Goal: Transaction & Acquisition: Download file/media

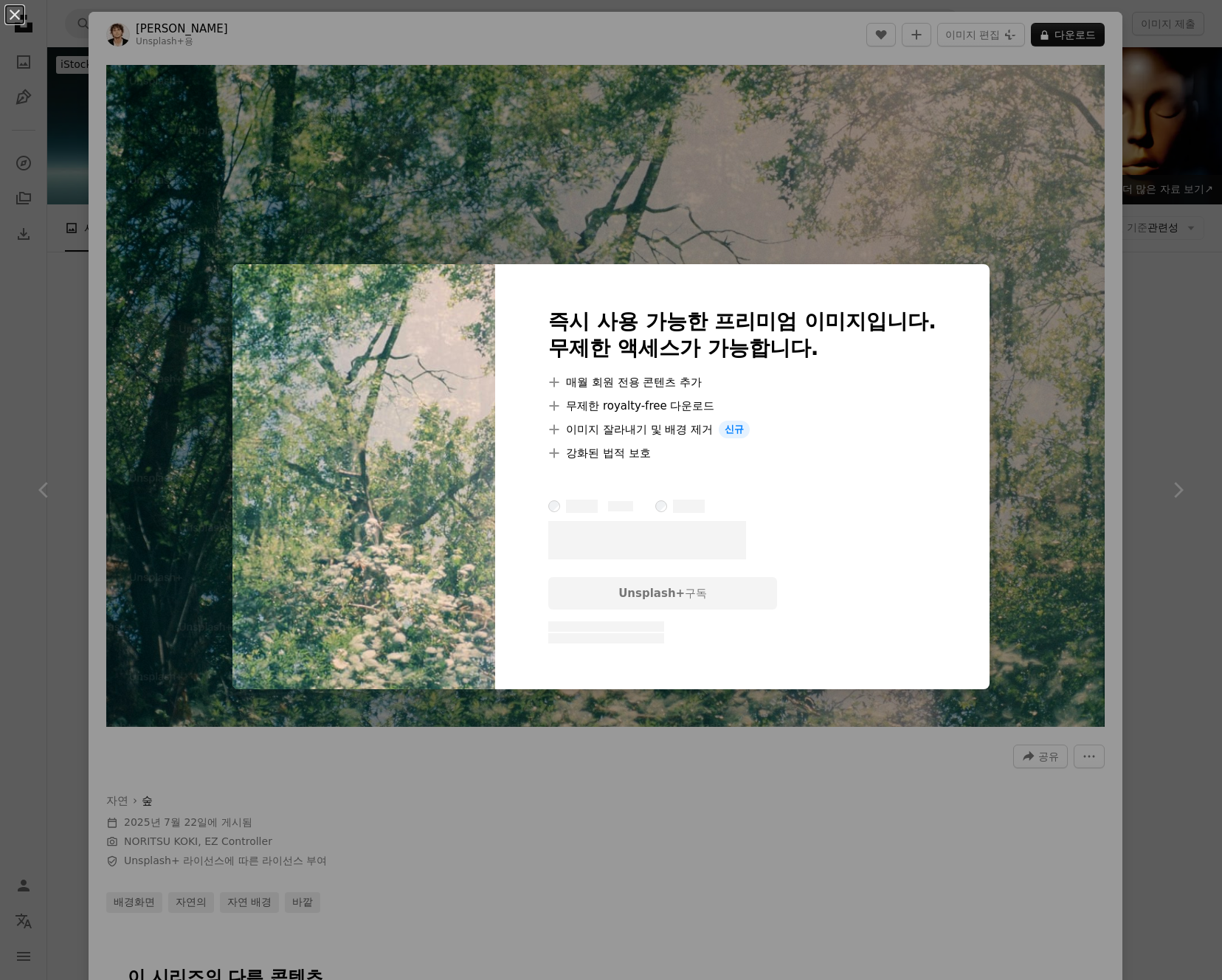
scroll to position [5477, 0]
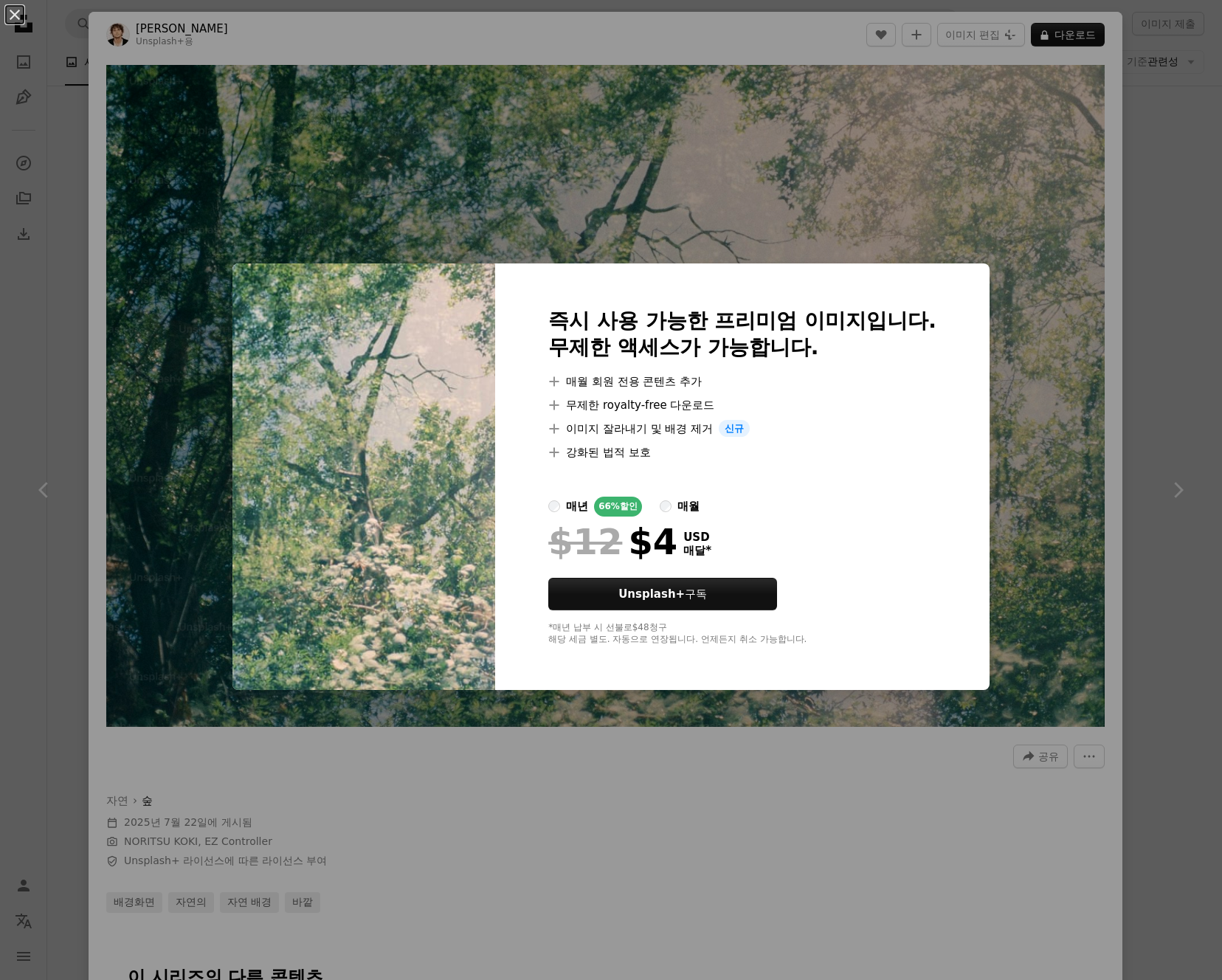
click at [1005, 215] on div "An X shape 즉시 사용 가능한 프리미엄 이미지입니다. 무제한 액세스가 가능합니다. A plus sign 매월 회원 전용 콘텐츠 추가 A…" at bounding box center [611, 490] width 1222 height 980
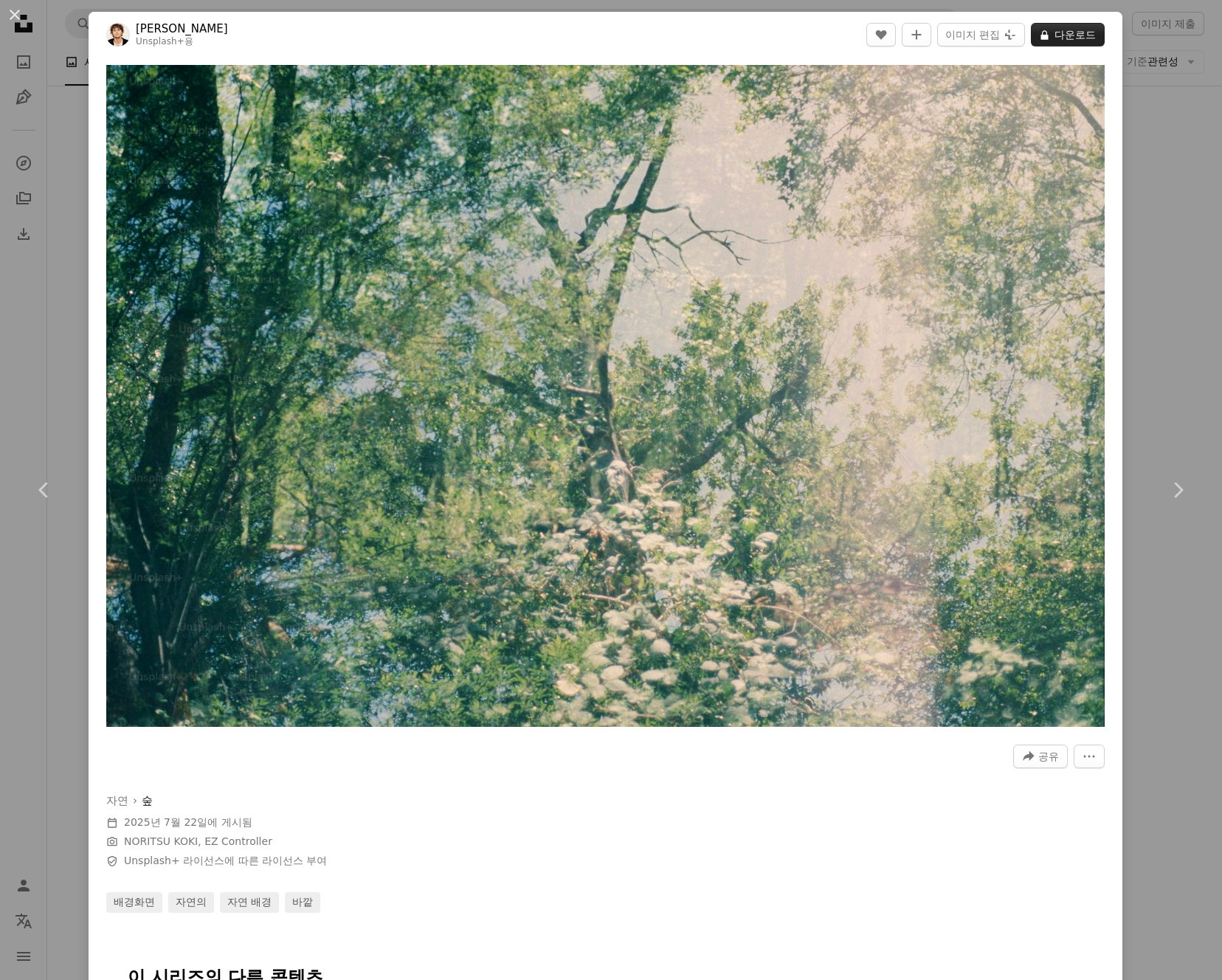
click at [1058, 34] on button "A lock 다운로드" at bounding box center [1067, 35] width 74 height 24
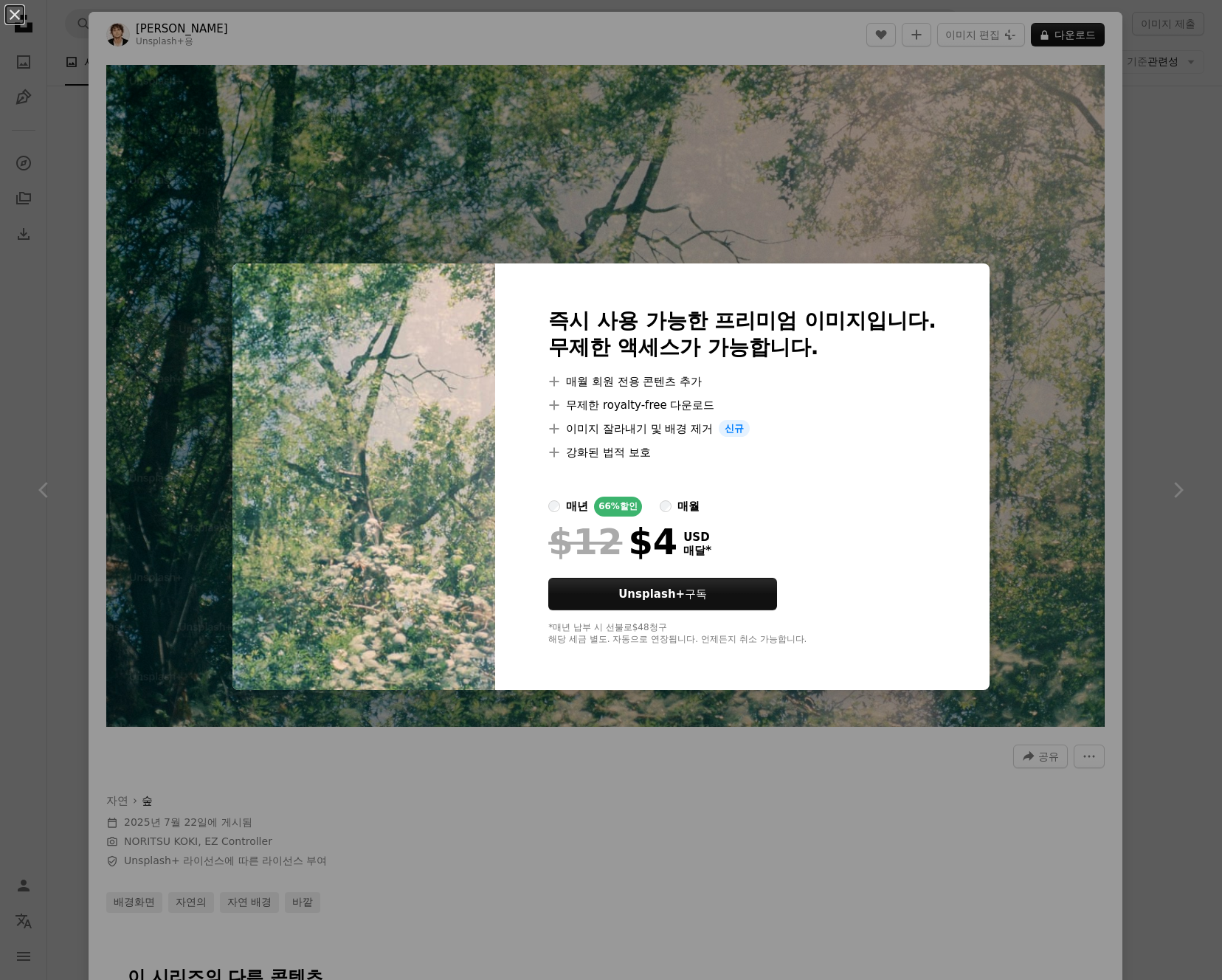
click at [605, 781] on div "An X shape 즉시 사용 가능한 프리미엄 이미지입니다. 무제한 액세스가 가능합니다. A plus sign 매월 회원 전용 콘텐츠 추가 A…" at bounding box center [611, 490] width 1222 height 980
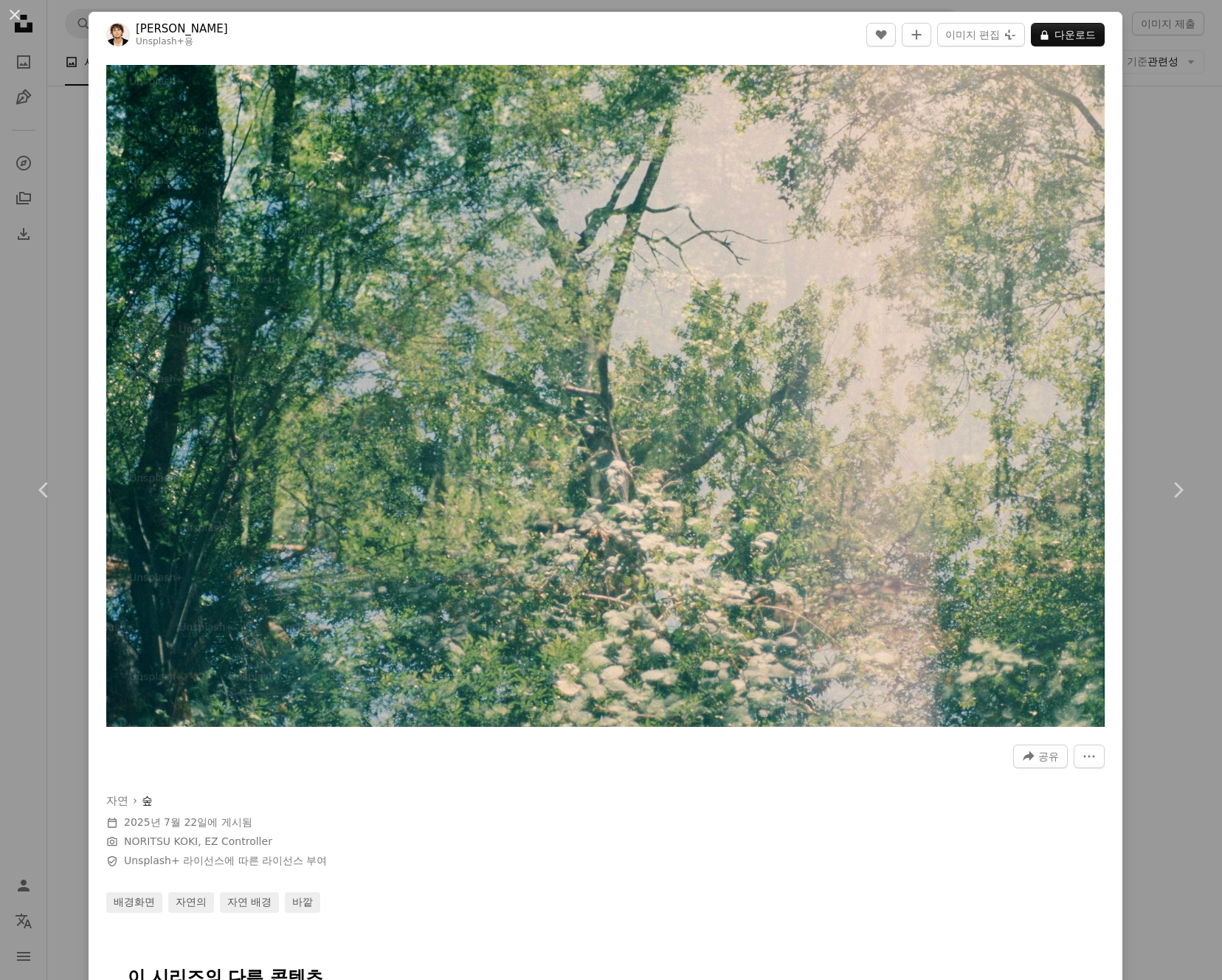
click at [112, 31] on img at bounding box center [117, 35] width 24 height 24
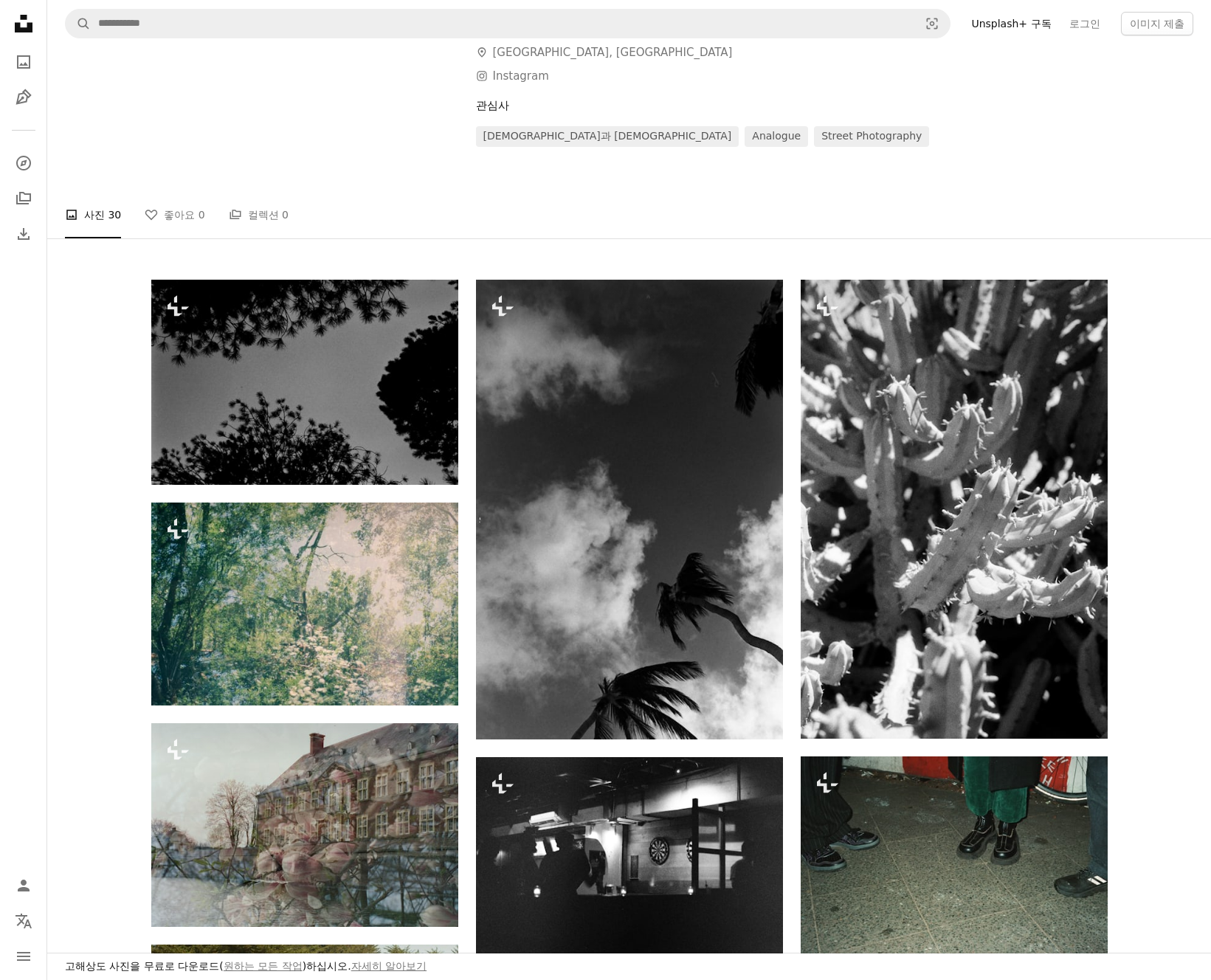
scroll to position [690, 0]
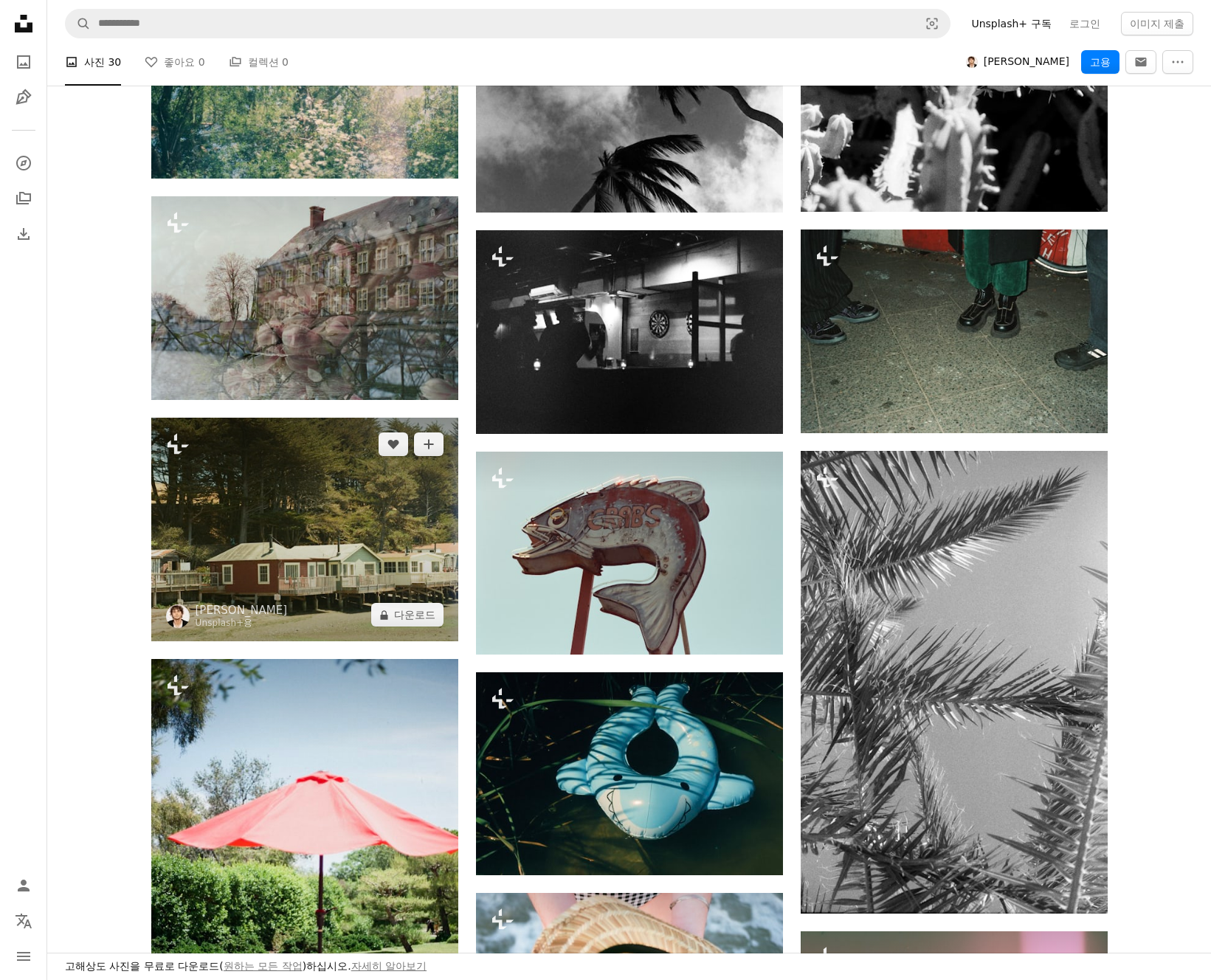
click at [347, 507] on img at bounding box center [304, 529] width 307 height 224
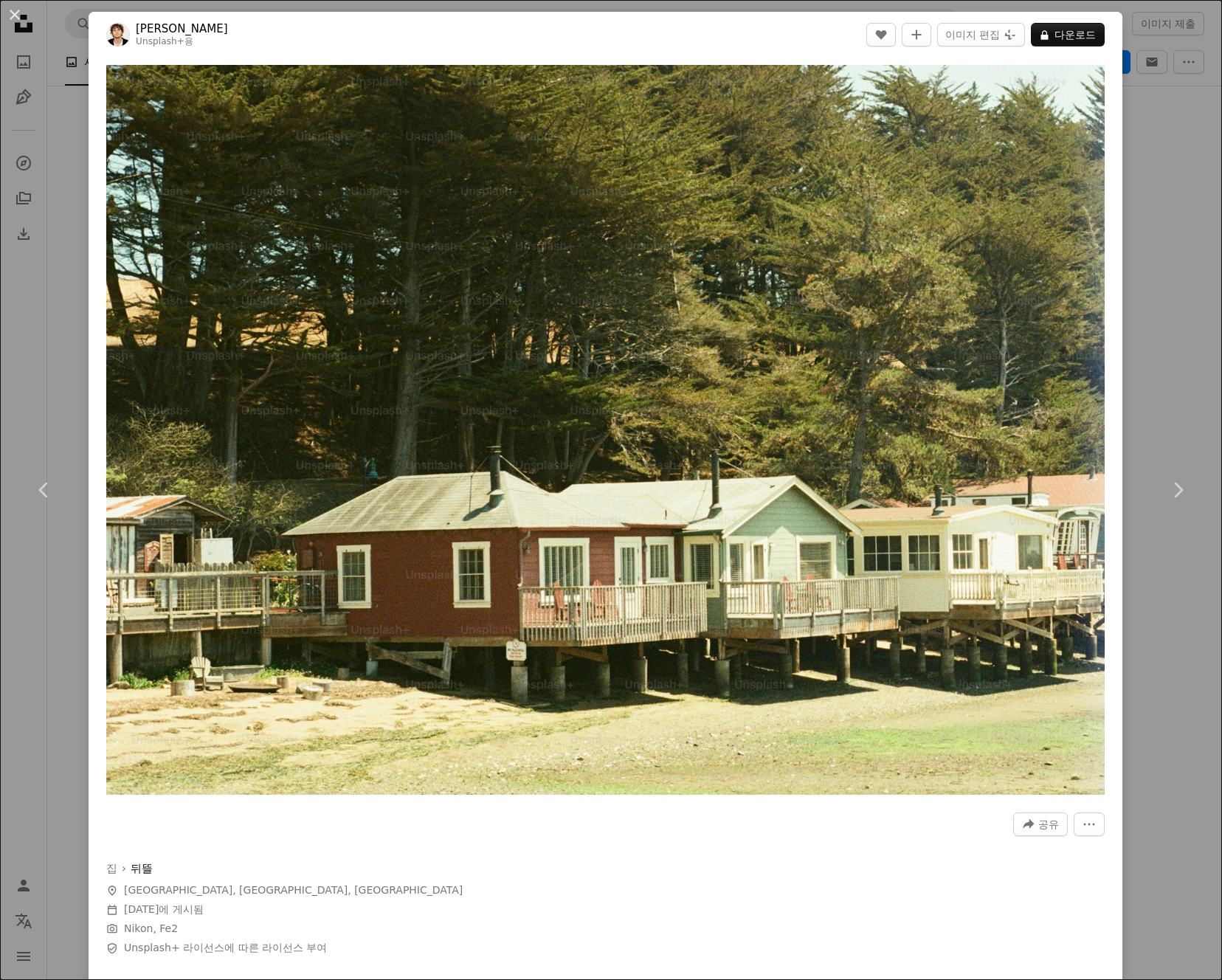
click at [1159, 214] on div "An X shape Chevron left Chevron right Andris Braeuer Unsplash+ 용 A heart A plus…" at bounding box center [611, 490] width 1222 height 980
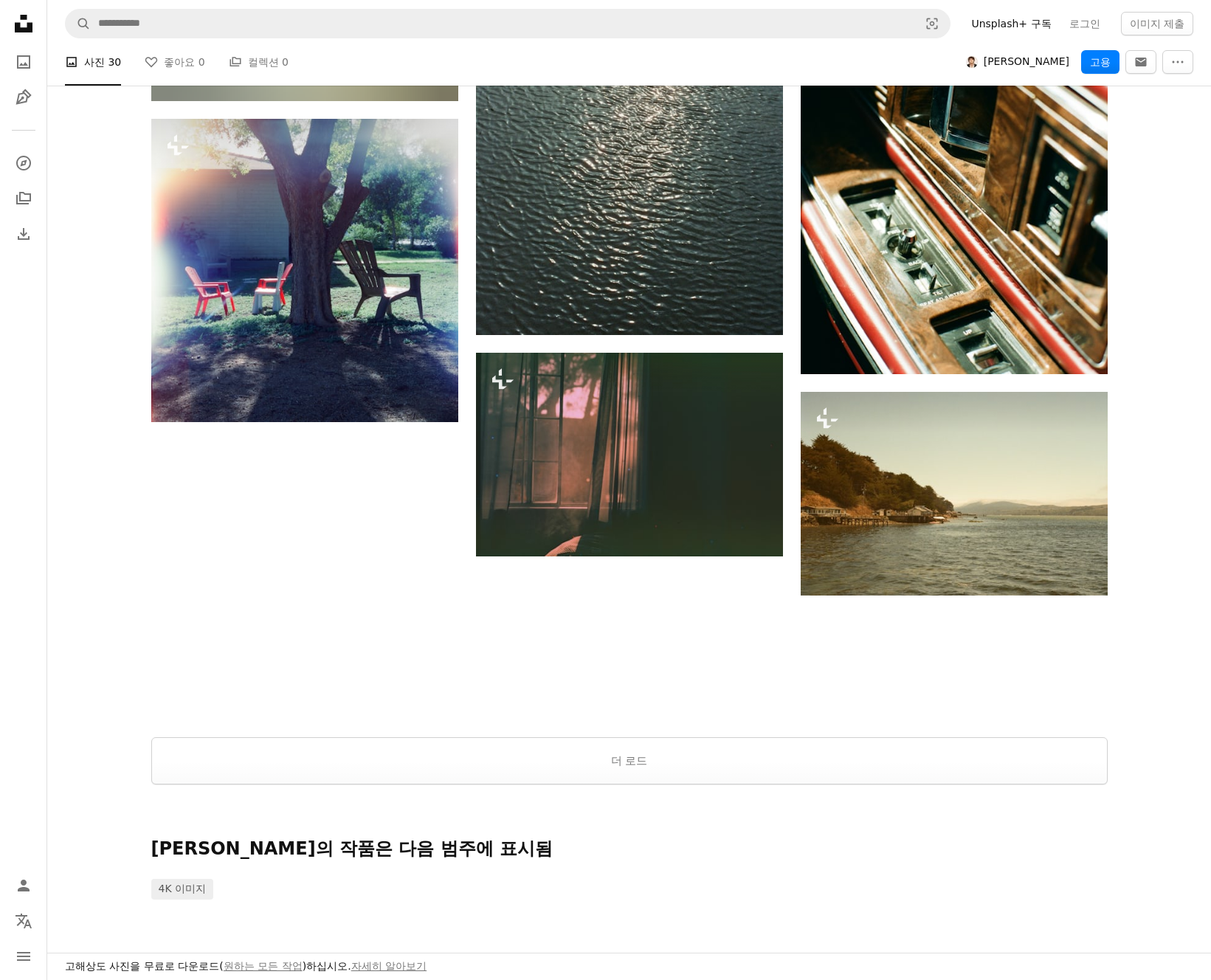
scroll to position [2083, 0]
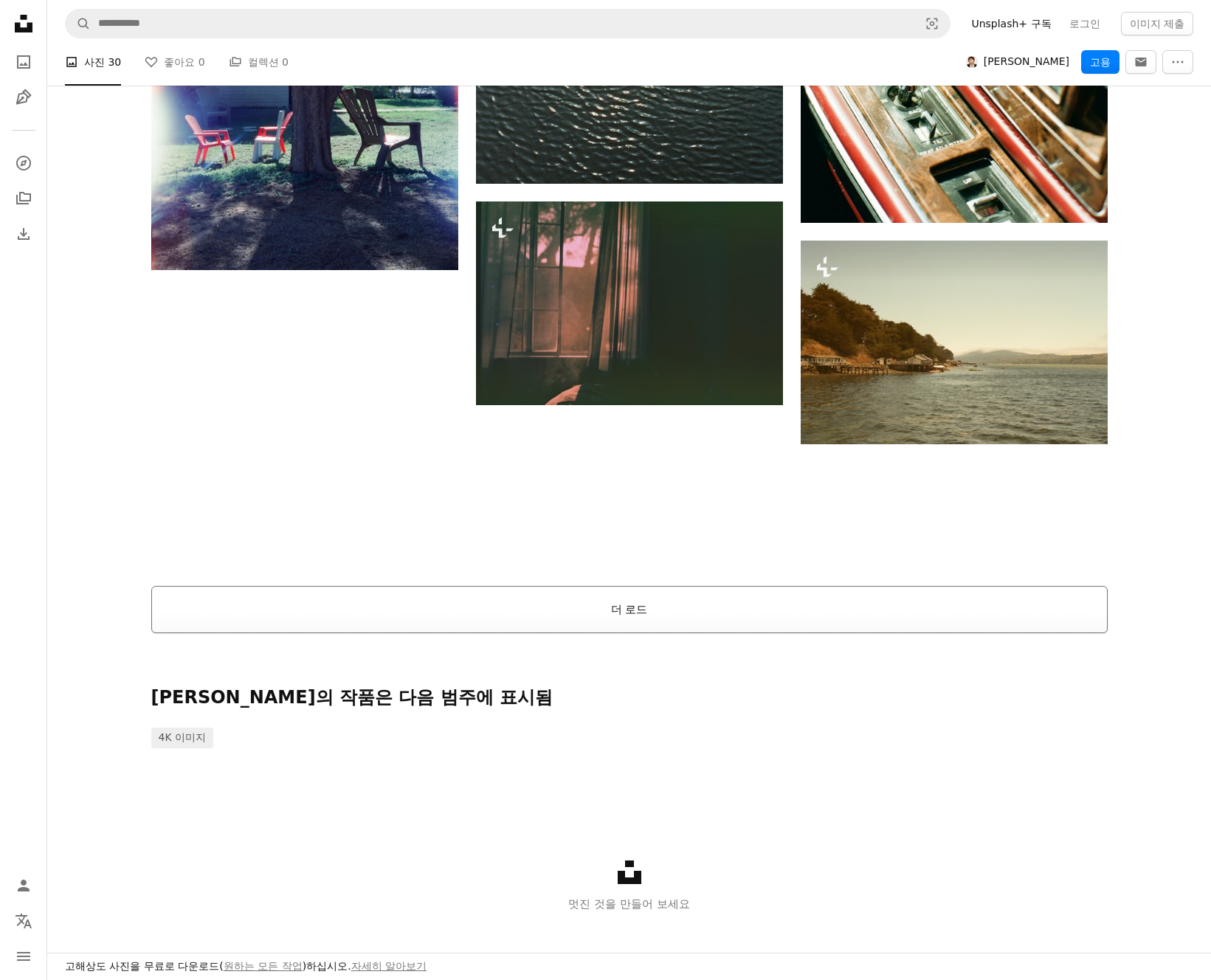
click at [826, 594] on button "더 로드" at bounding box center [629, 609] width 956 height 47
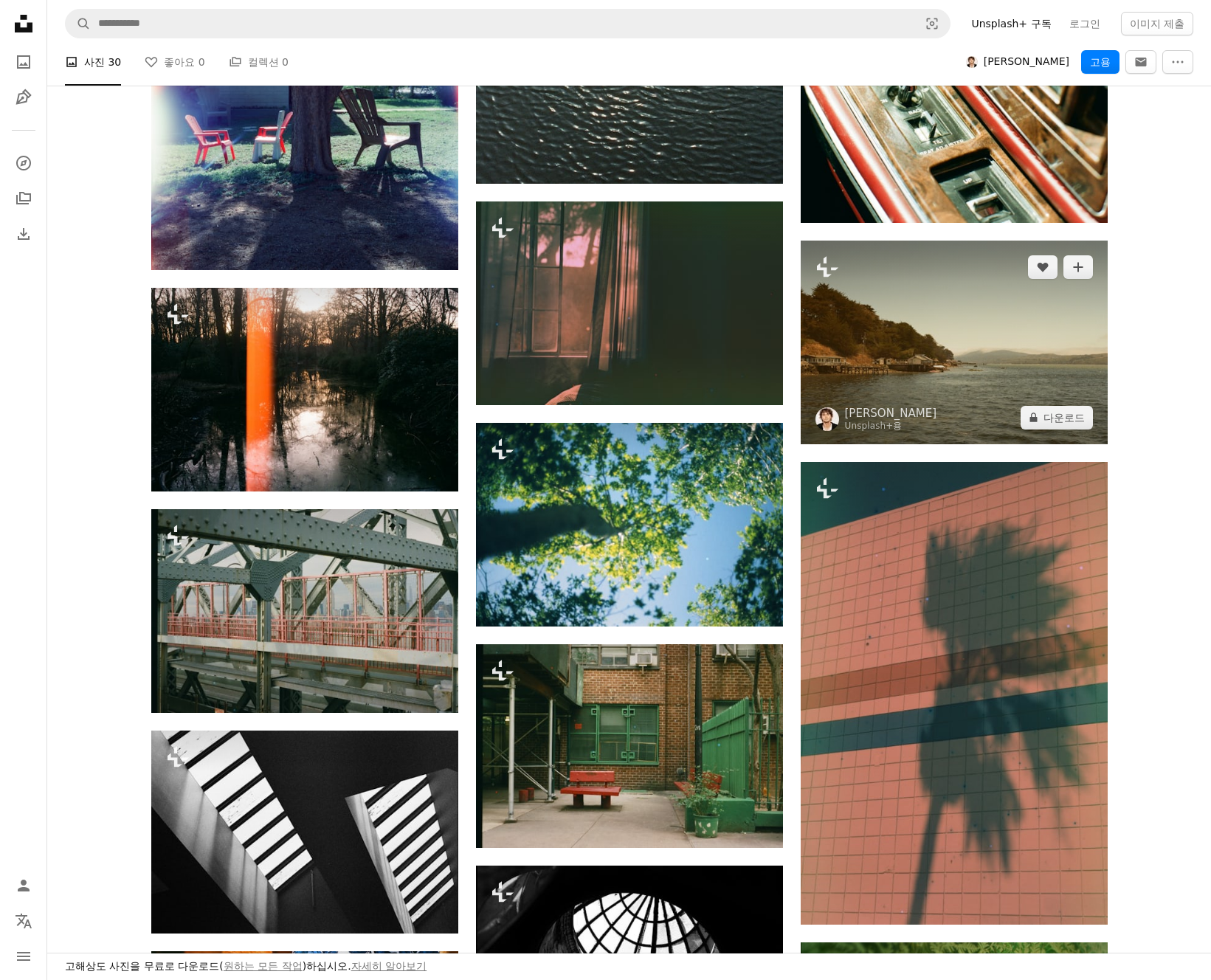
click at [1001, 325] on img at bounding box center [954, 342] width 307 height 204
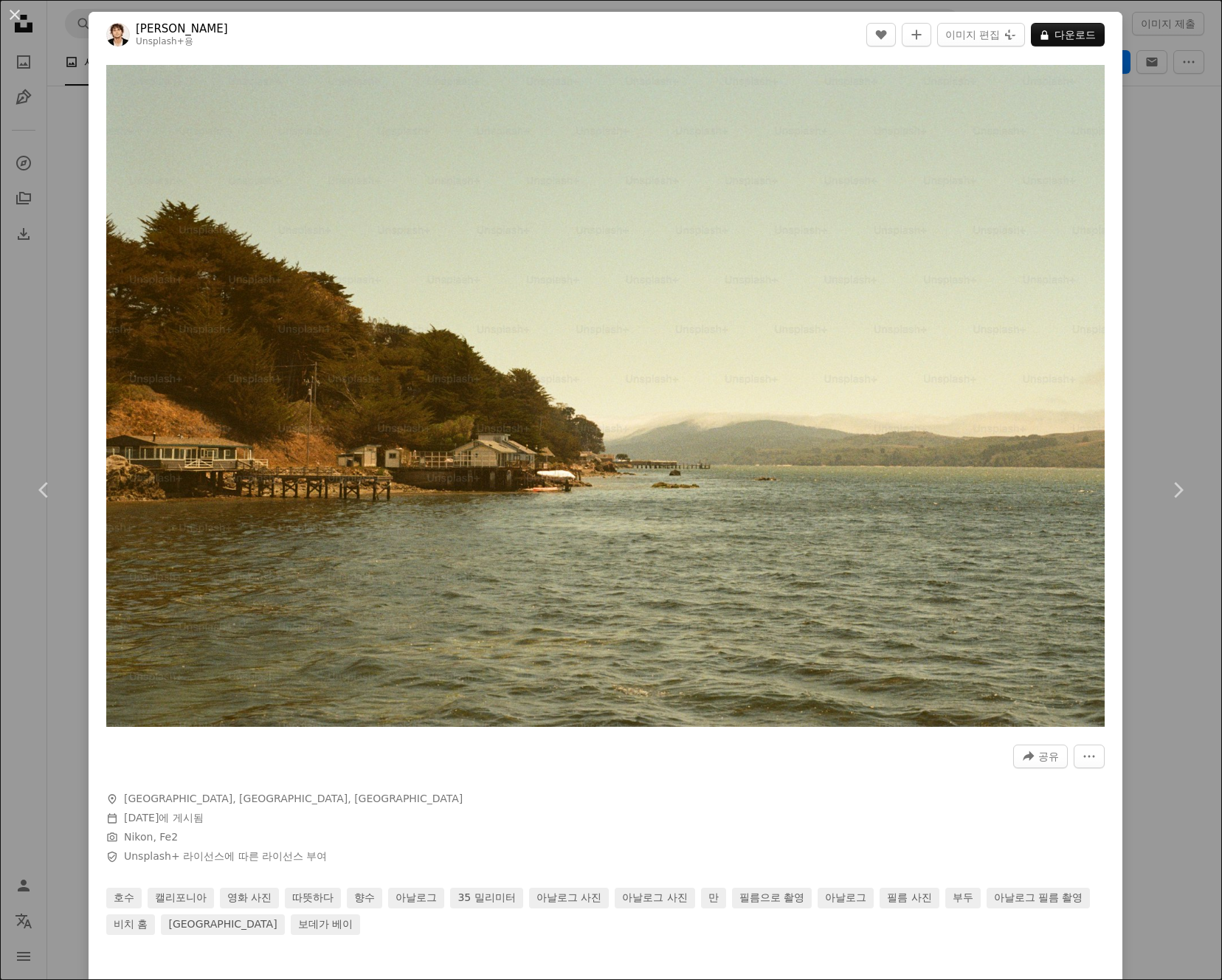
click at [1123, 165] on div "An X shape Chevron left Chevron right Andris Braeuer Unsplash+ 용 A heart A plus…" at bounding box center [611, 490] width 1222 height 980
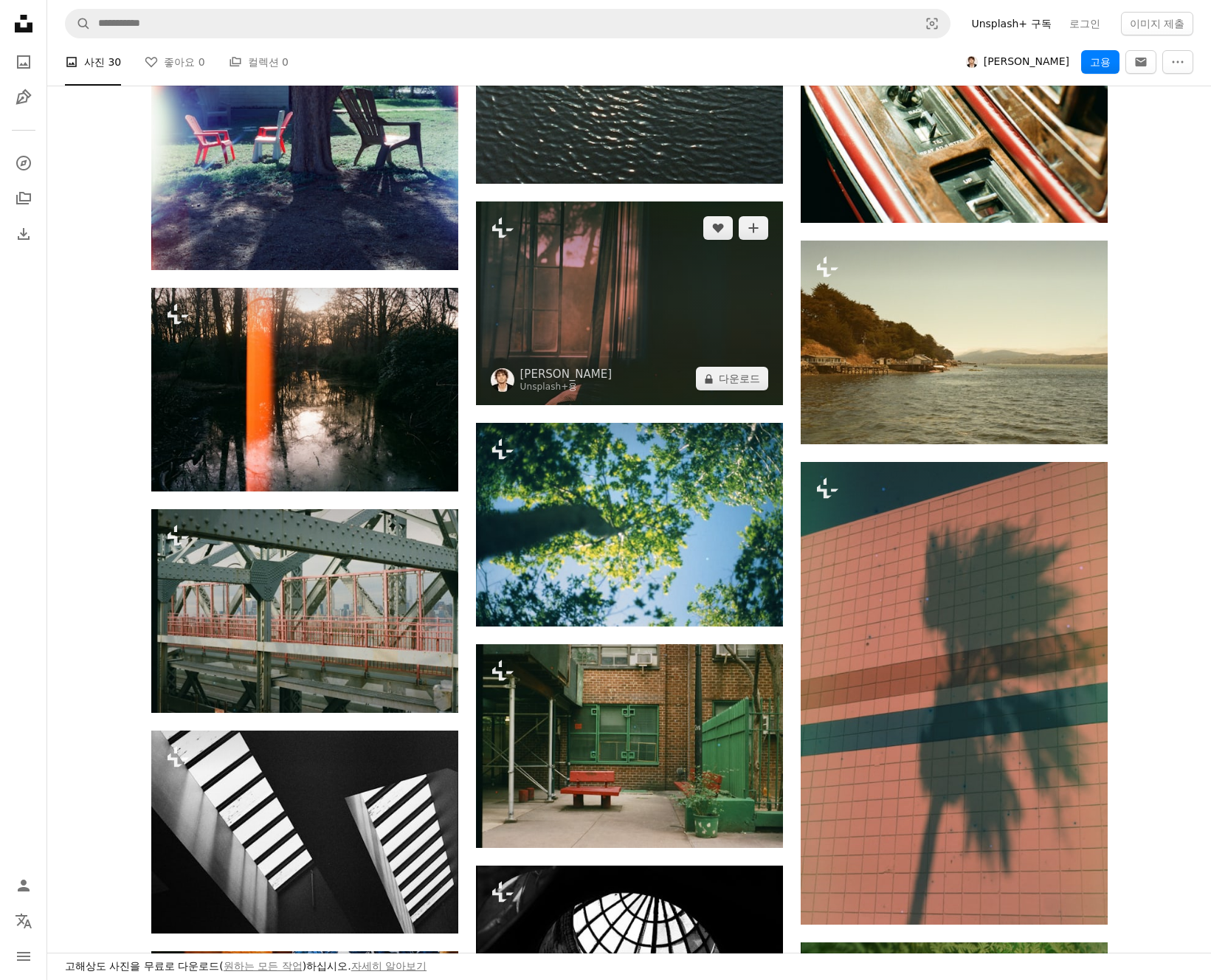
click at [753, 325] on img at bounding box center [629, 303] width 307 height 204
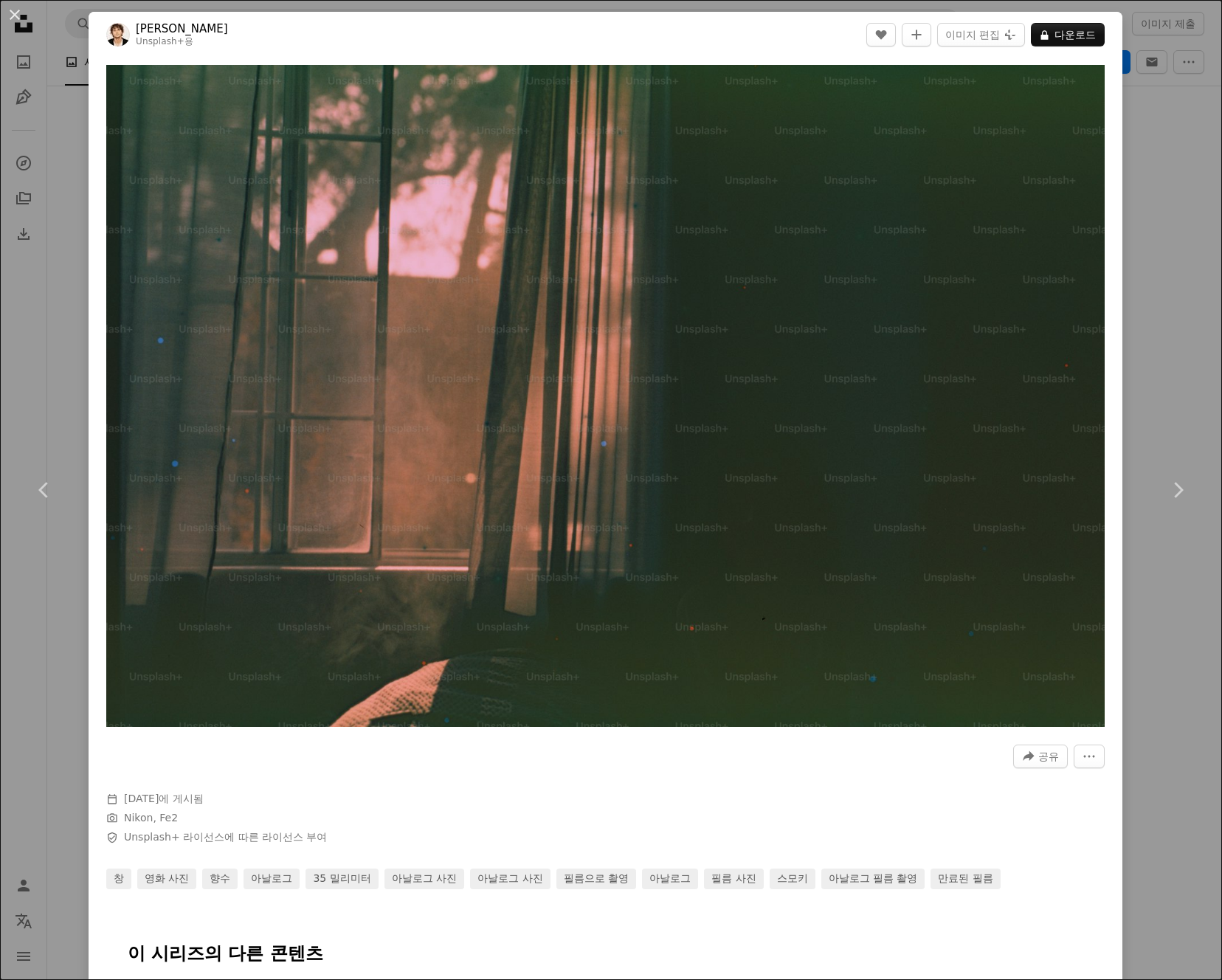
click at [1163, 195] on div "An X shape Chevron left Chevron right Andris Braeuer Unsplash+ 용 A heart A plus…" at bounding box center [611, 490] width 1222 height 980
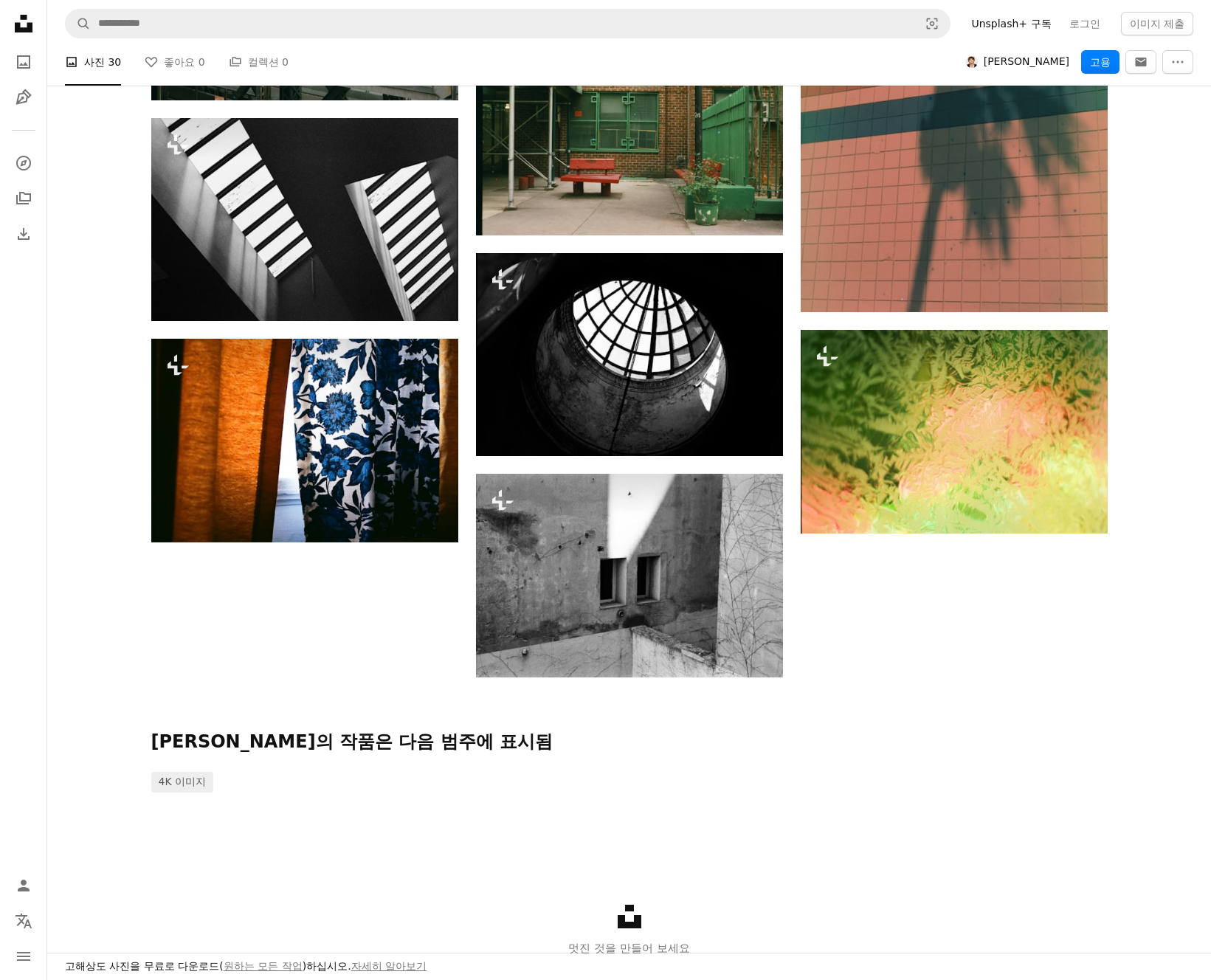
scroll to position [2776, 0]
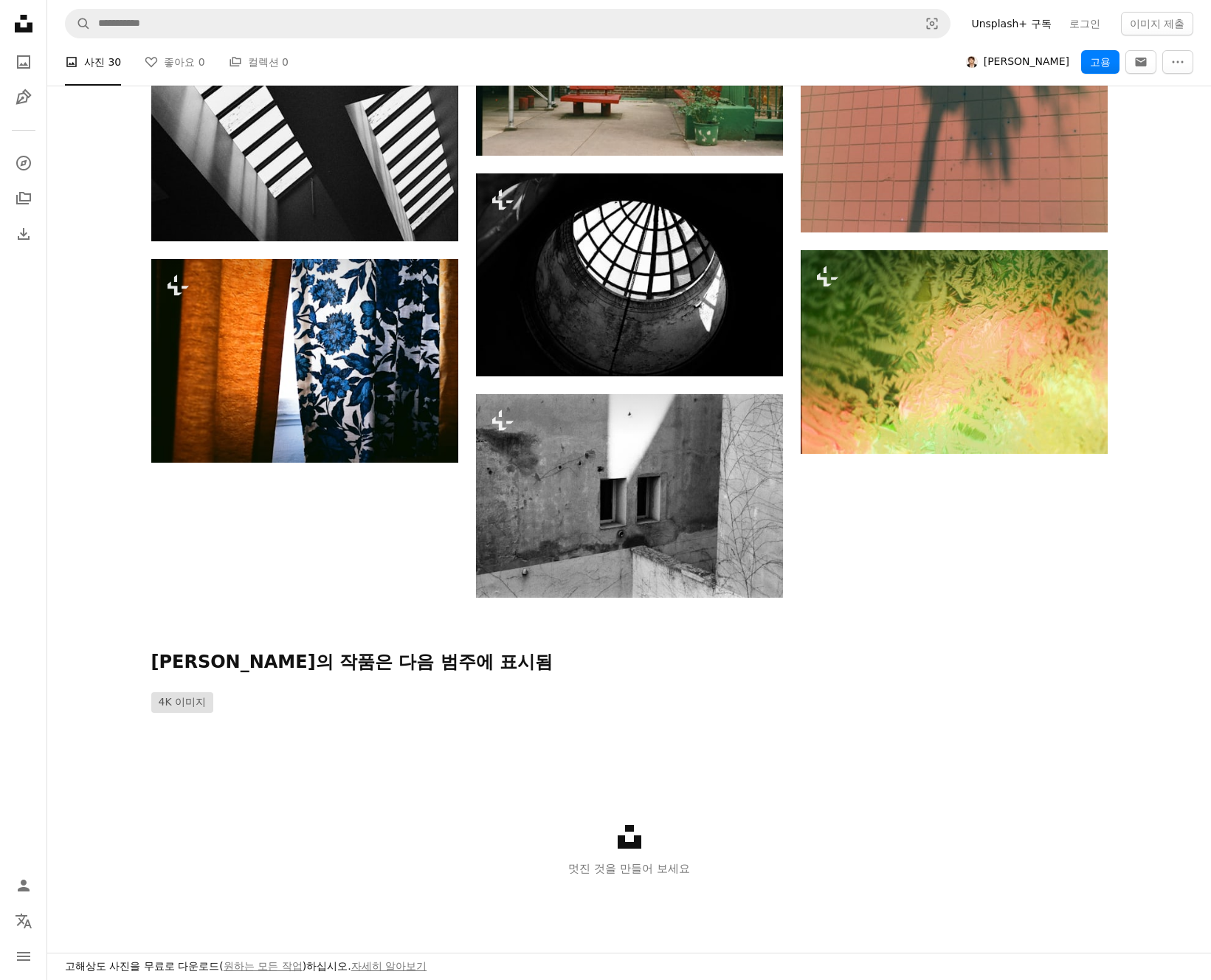
click at [204, 692] on link "4K 이미지" at bounding box center [182, 702] width 63 height 20
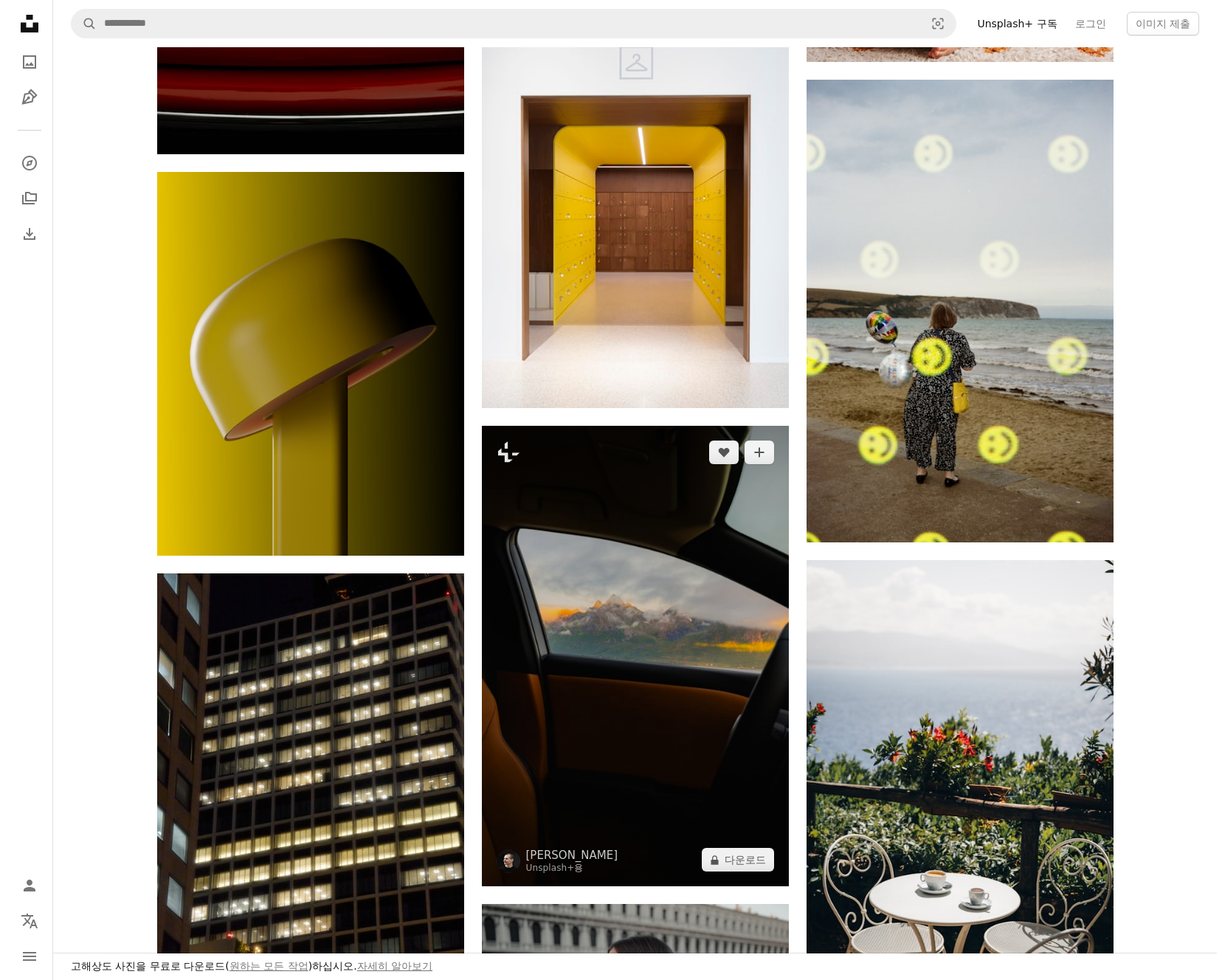
scroll to position [2080, 0]
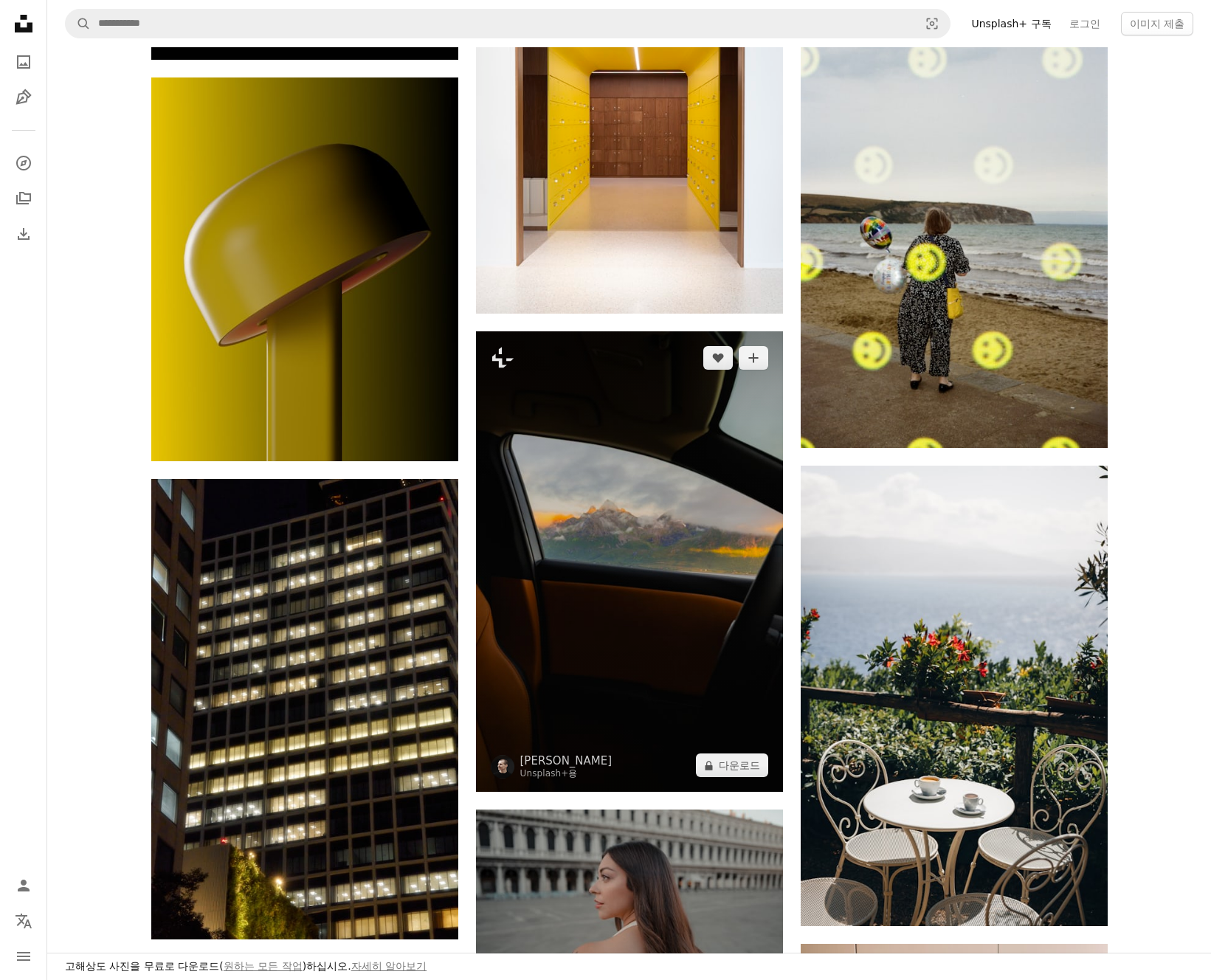
click at [598, 649] on img at bounding box center [629, 562] width 307 height 461
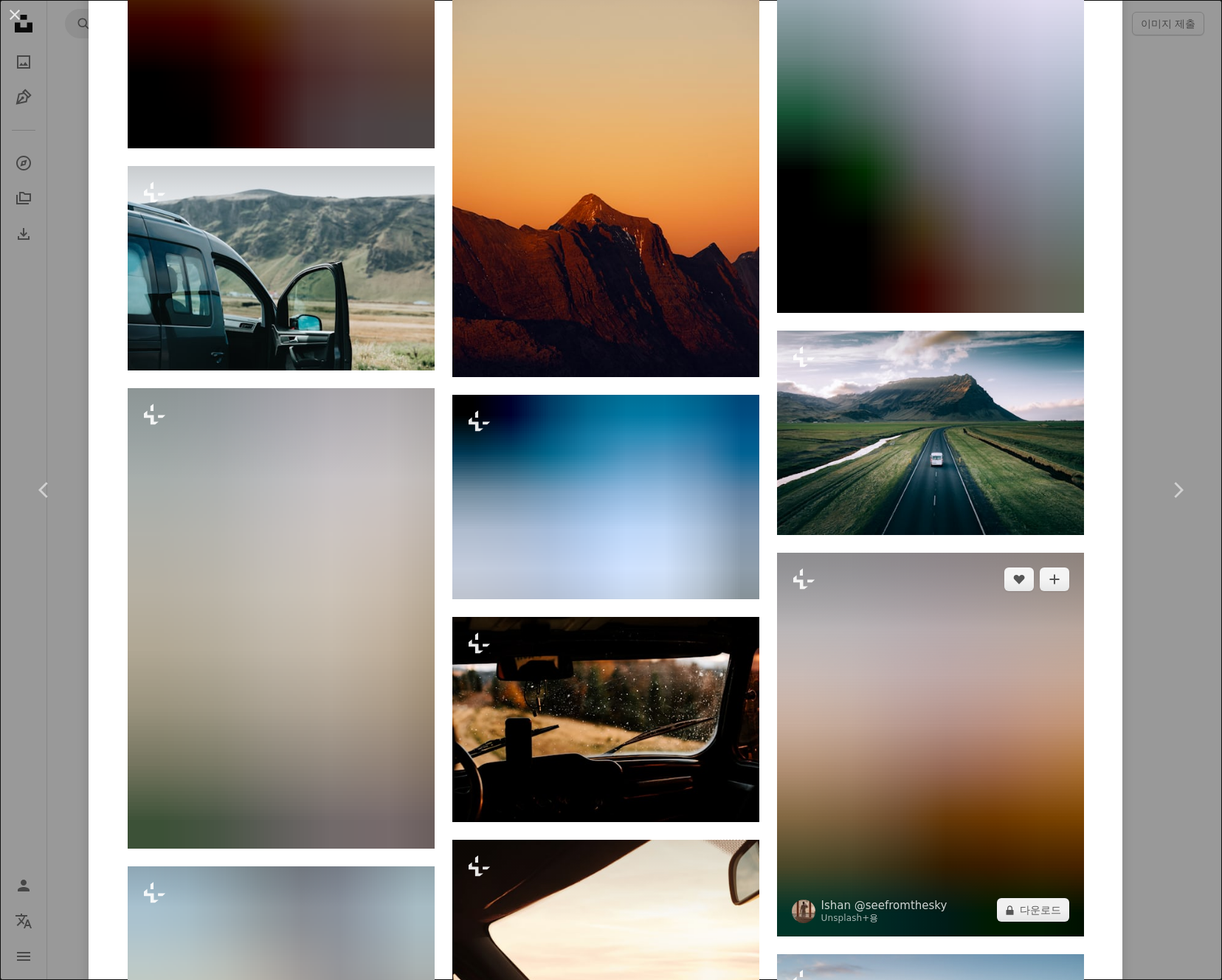
scroll to position [5400, 0]
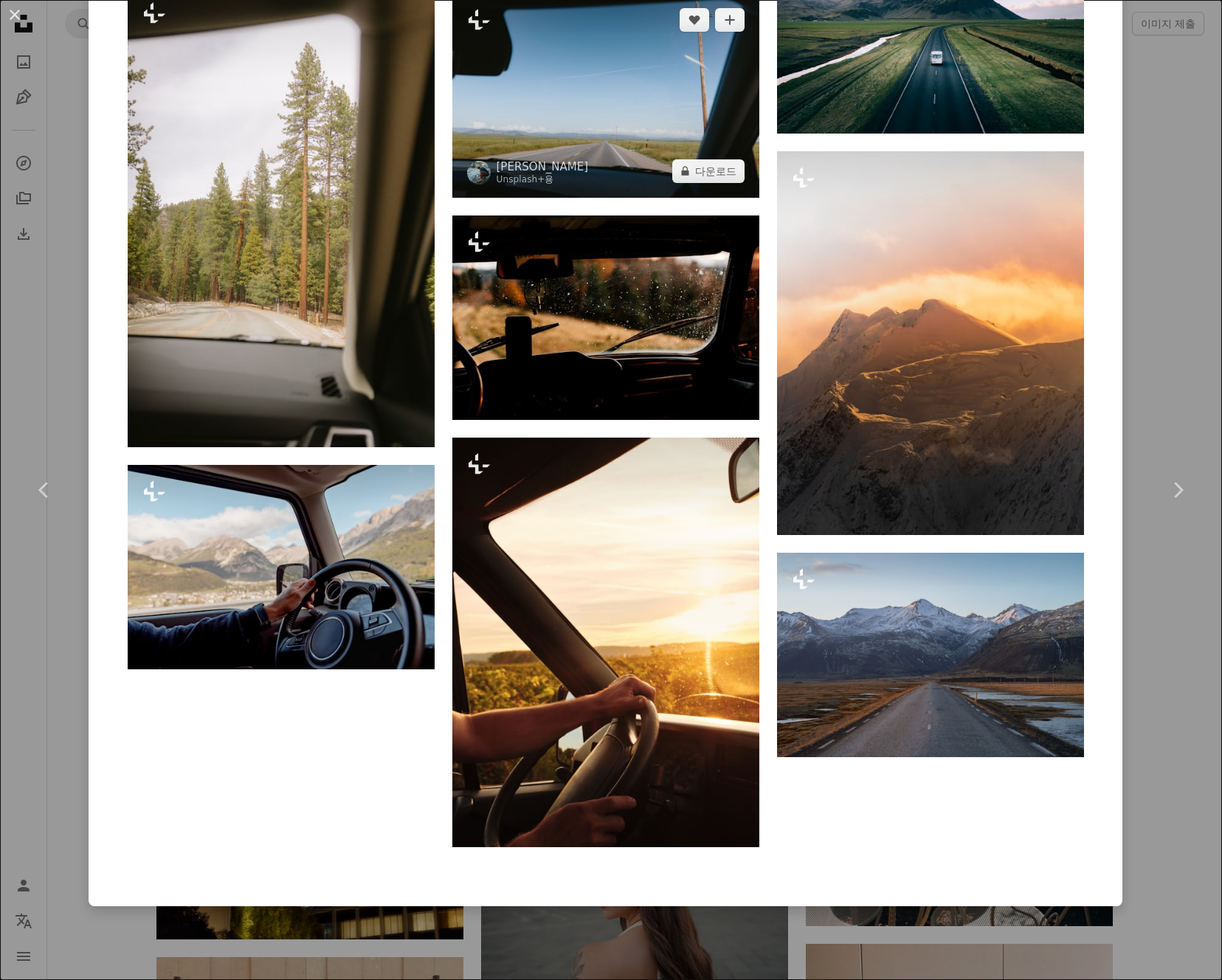
click at [617, 144] on img at bounding box center [605, 95] width 307 height 205
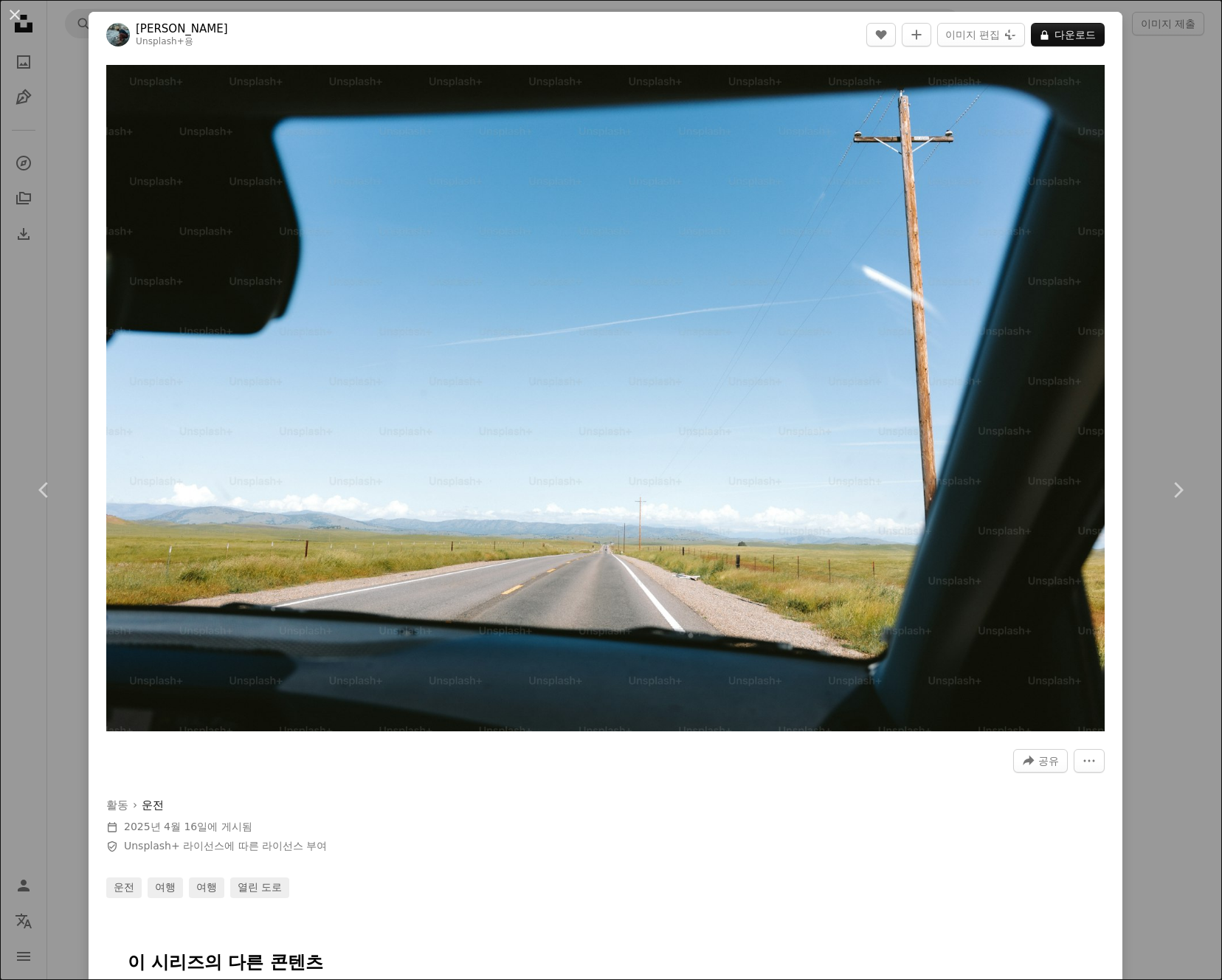
click at [1177, 89] on div "An X shape Chevron left Chevron right [PERSON_NAME] Unsplash+ 용 A heart A plus …" at bounding box center [611, 490] width 1222 height 980
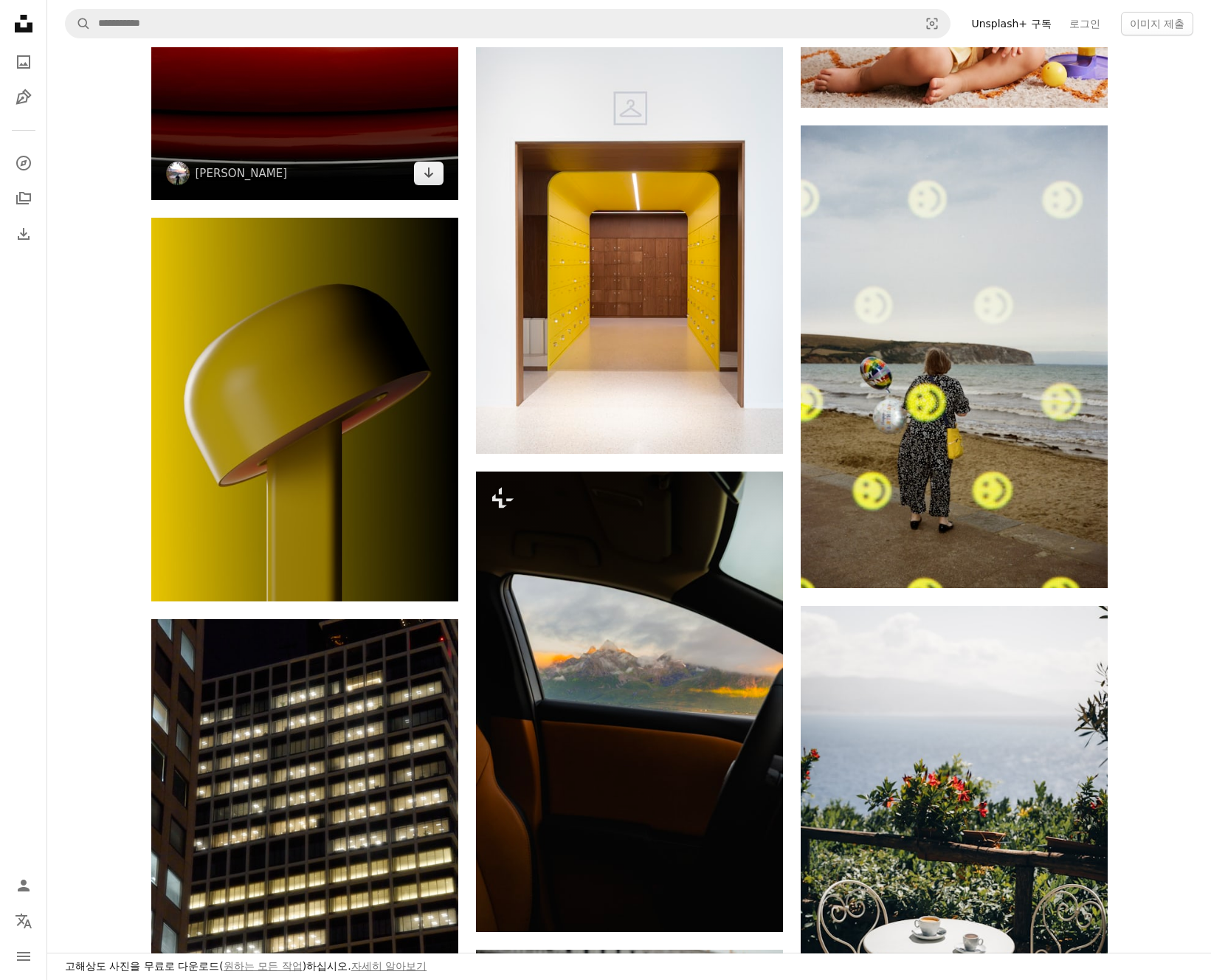
scroll to position [1903, 0]
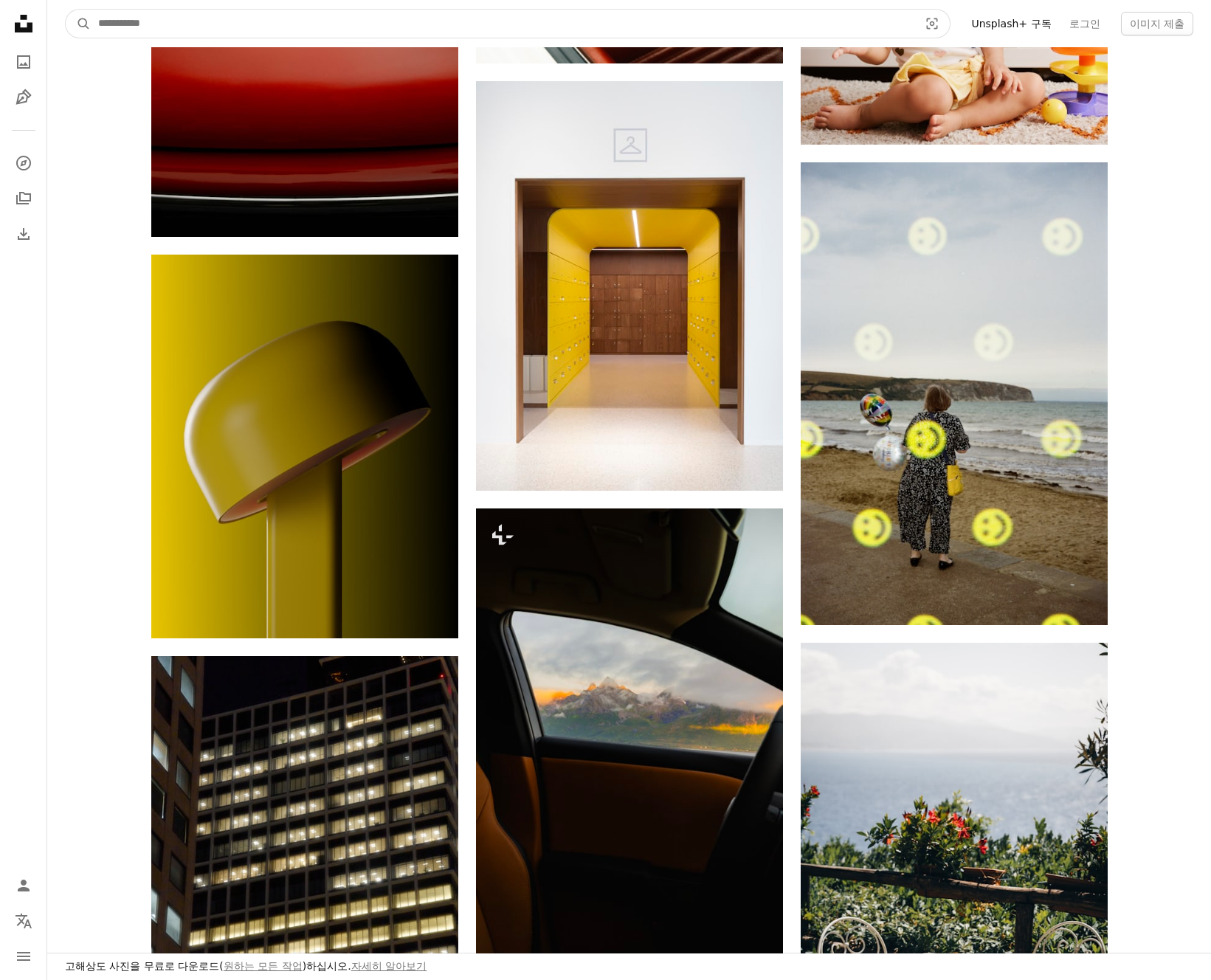
click at [205, 27] on input "사이트 전체에서 이미지 찾기" at bounding box center [502, 23] width 823 height 28
type input "**"
click button "A magnifying glass" at bounding box center [78, 23] width 25 height 28
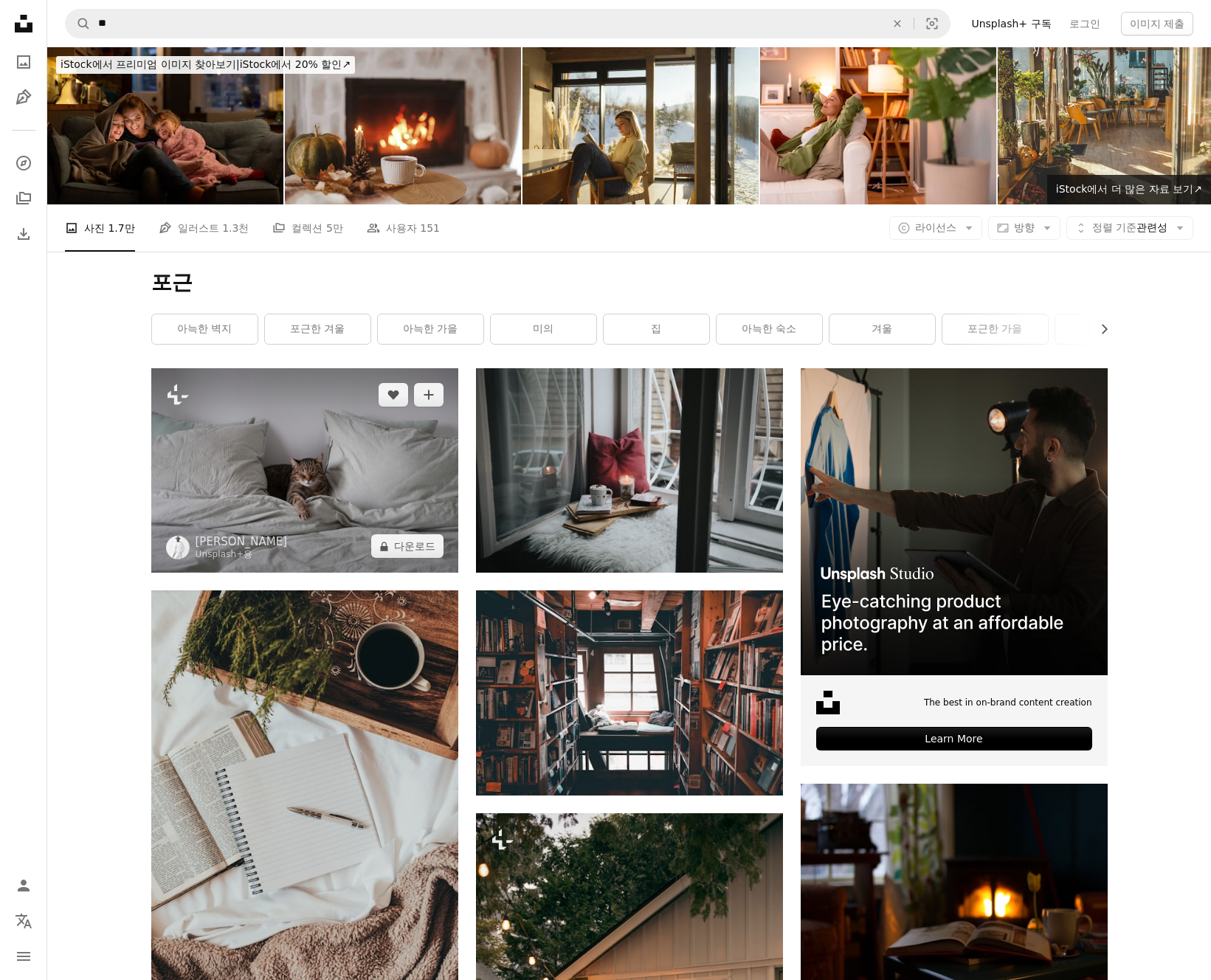
click at [321, 496] on img at bounding box center [304, 470] width 307 height 205
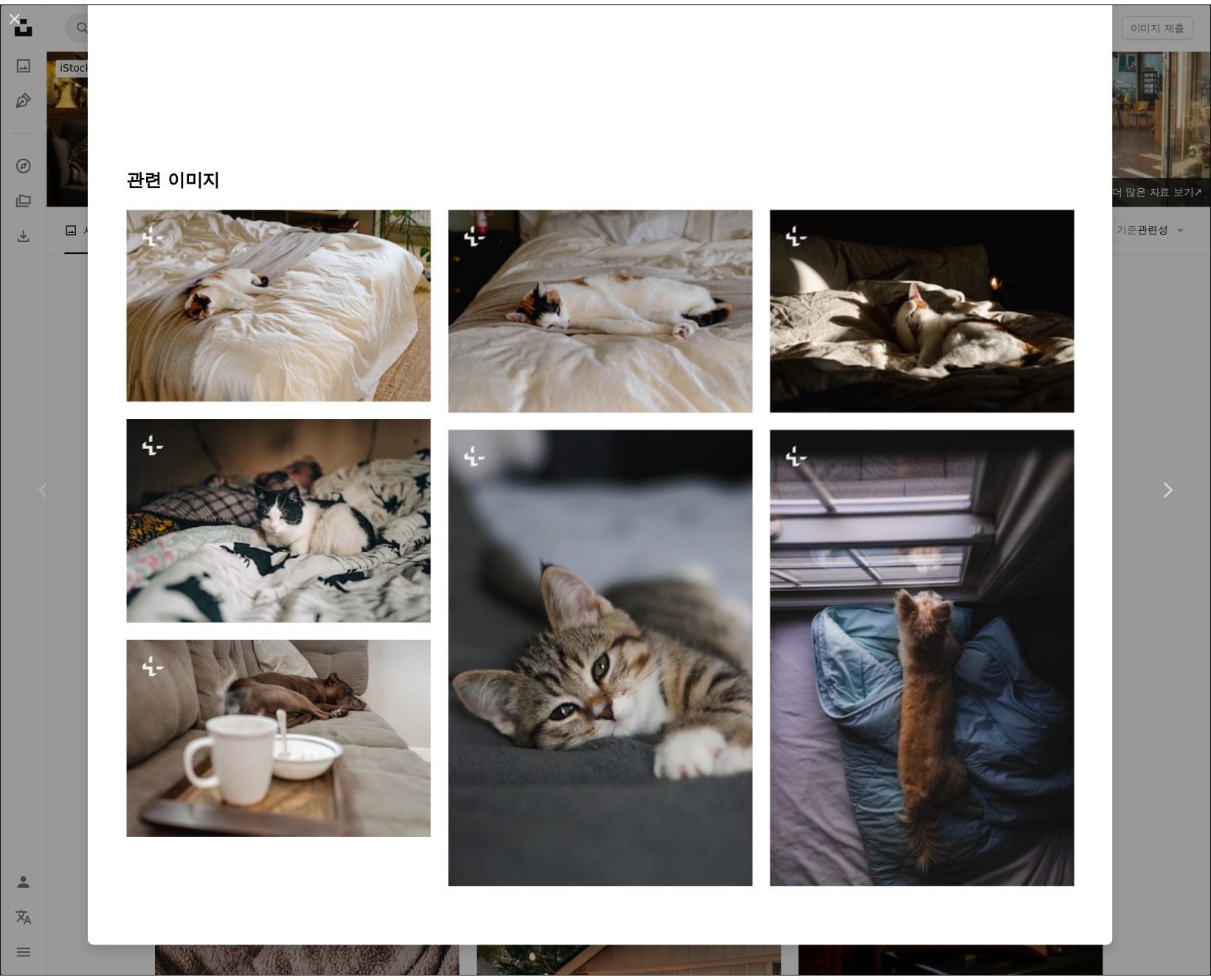
scroll to position [1095, 0]
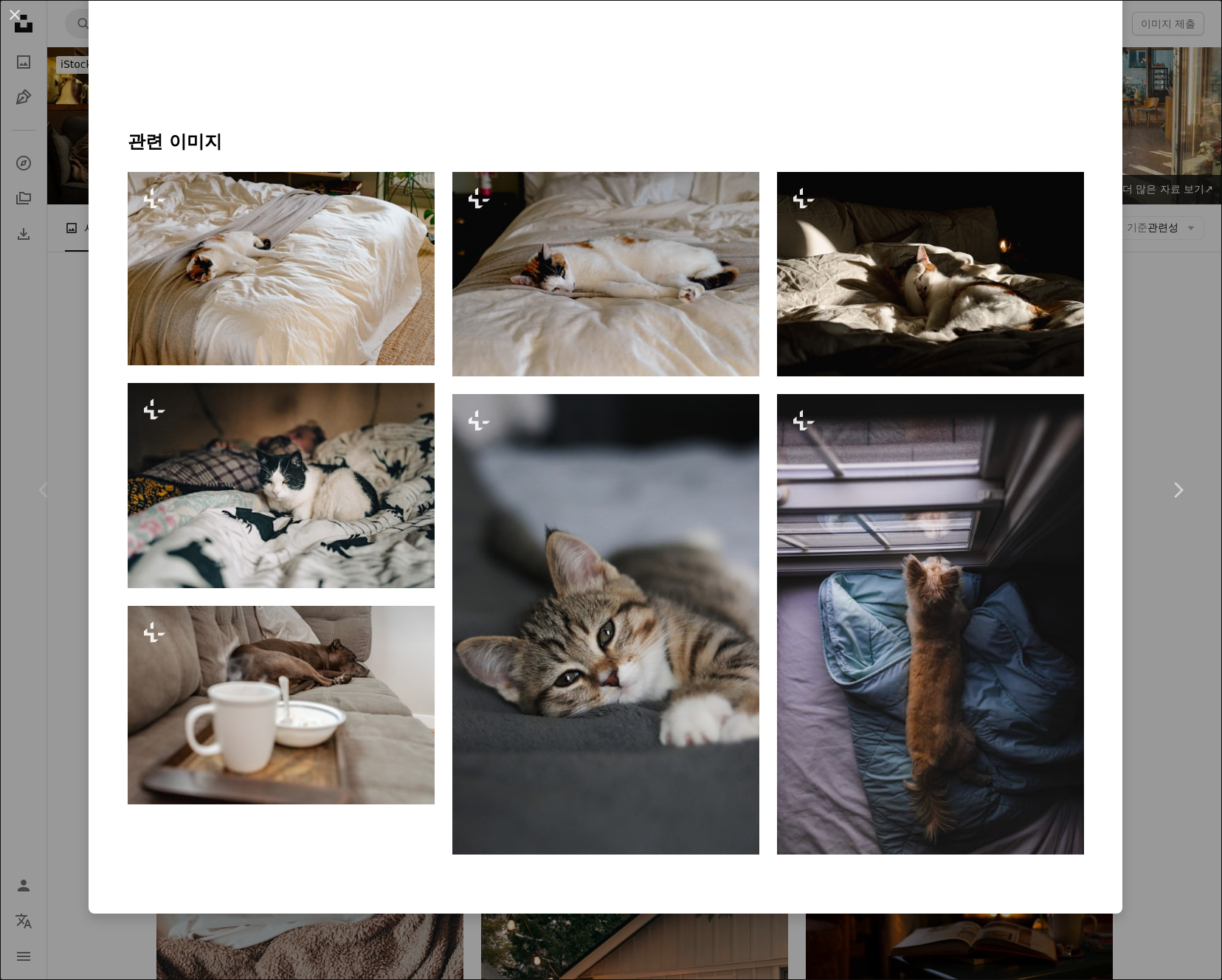
click at [1155, 115] on div "An X shape Chevron left Chevron right [PERSON_NAME] Unsplash+ 용 A heart A plus …" at bounding box center [611, 490] width 1222 height 980
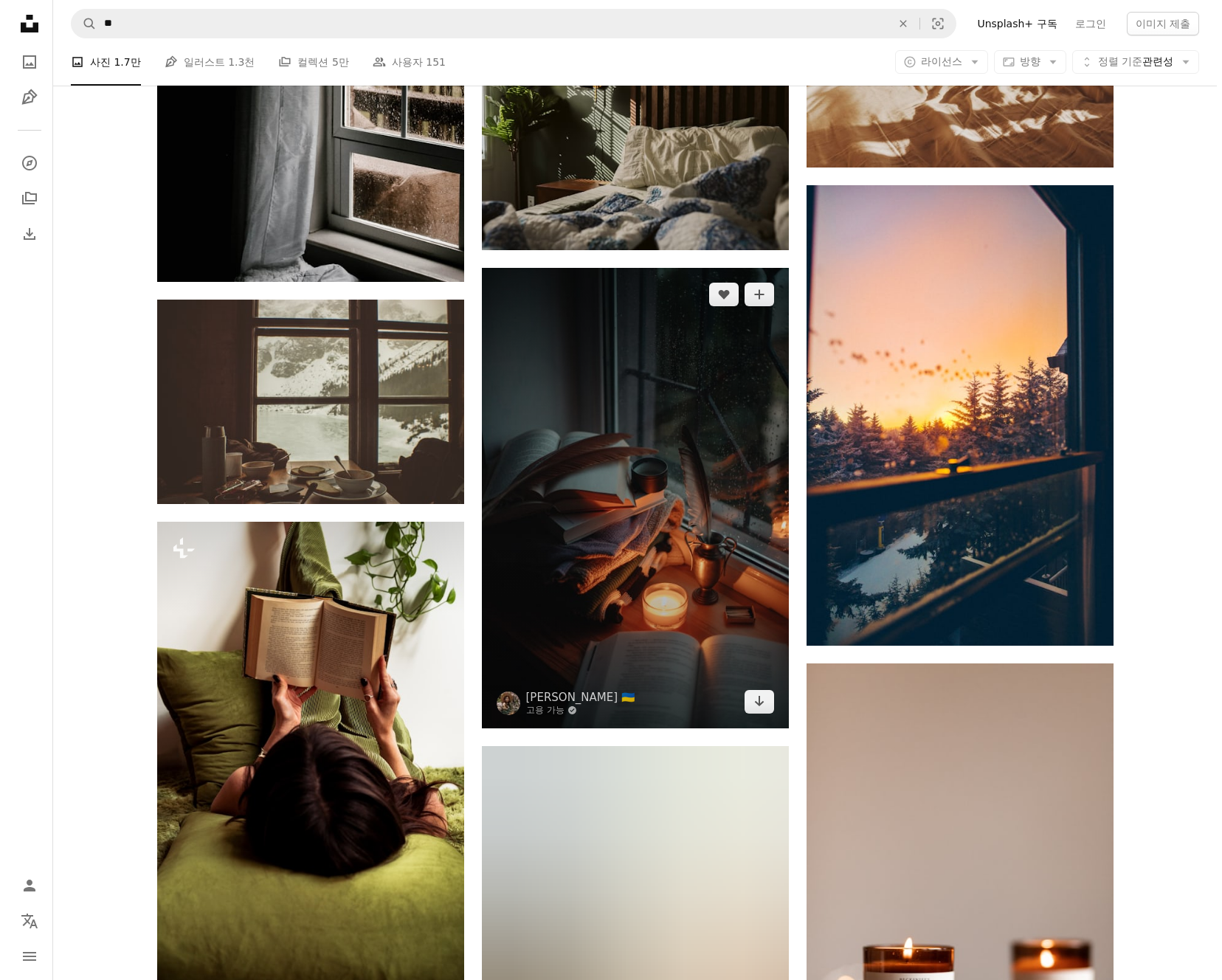
scroll to position [1192, 0]
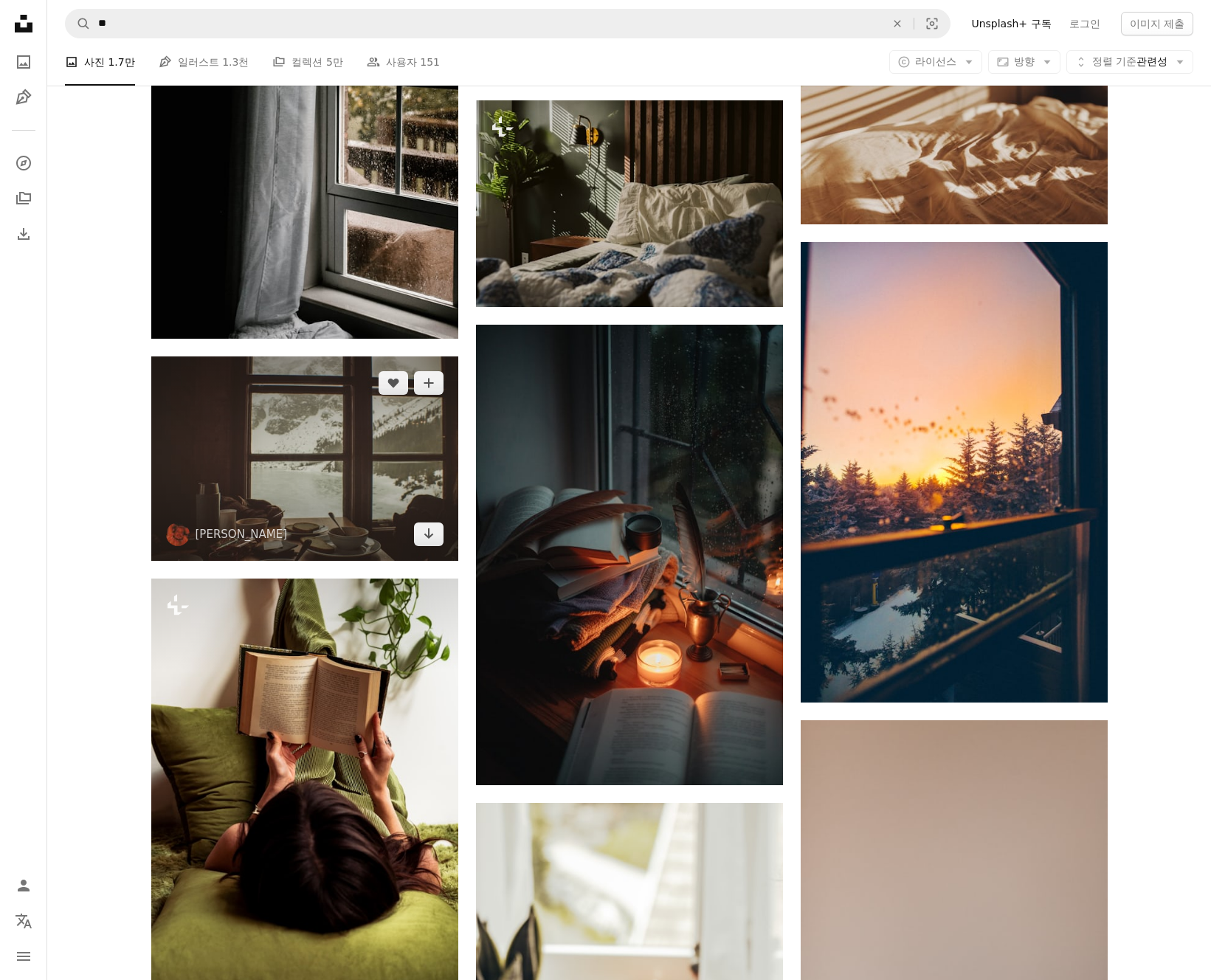
click at [329, 456] on img at bounding box center [304, 459] width 307 height 205
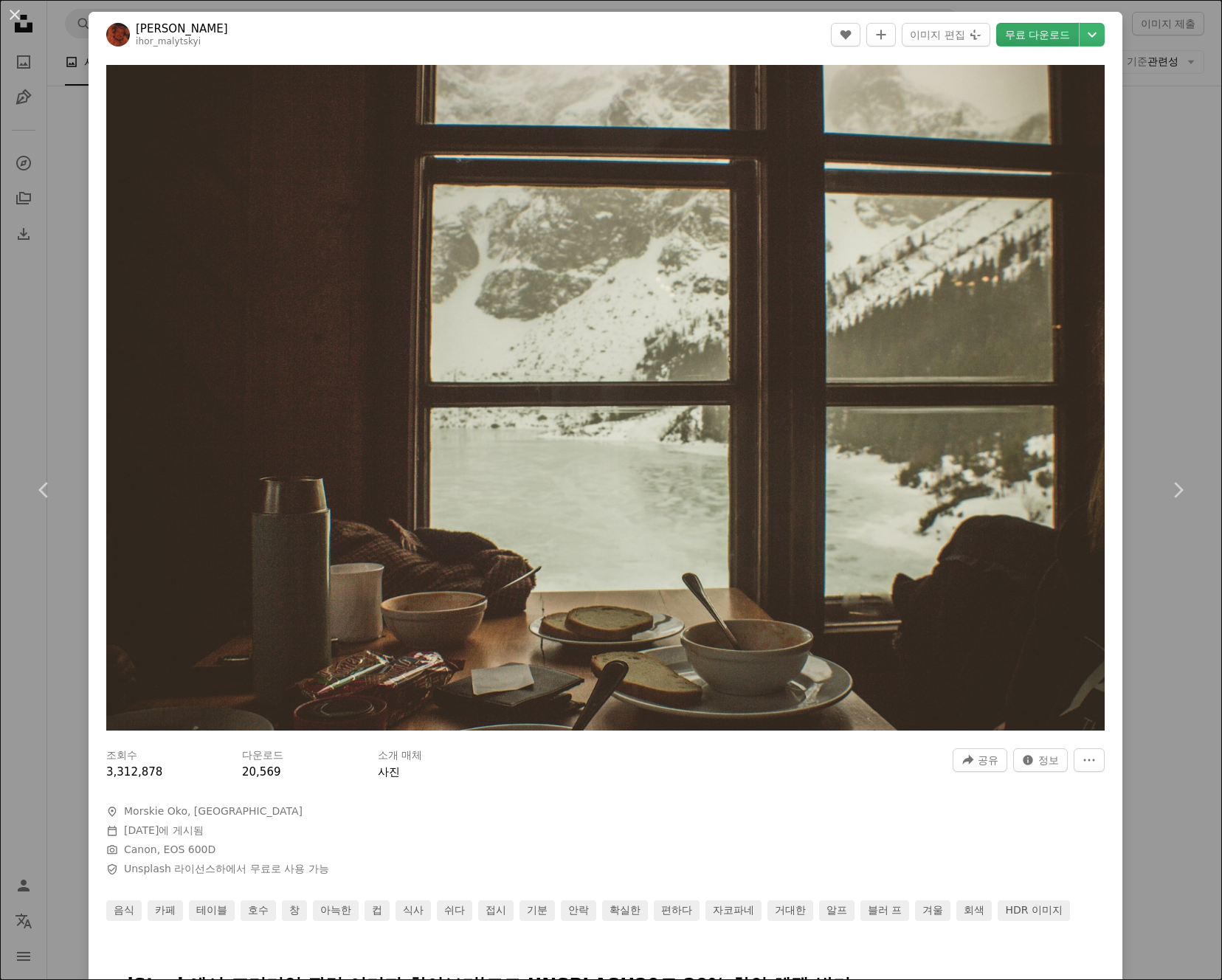
click at [1021, 31] on link "무료 다운로드" at bounding box center [1037, 35] width 83 height 24
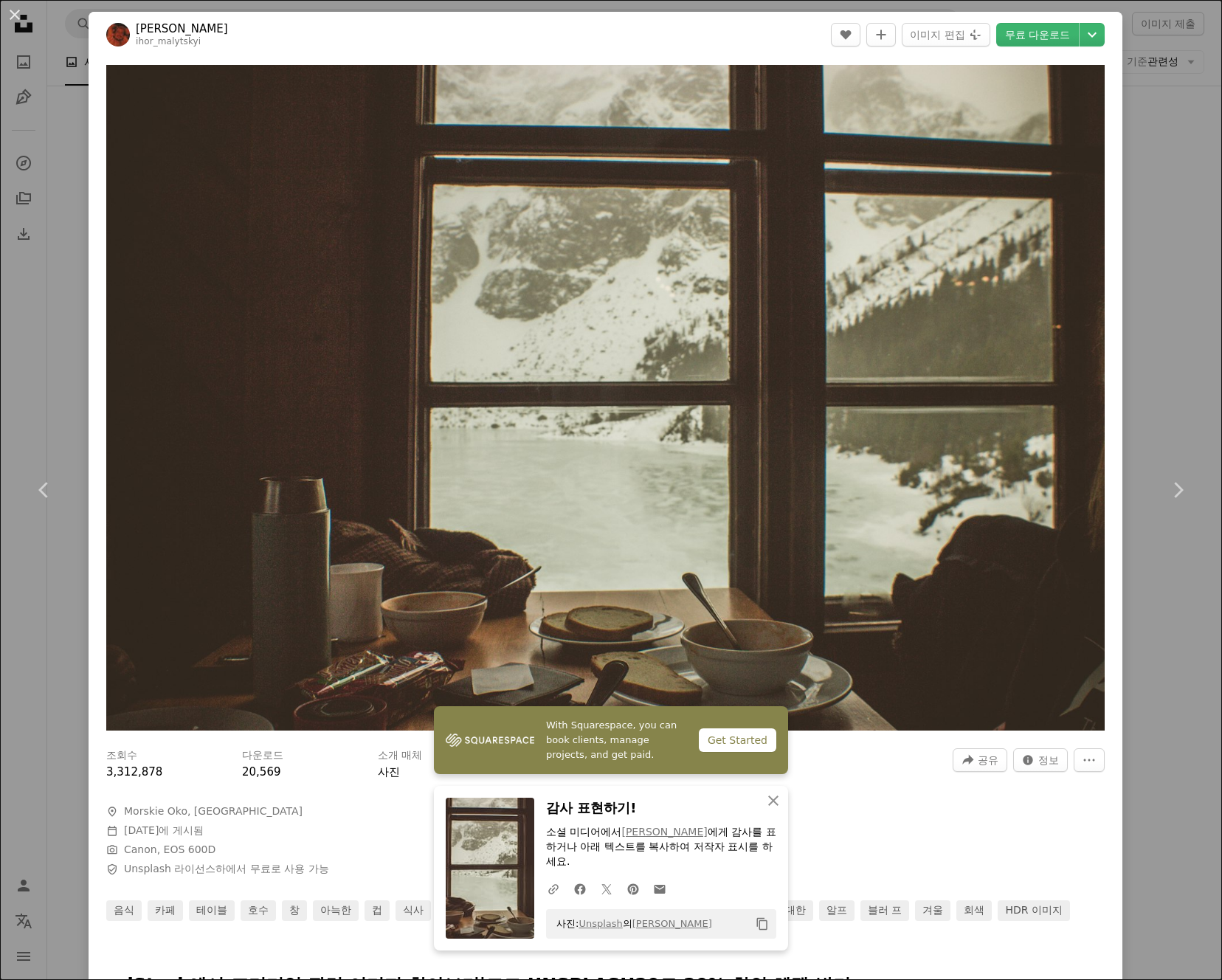
click at [1153, 630] on div "An X shape Chevron left Chevron right Ihor Malytskyi ihor_malytskyi A heart A p…" at bounding box center [611, 490] width 1222 height 980
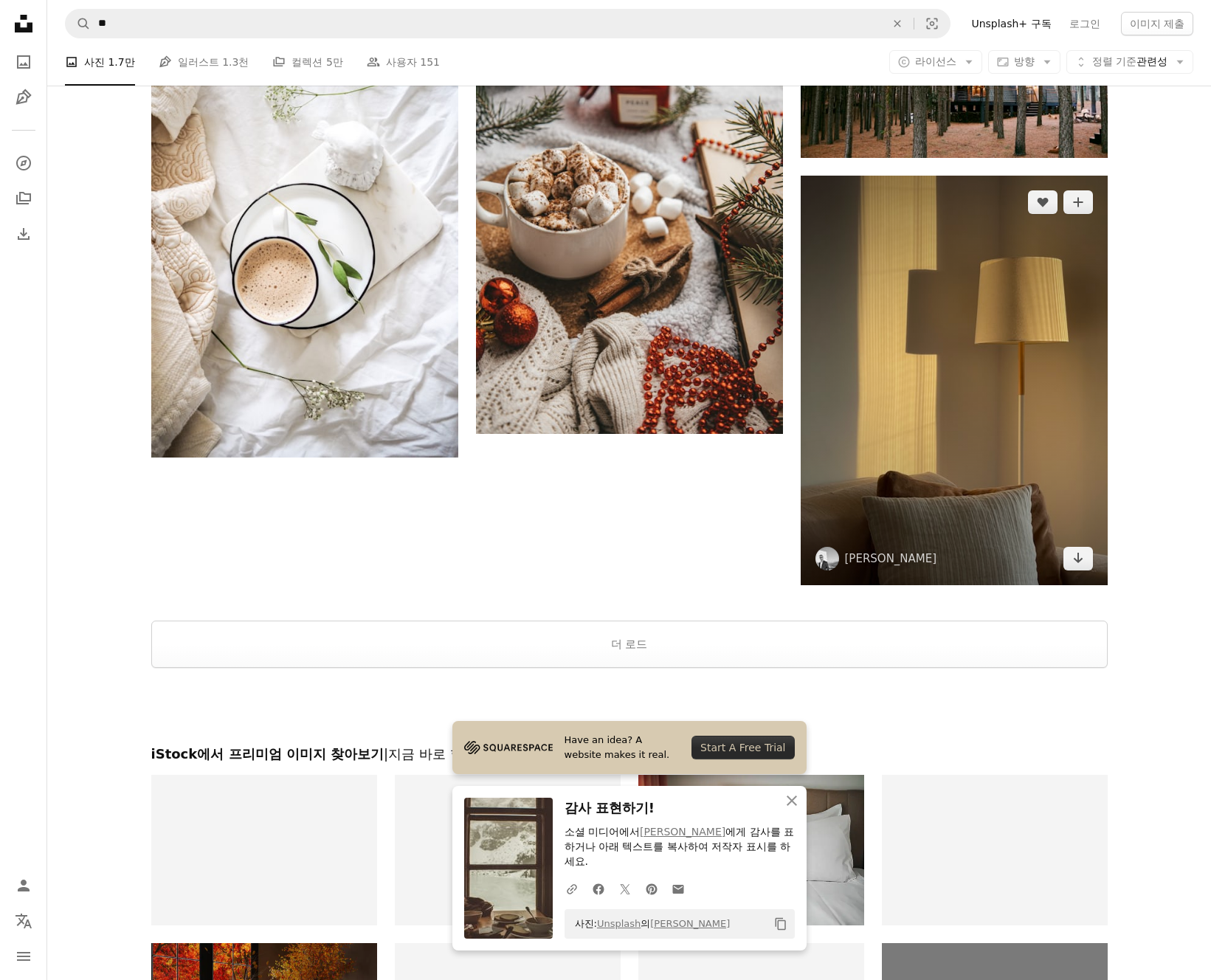
scroll to position [2720, 0]
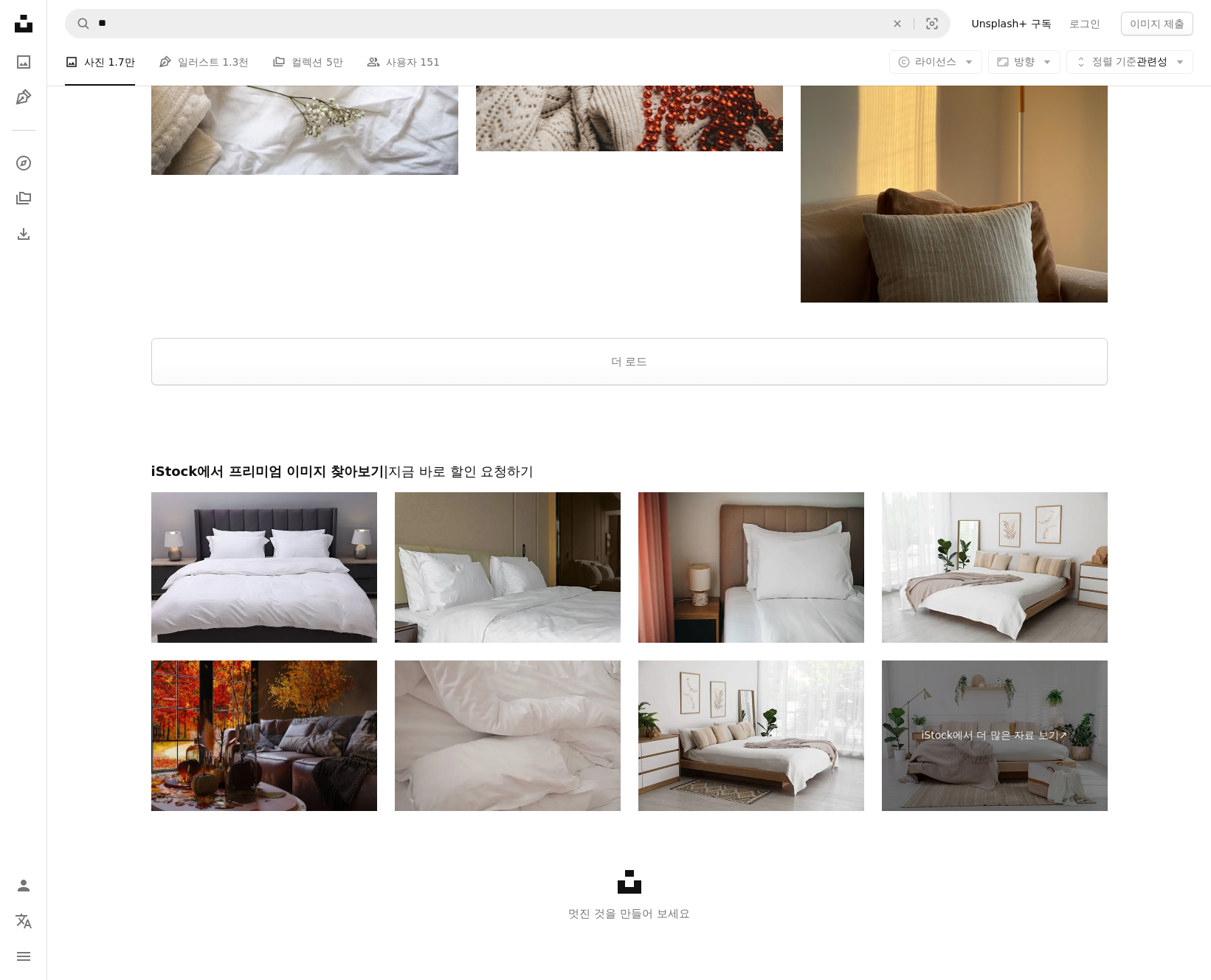
click at [738, 398] on div at bounding box center [629, 424] width 1164 height 78
click at [744, 346] on button "더 로드" at bounding box center [629, 361] width 956 height 47
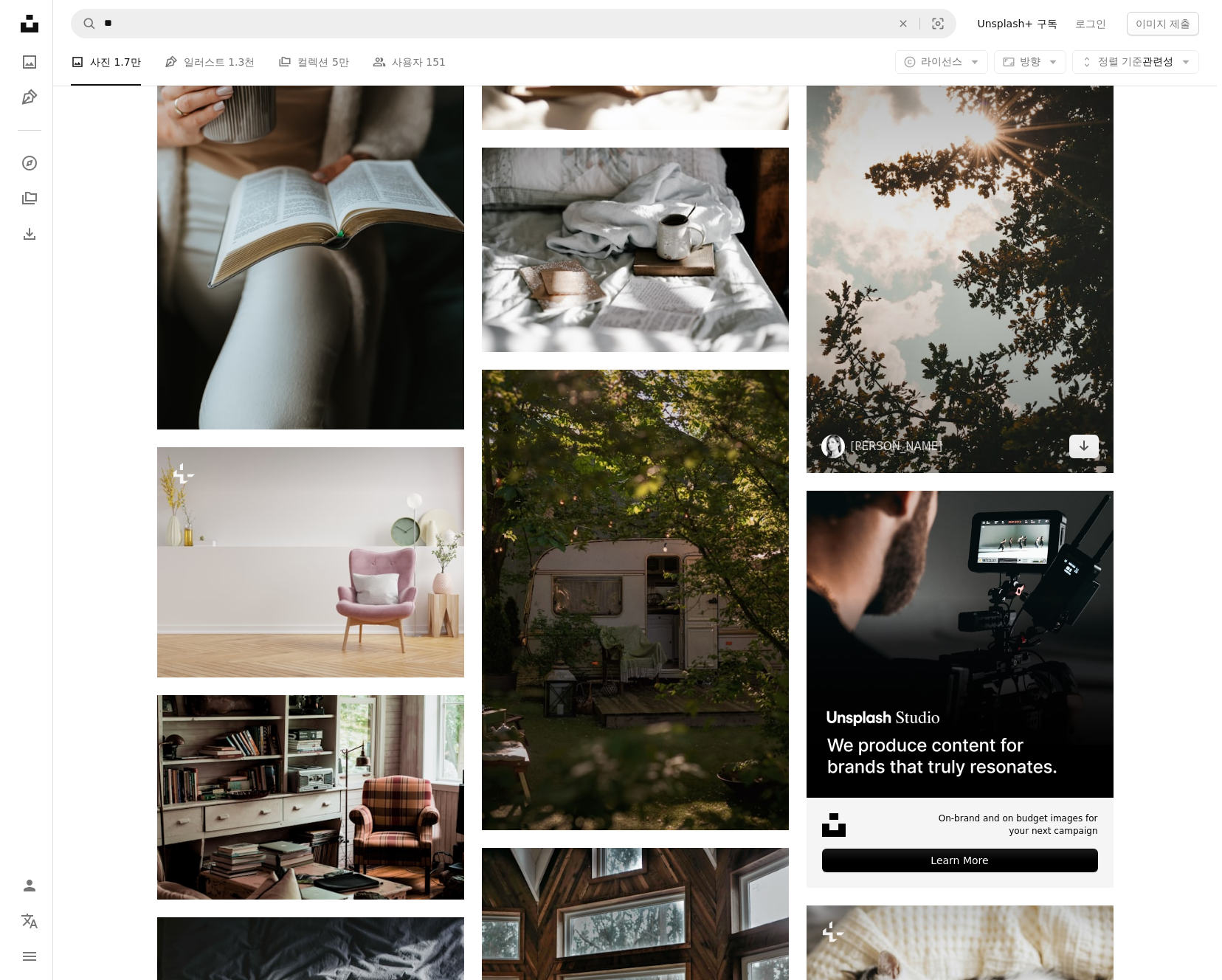
scroll to position [5624, 0]
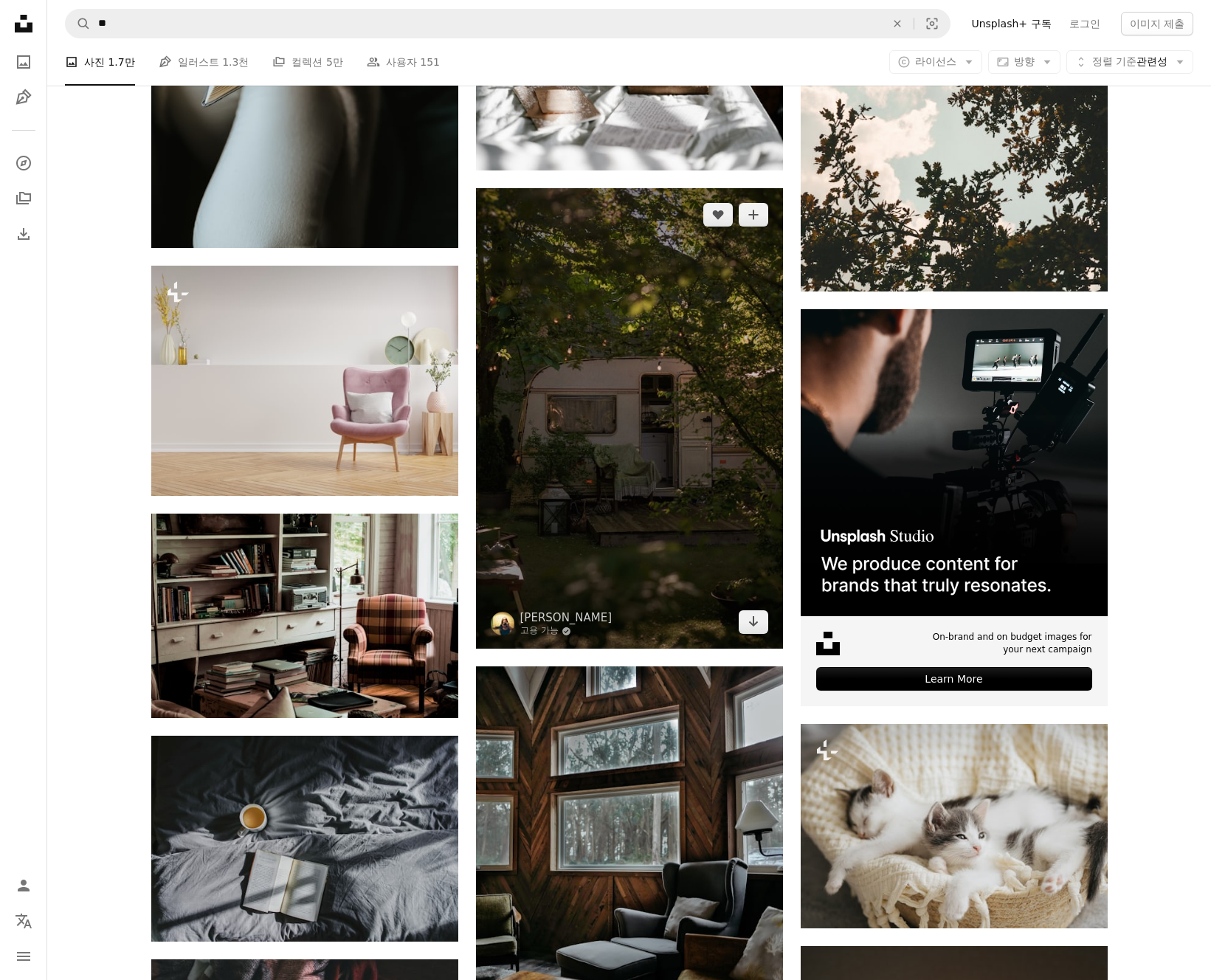
click at [769, 512] on img at bounding box center [629, 418] width 307 height 461
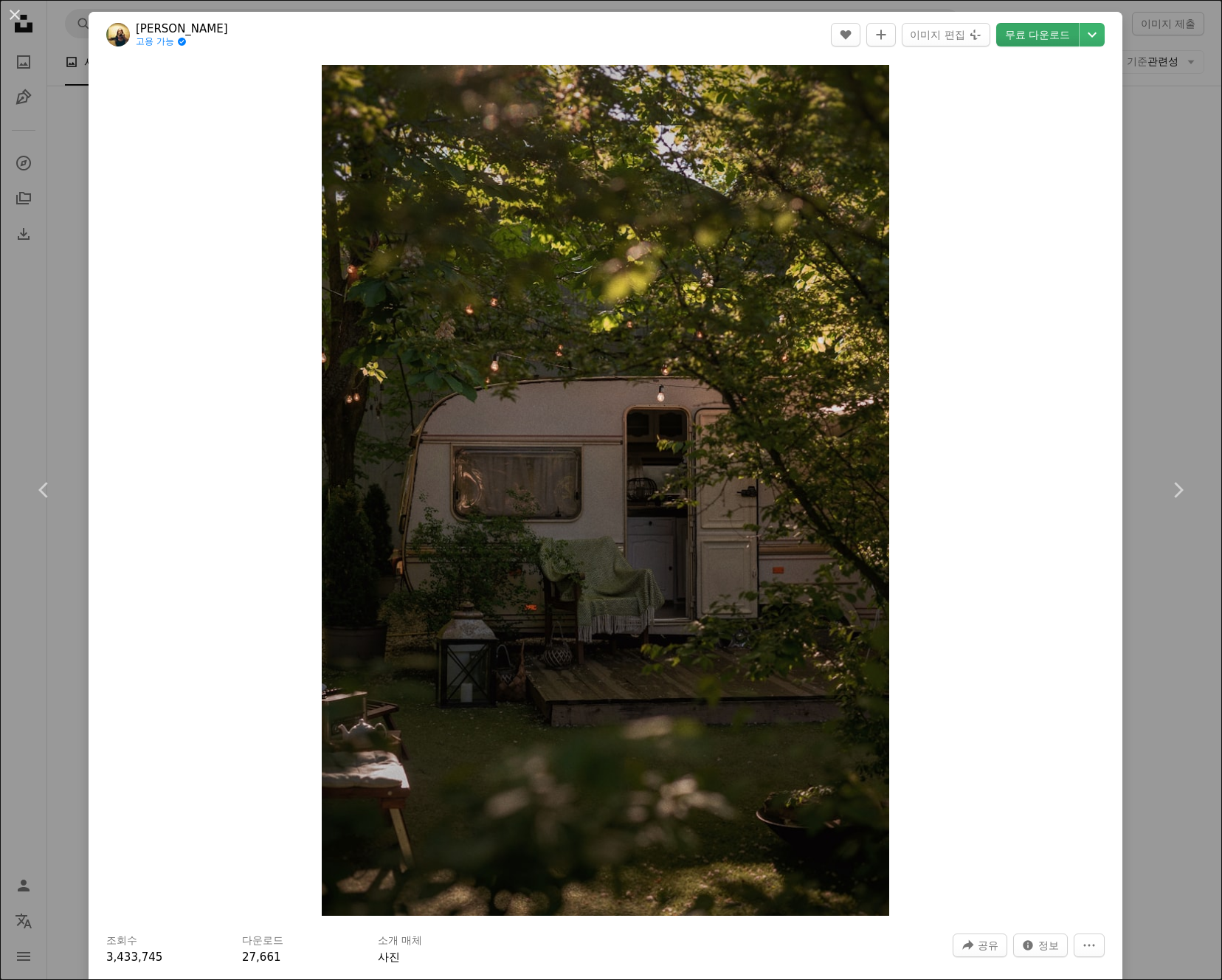
click at [1045, 34] on link "무료 다운로드" at bounding box center [1037, 35] width 83 height 24
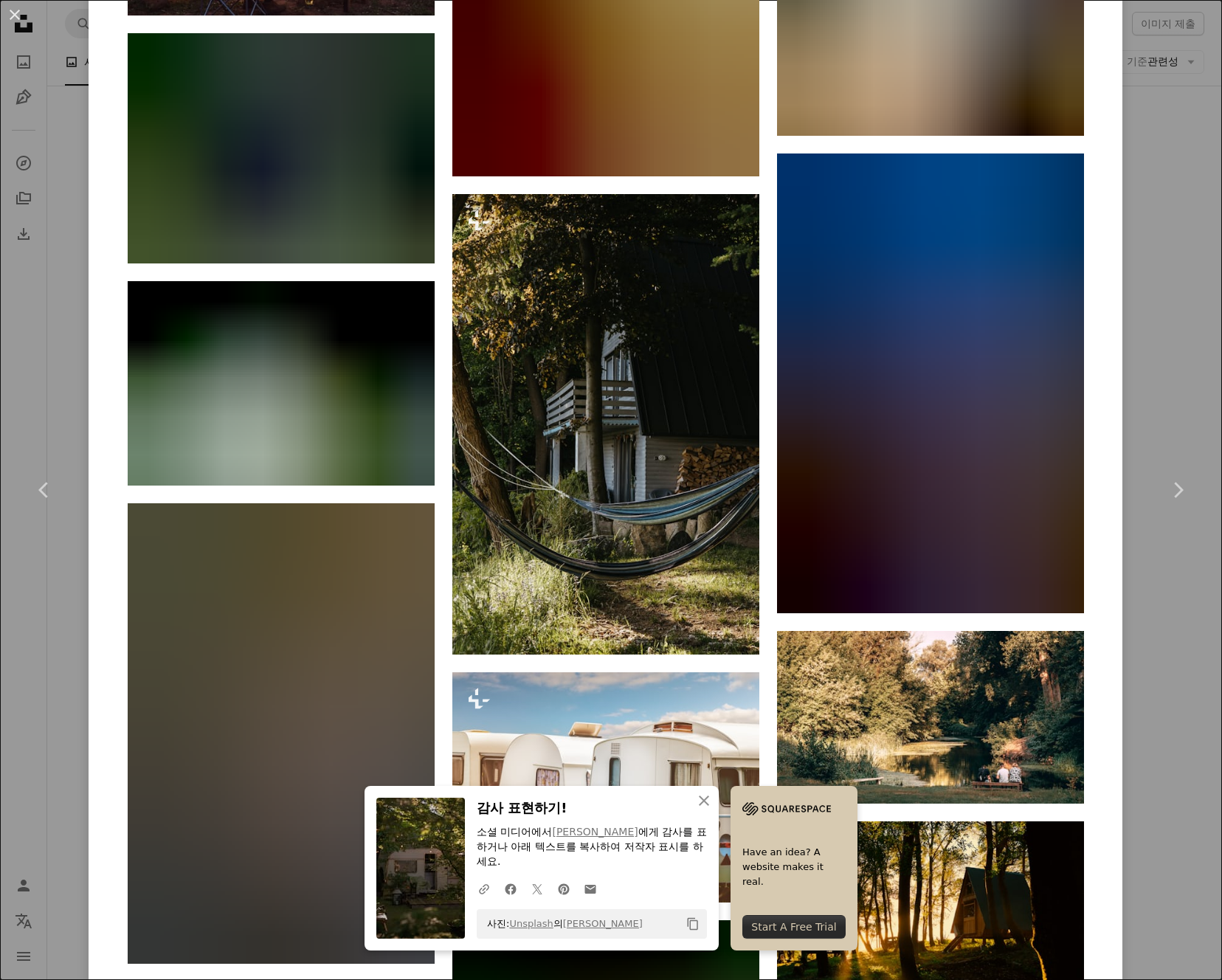
scroll to position [4378, 0]
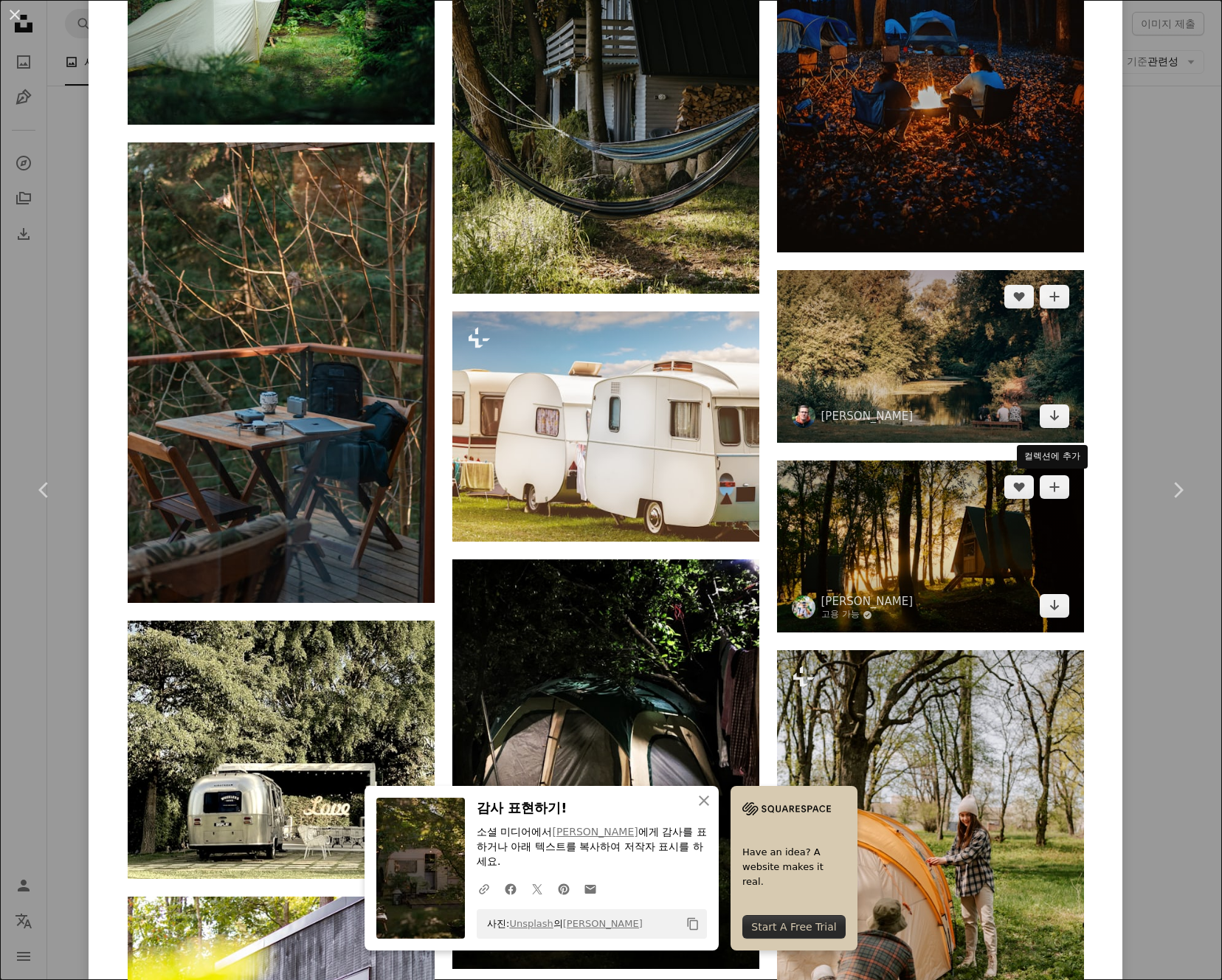
click at [1038, 368] on img at bounding box center [930, 357] width 307 height 173
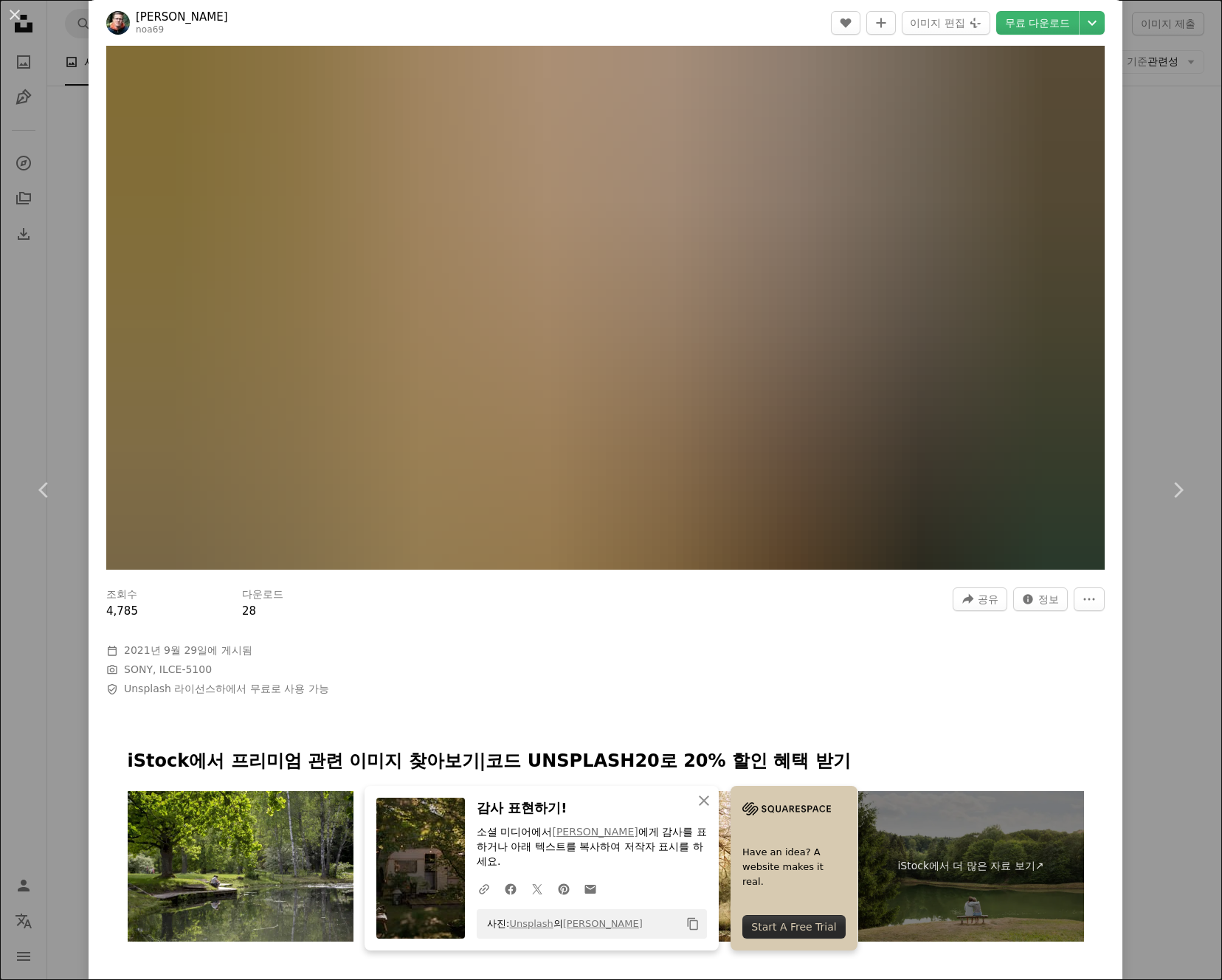
scroll to position [428, 0]
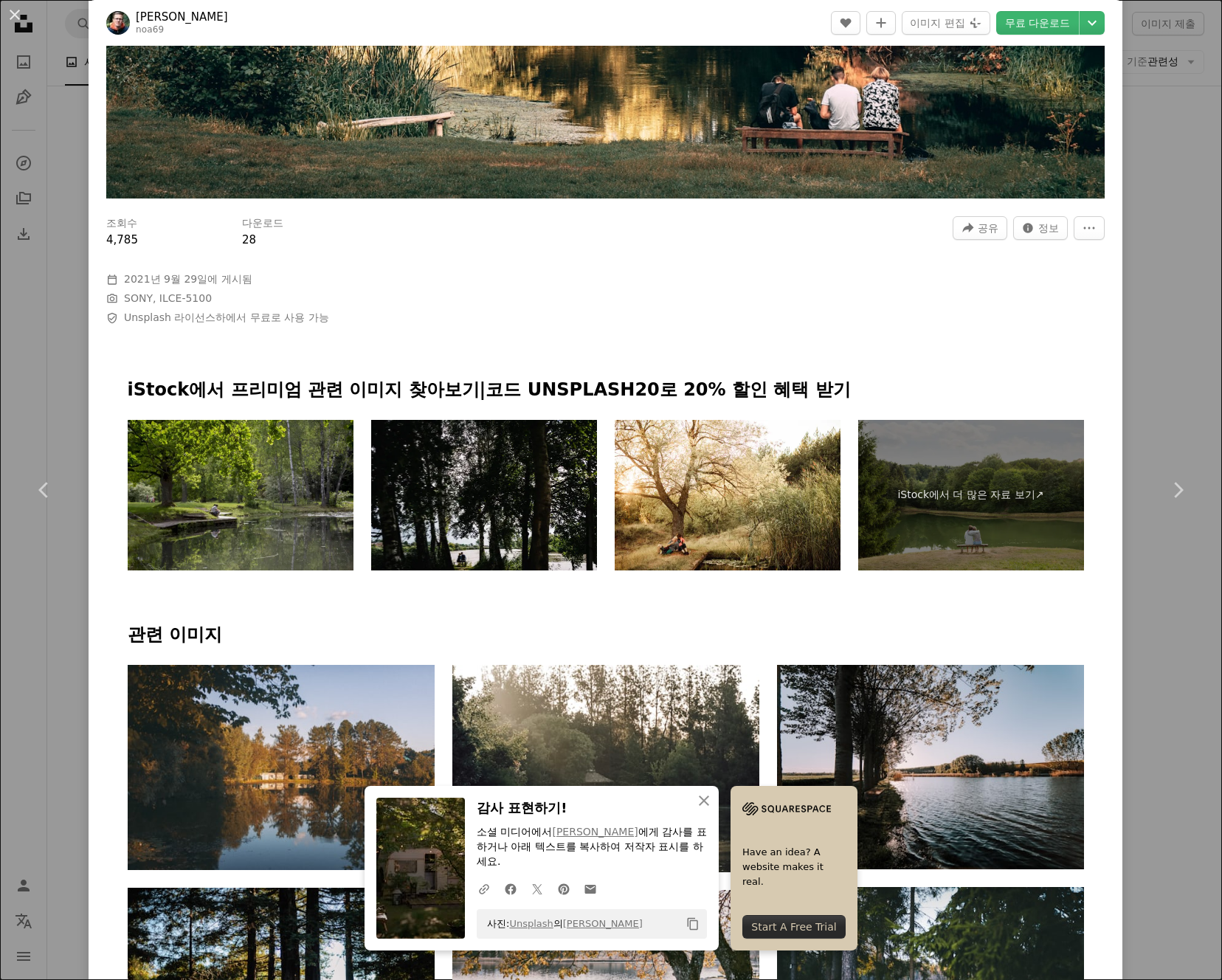
click at [262, 496] on img at bounding box center [240, 495] width 226 height 151
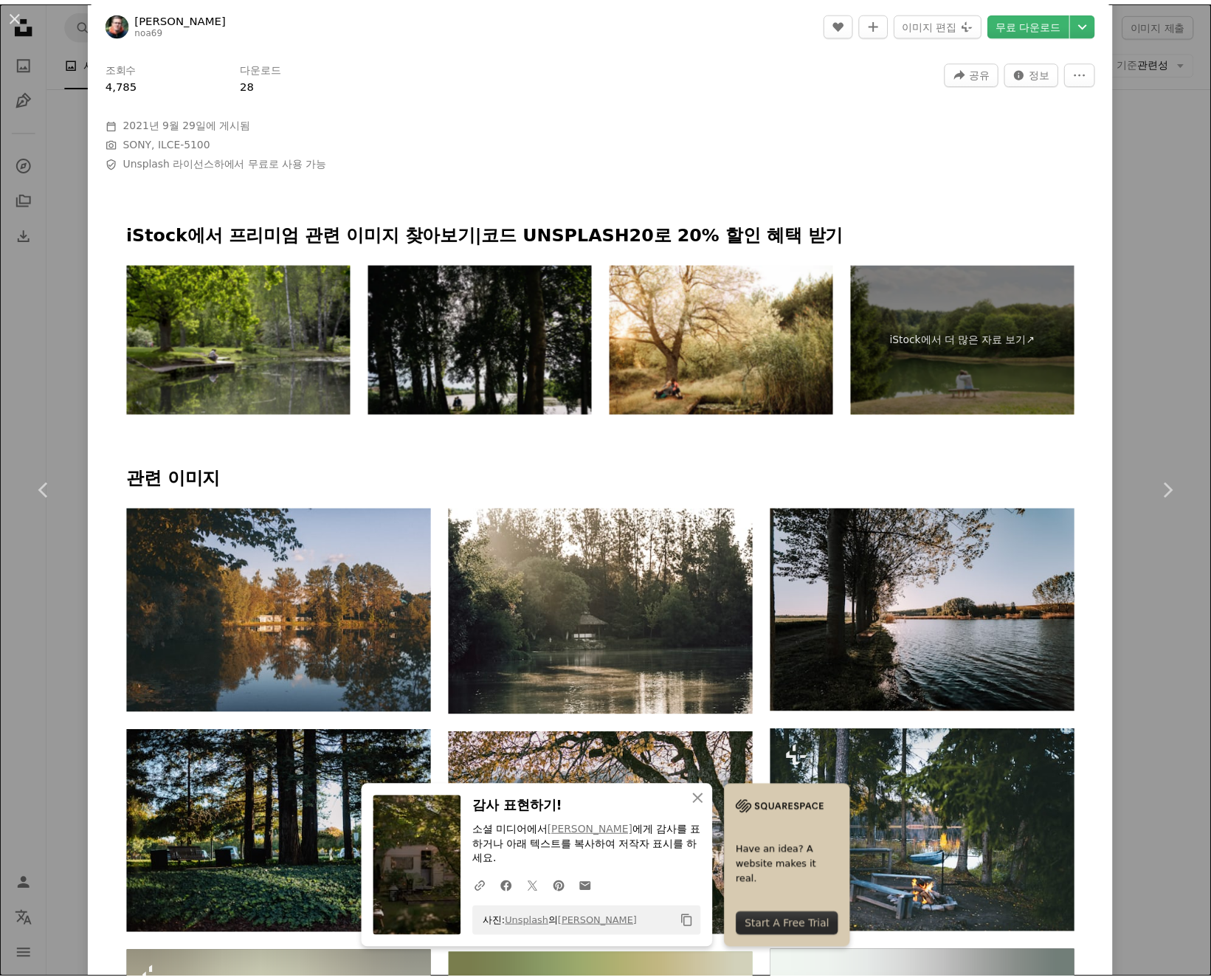
scroll to position [0, 0]
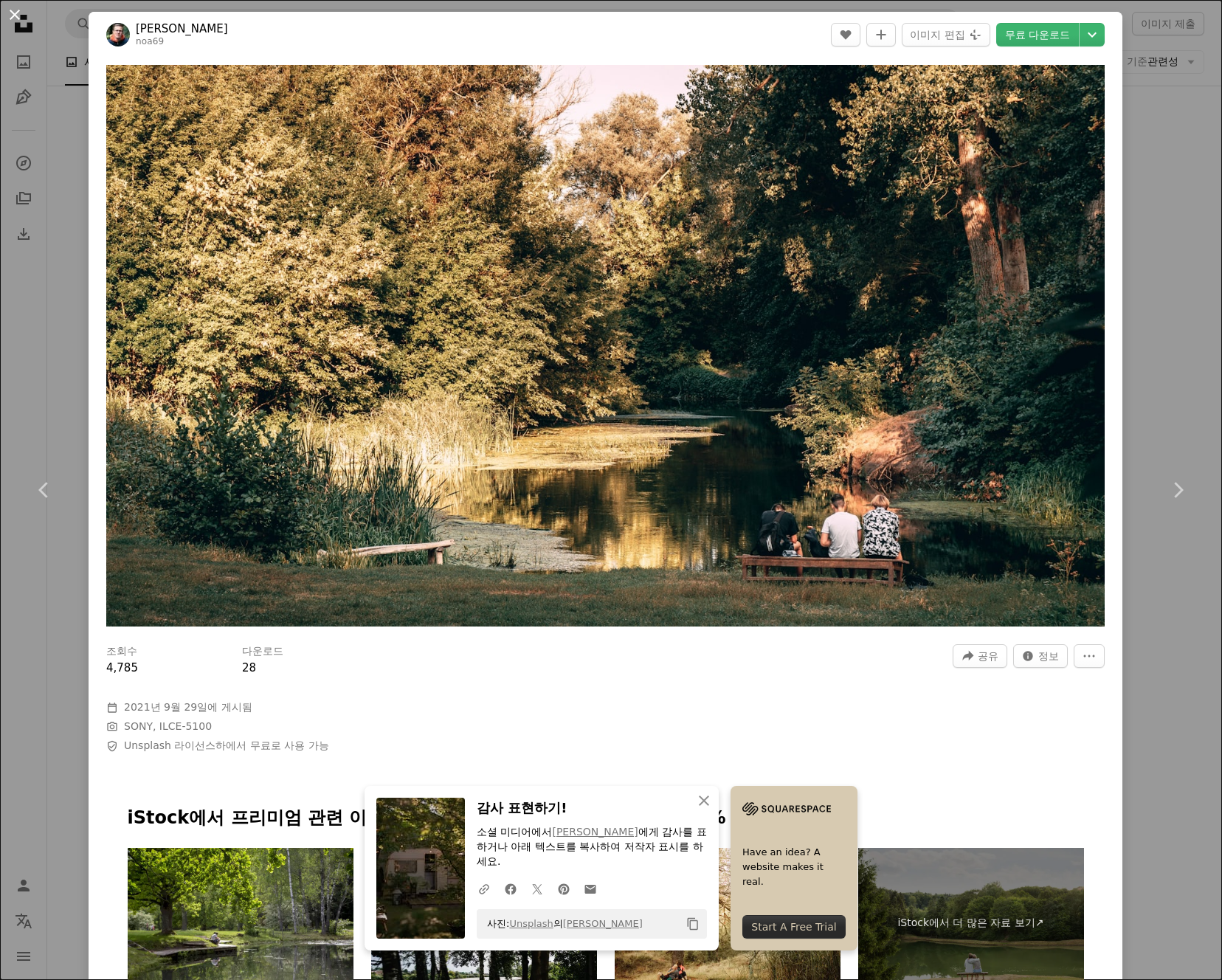
click at [17, 12] on button "An X shape" at bounding box center [14, 14] width 17 height 17
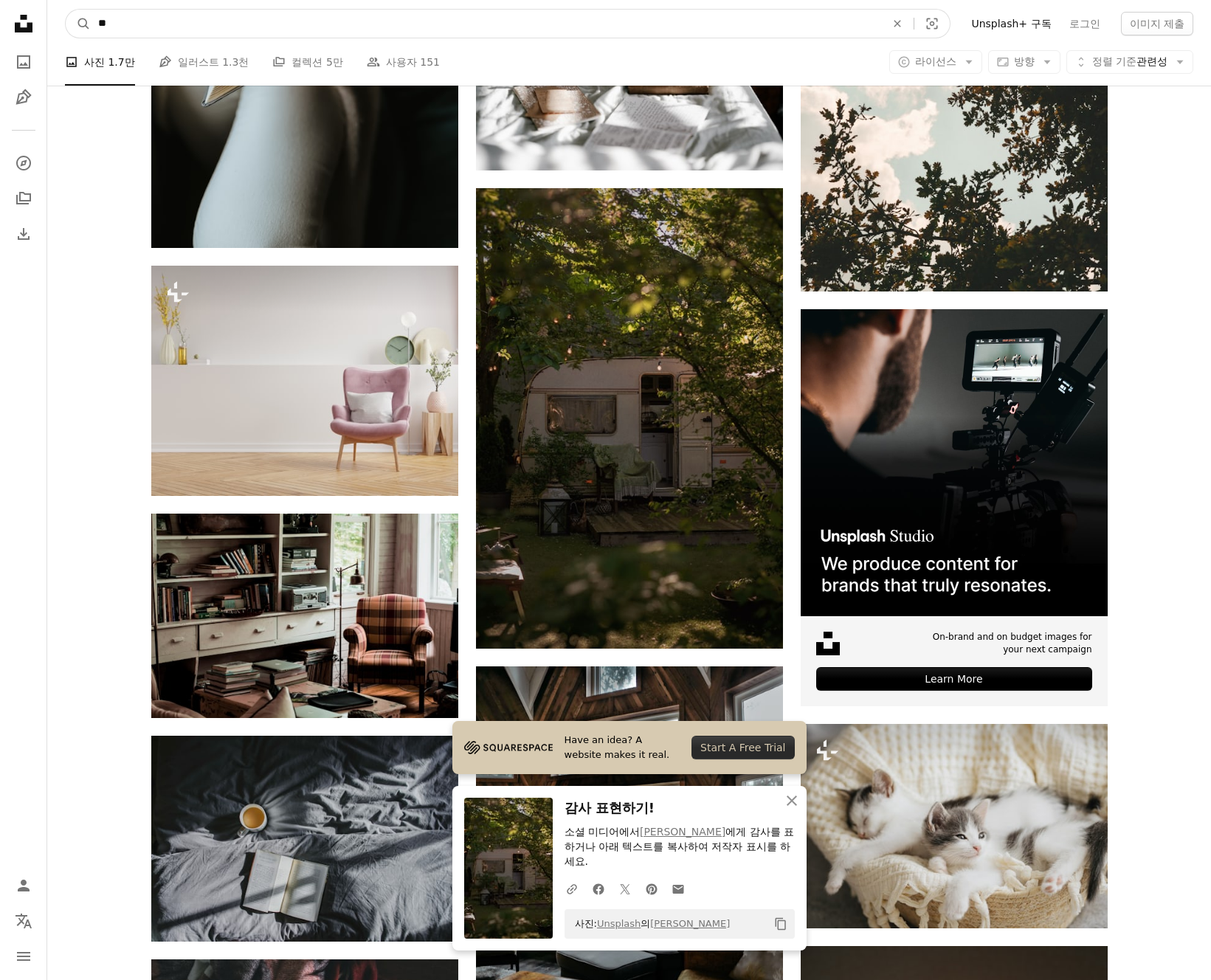
drag, startPoint x: 157, startPoint y: 26, endPoint x: -71, endPoint y: 27, distance: 228.0
type input "**"
click button "A magnifying glass" at bounding box center [78, 23] width 25 height 28
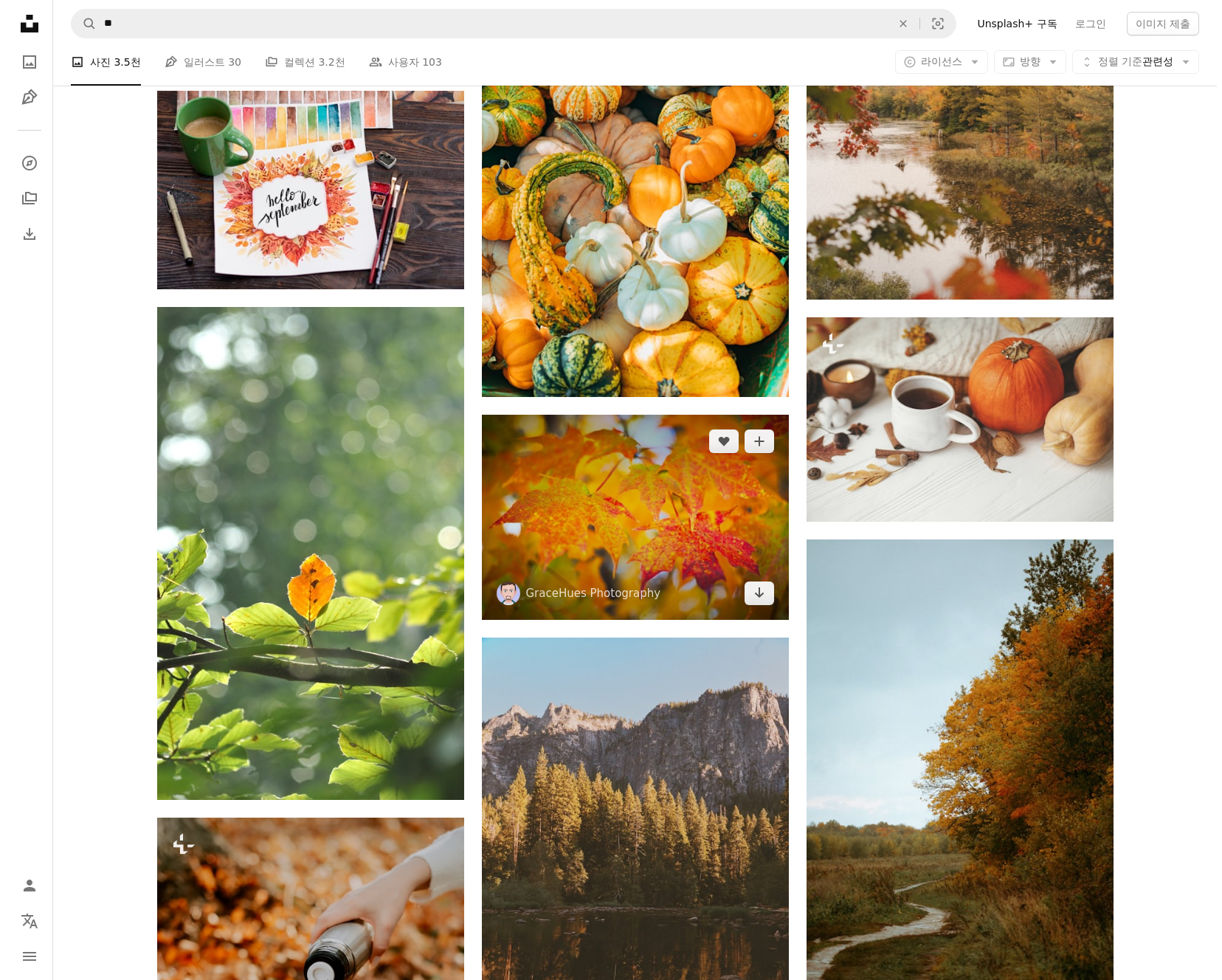
scroll to position [1579, 0]
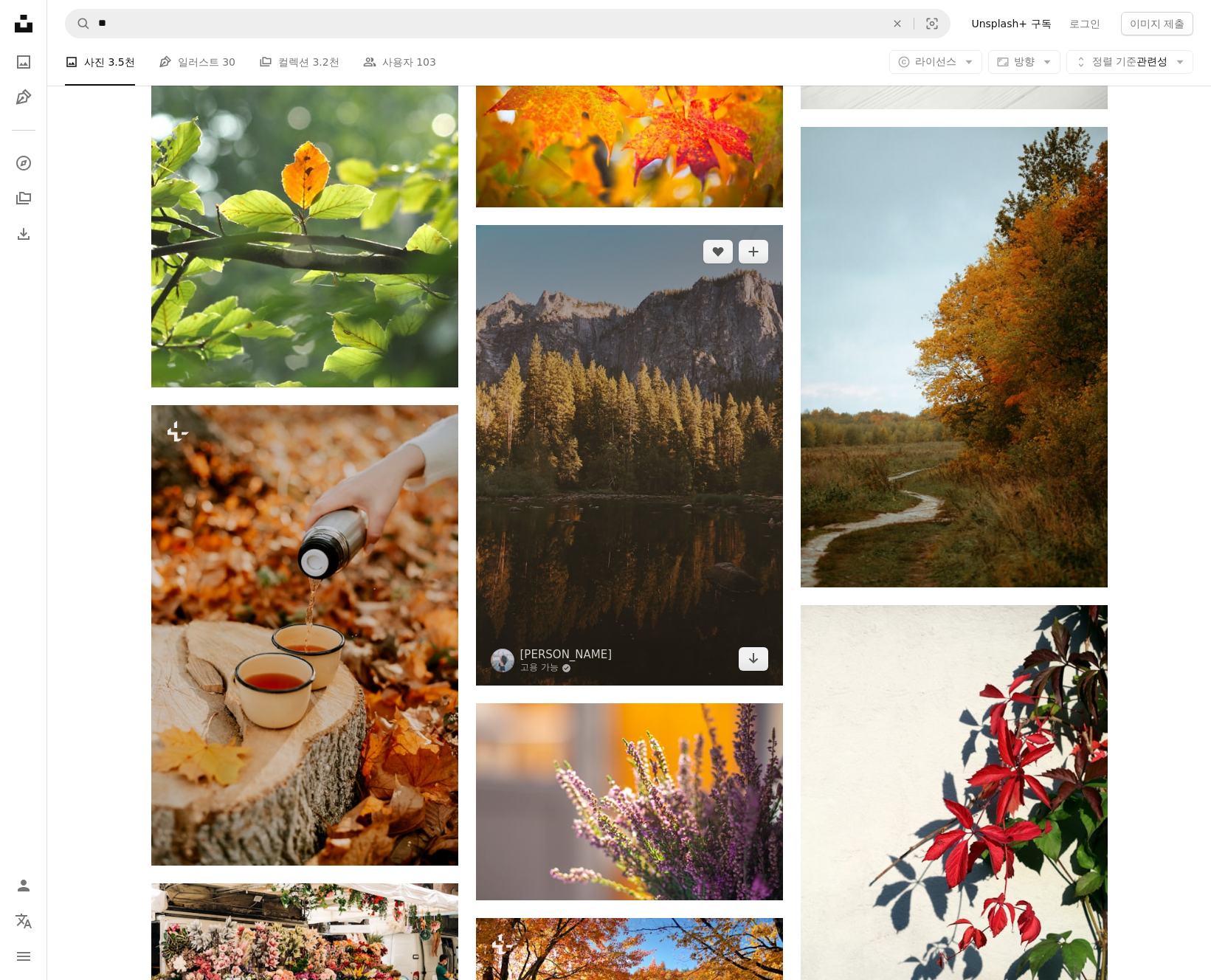
click at [720, 524] on img at bounding box center [629, 455] width 307 height 461
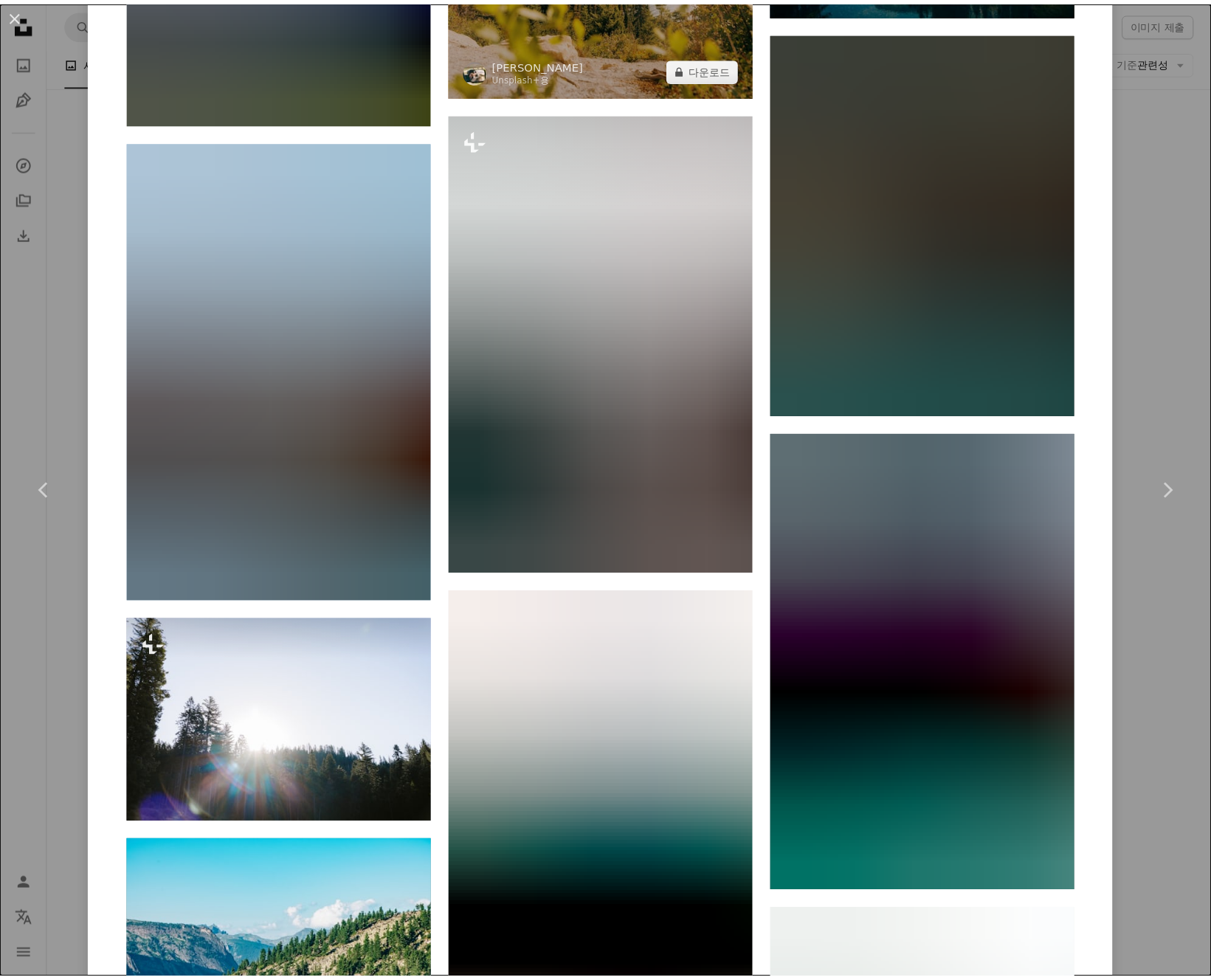
scroll to position [17547, 0]
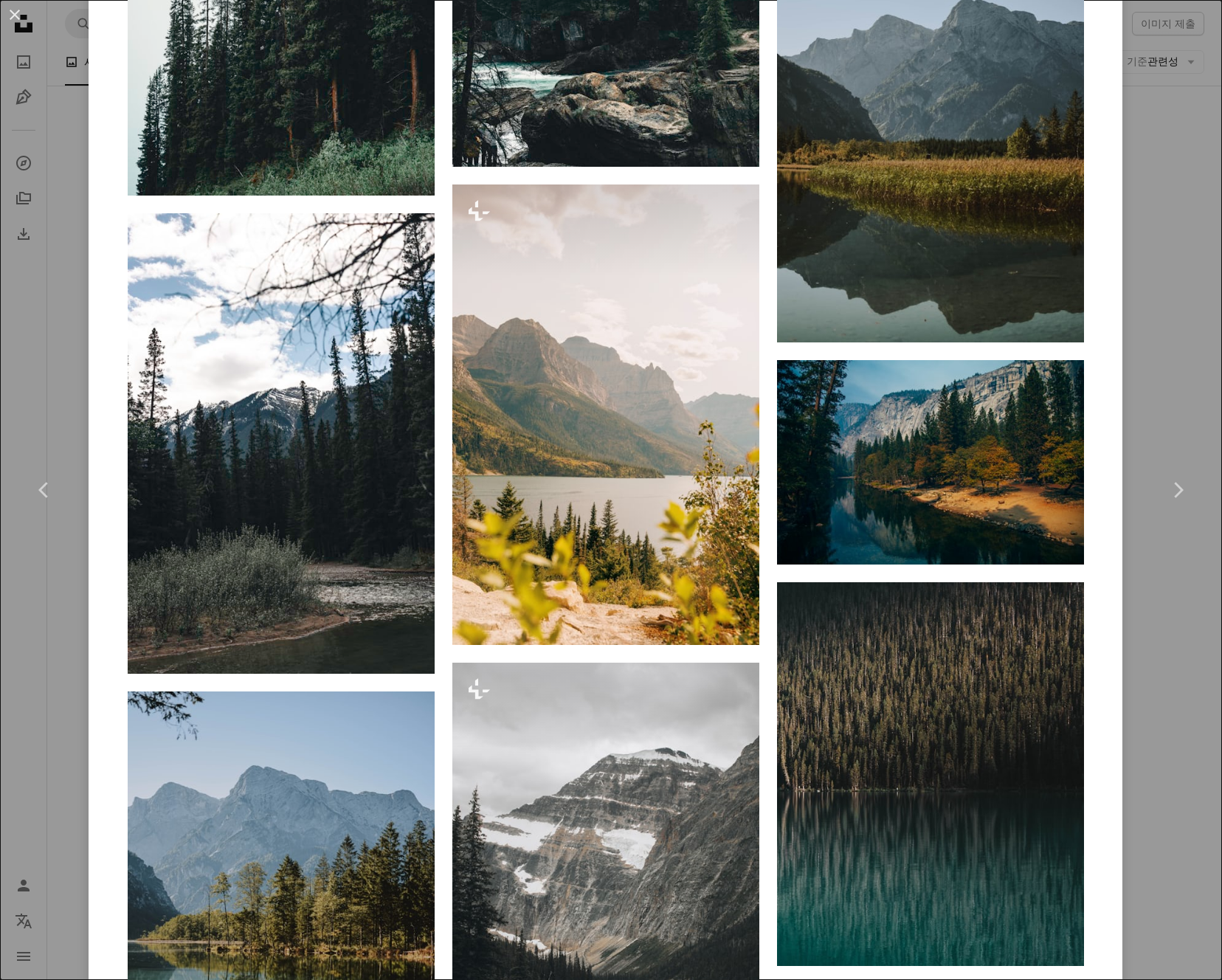
click at [1143, 377] on div "An X shape Chevron left Chevron right Cloris Ying 고용 가능 A checkmark inside of a…" at bounding box center [611, 490] width 1222 height 980
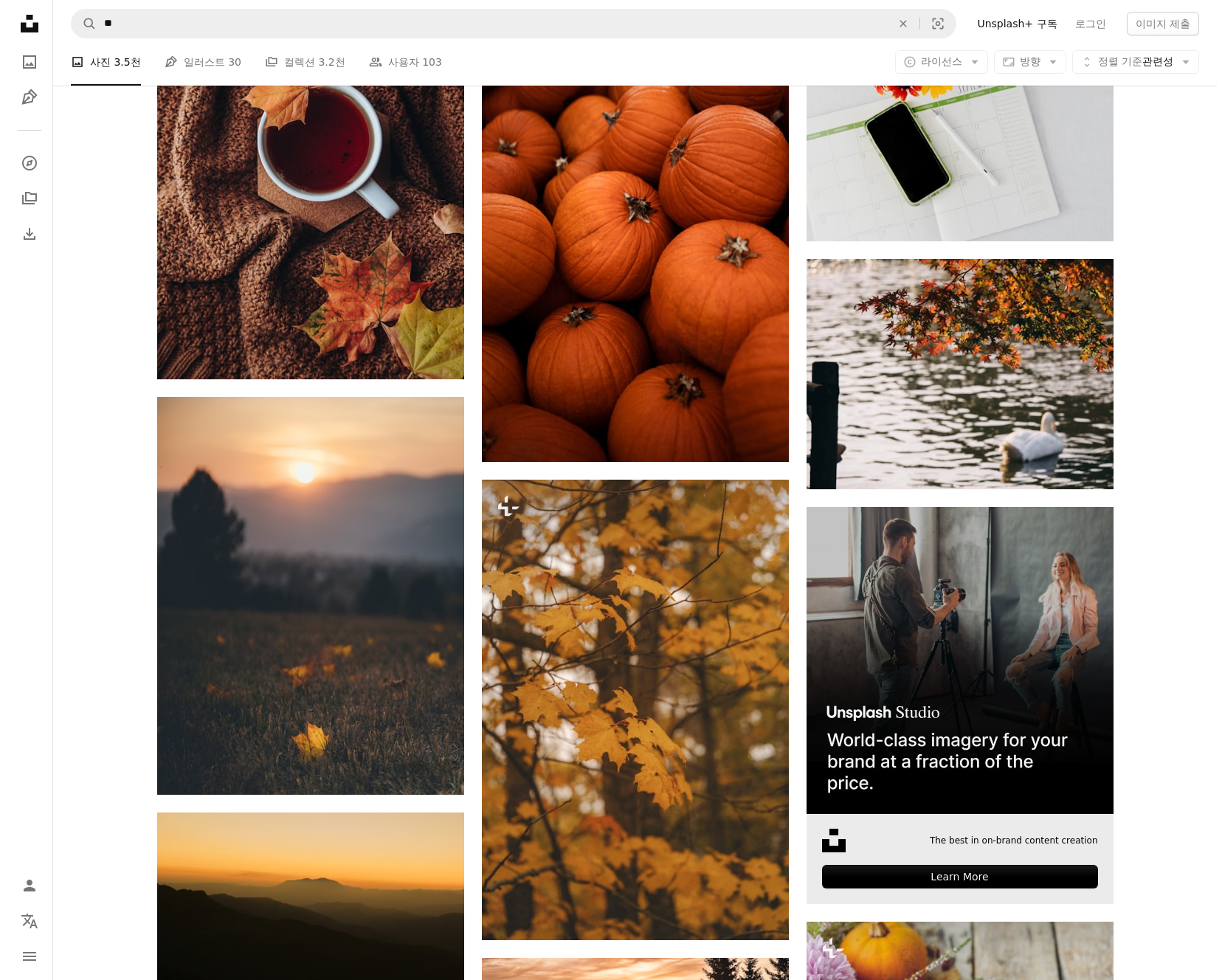
scroll to position [4833, 0]
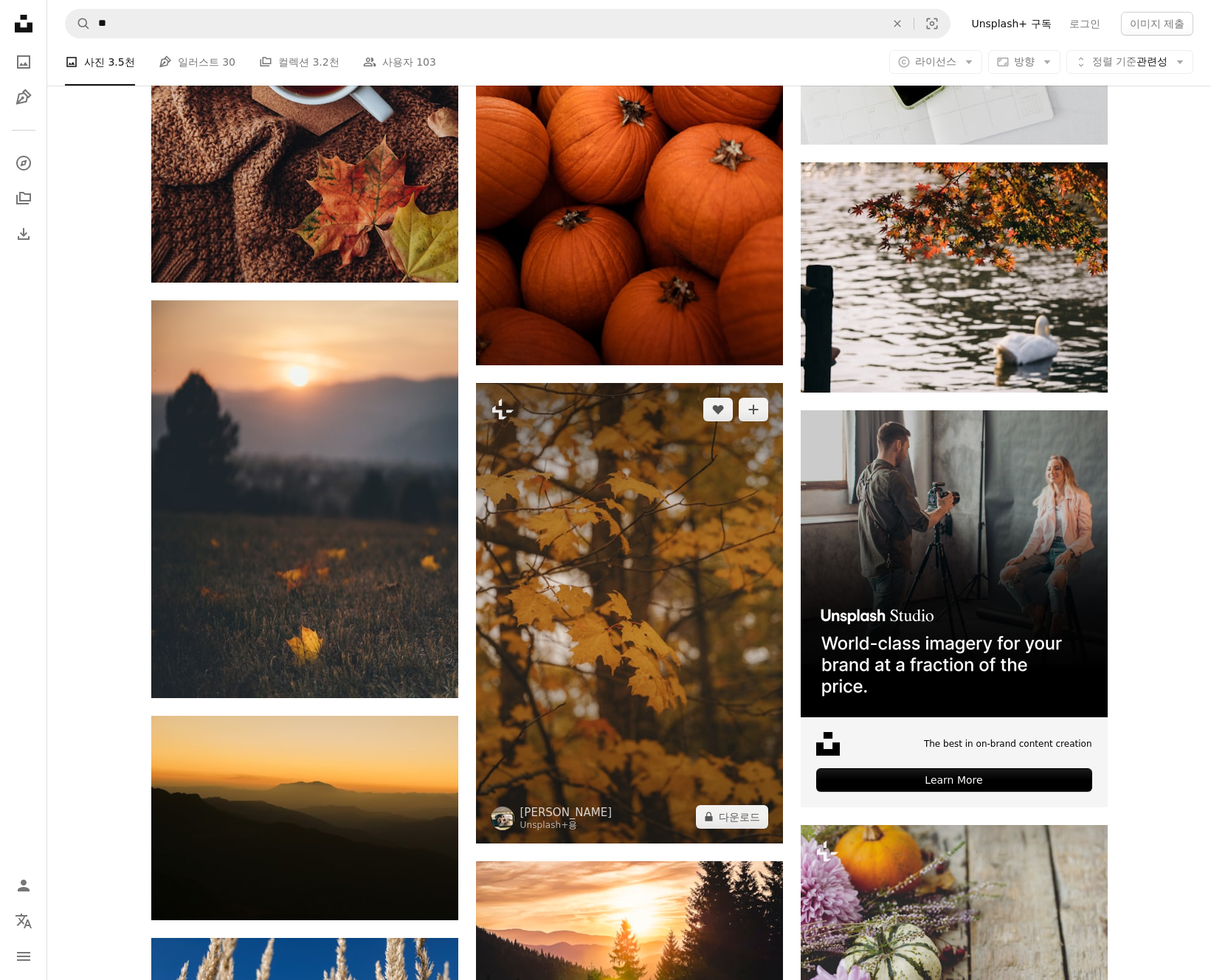
click at [671, 638] on img at bounding box center [629, 613] width 307 height 461
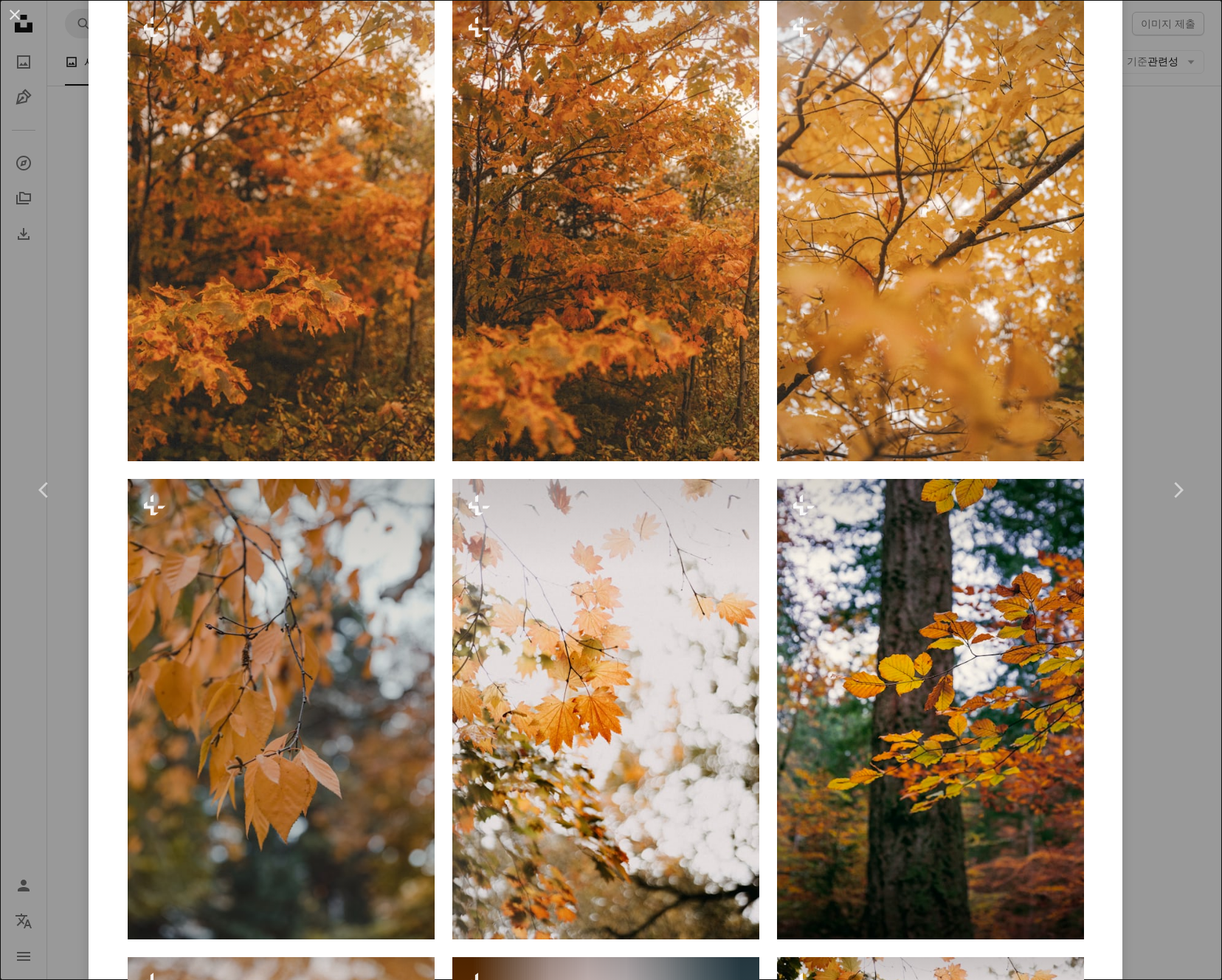
scroll to position [1635, 0]
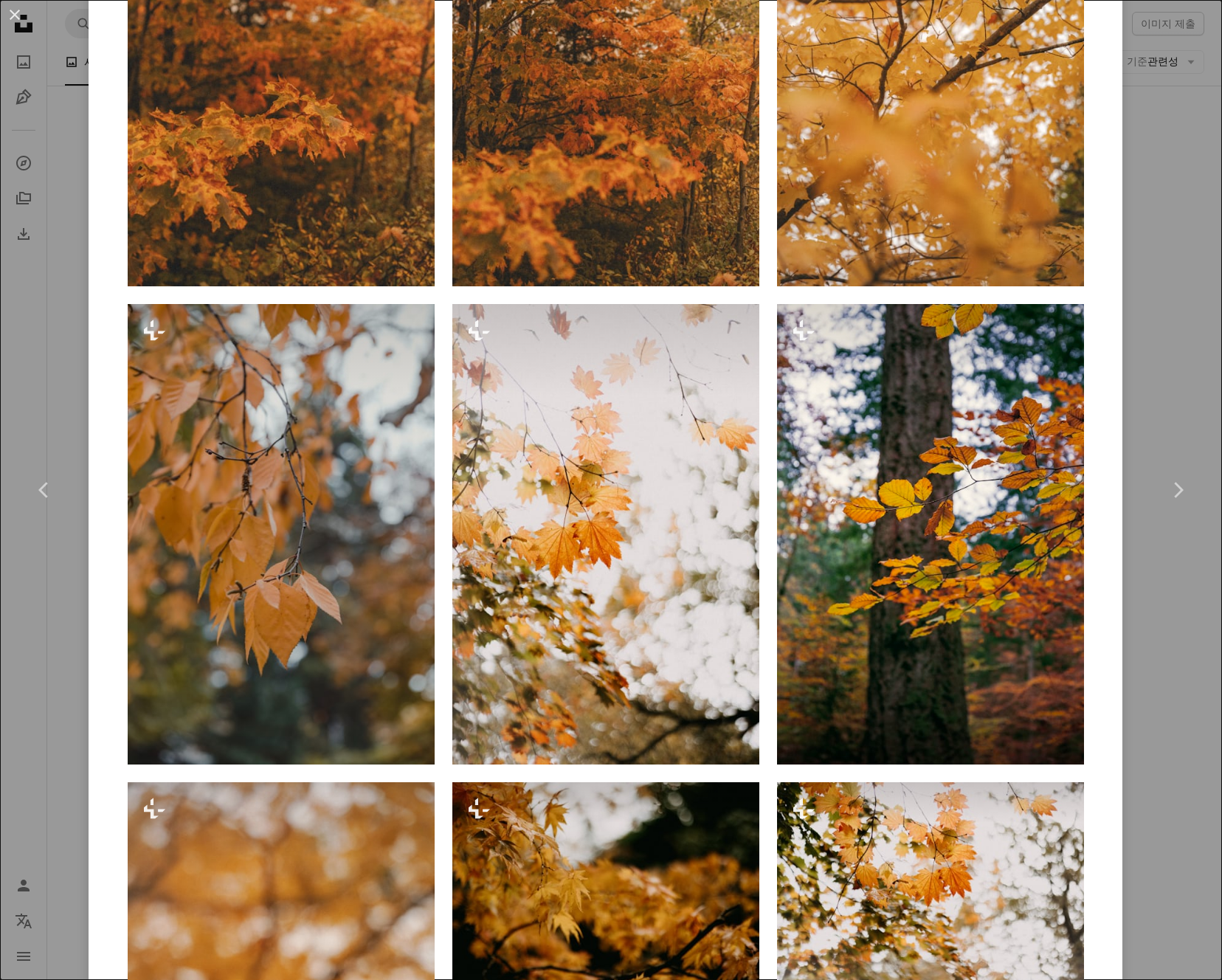
click at [1162, 390] on div "An X shape Chevron left Chevron right Hans Unsplash+ 용 A heart A plus sign 이미지 …" at bounding box center [611, 490] width 1222 height 980
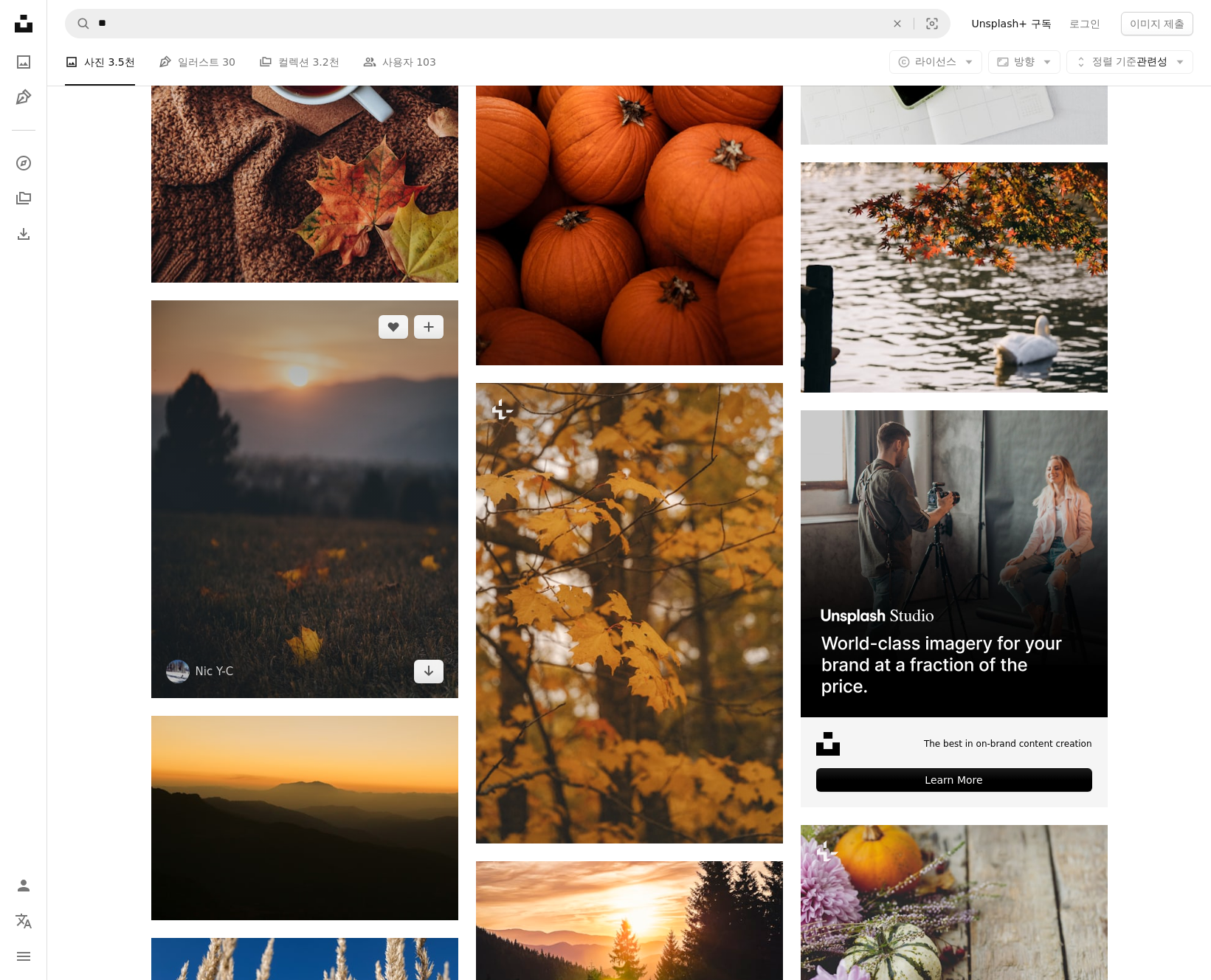
click at [367, 603] on img at bounding box center [304, 498] width 307 height 397
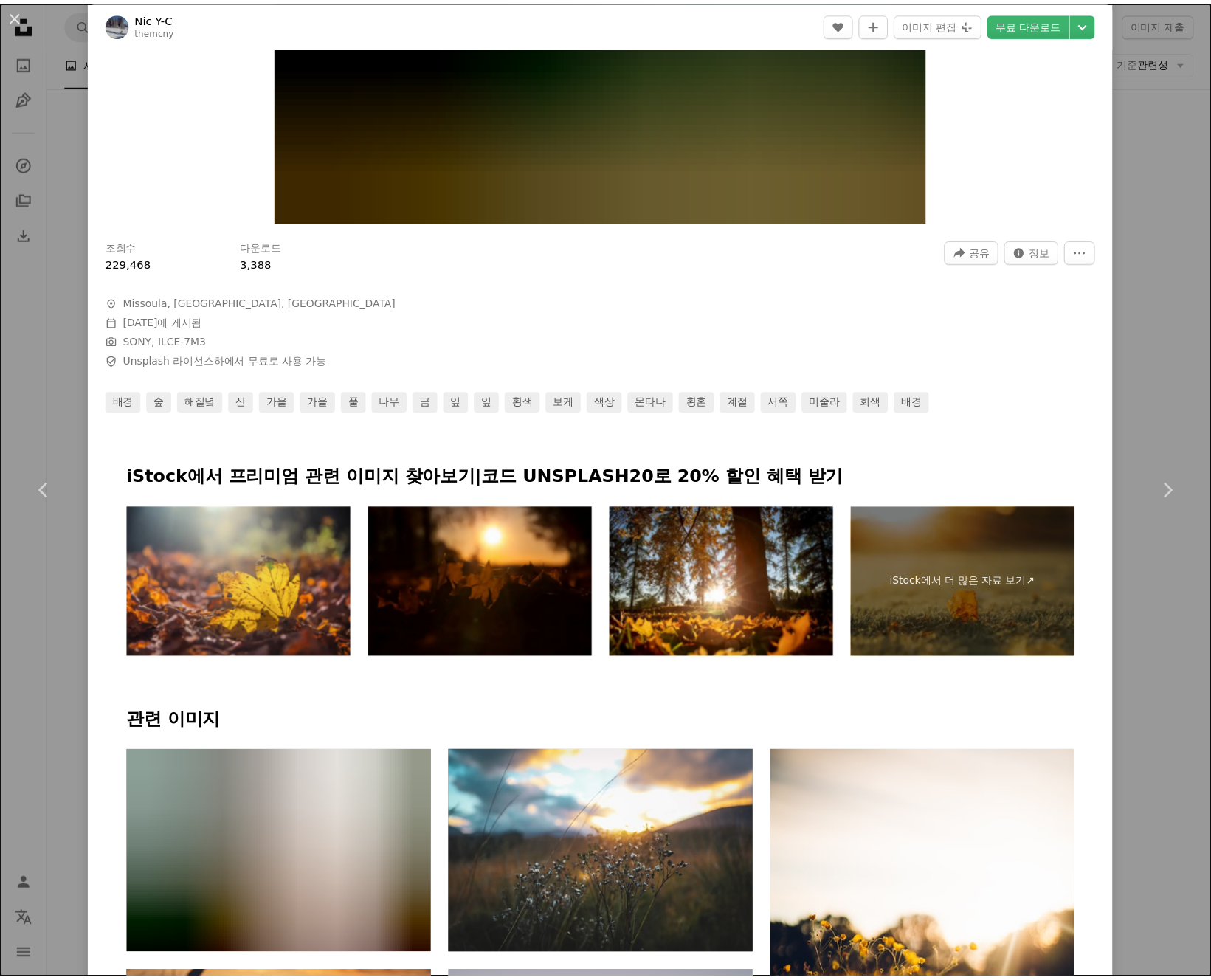
scroll to position [968, 0]
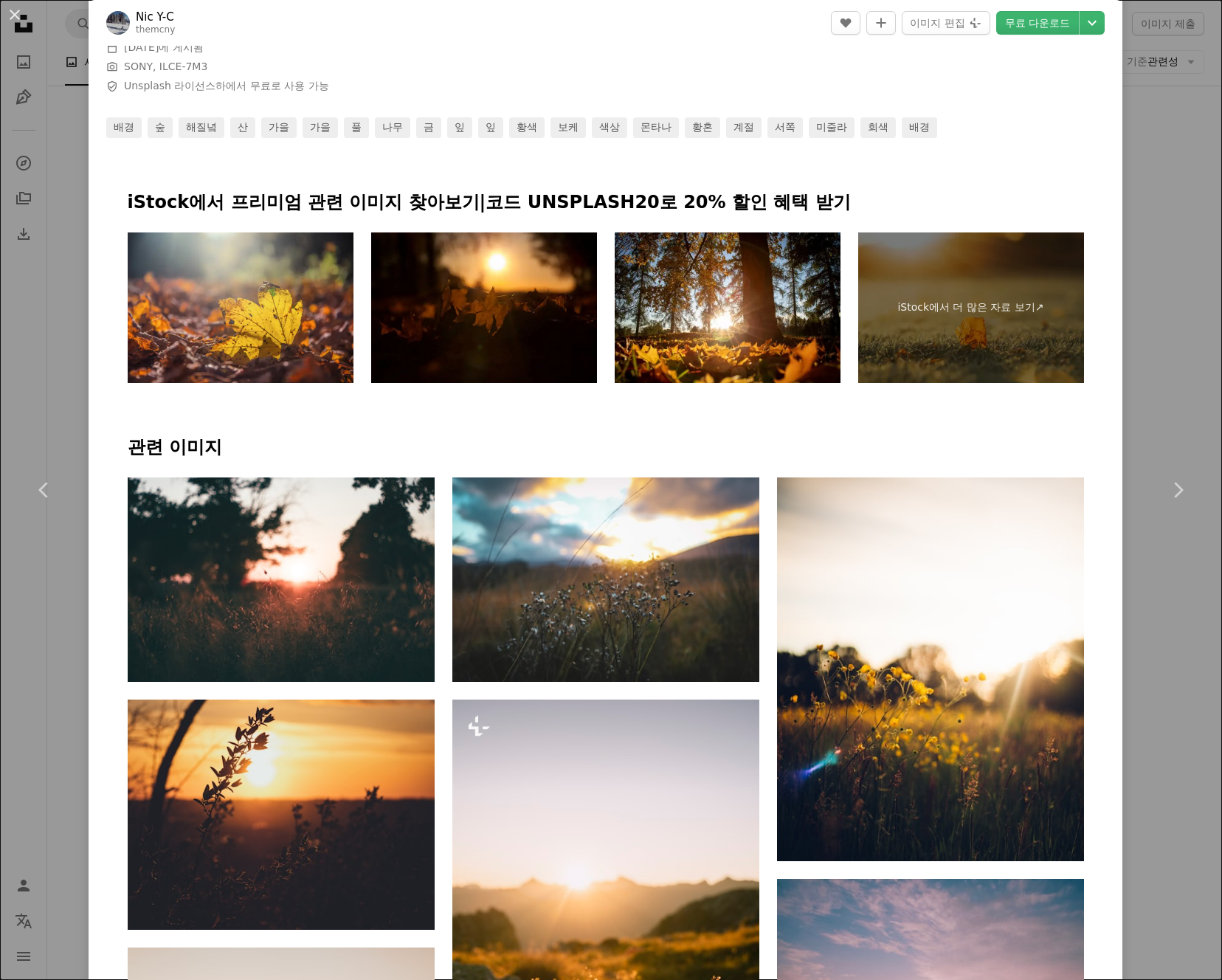
click at [1157, 416] on div "An X shape Chevron left Chevron right Nic Y-C themcny A heart A plus sign 이미지 편…" at bounding box center [611, 490] width 1222 height 980
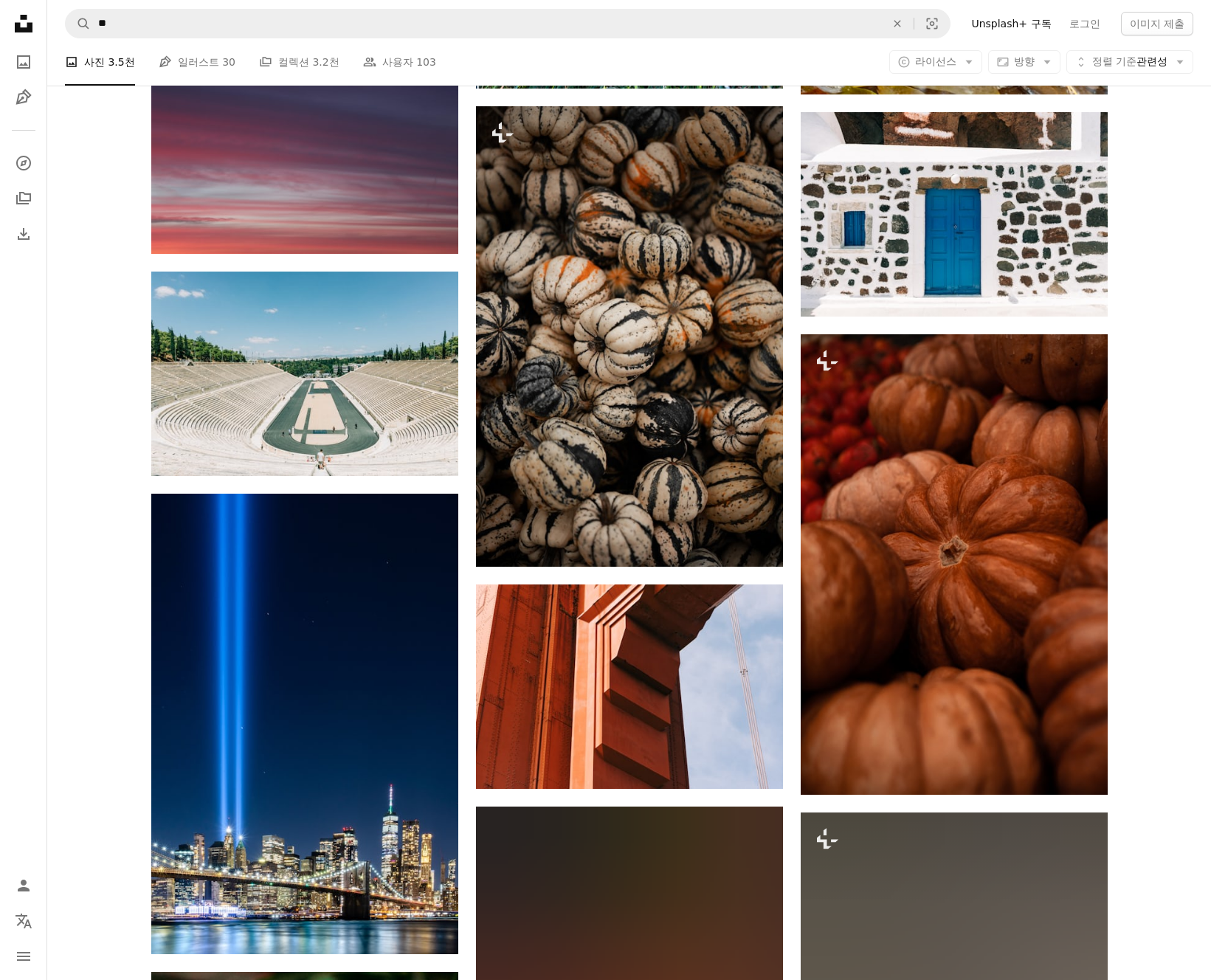
scroll to position [20821, 0]
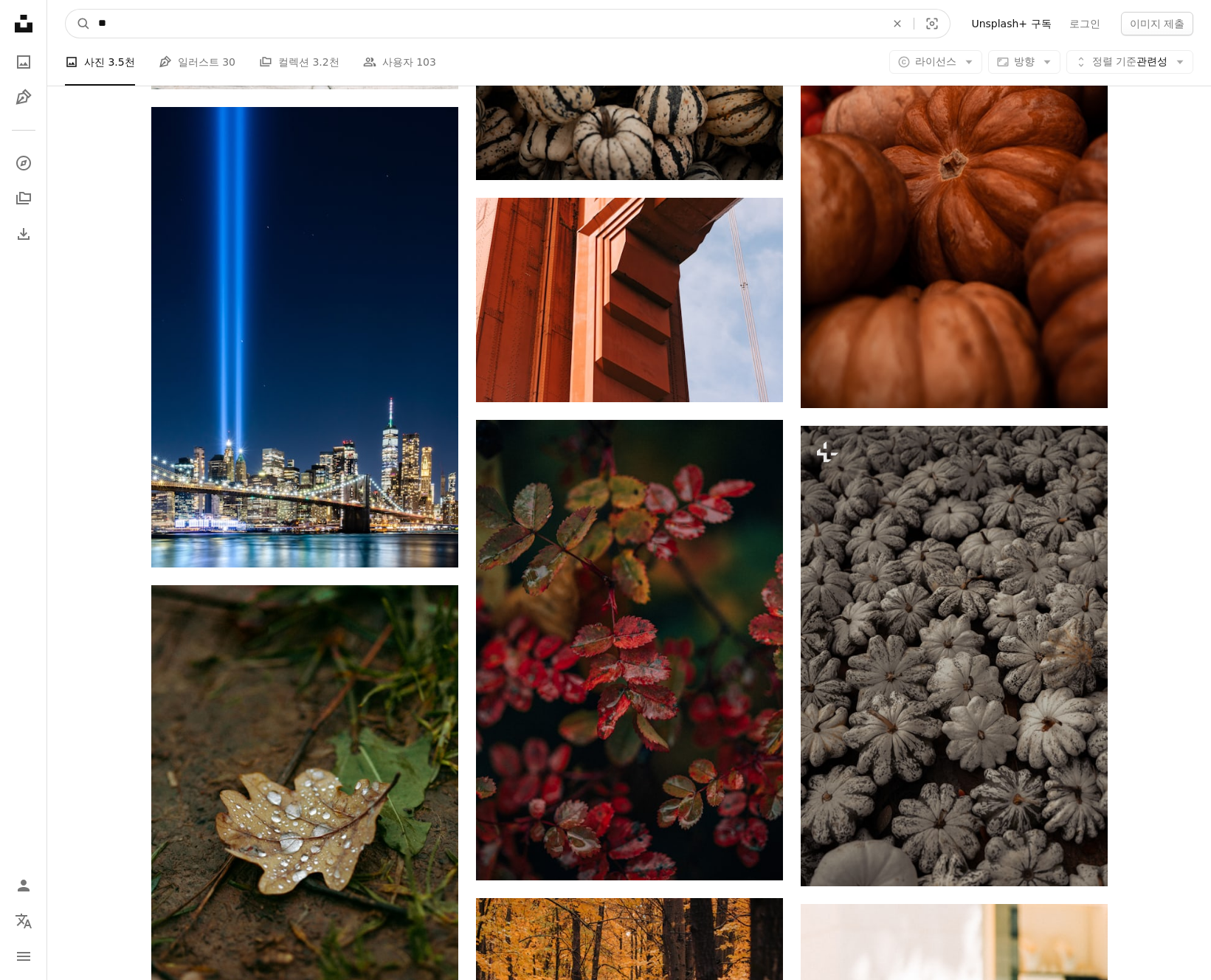
drag, startPoint x: 278, startPoint y: 25, endPoint x: 64, endPoint y: 24, distance: 214.0
click at [65, 24] on form "A magnifying glass ** An X shape Visual search" at bounding box center [508, 23] width 886 height 30
type input "**"
click button "A magnifying glass" at bounding box center [78, 23] width 25 height 28
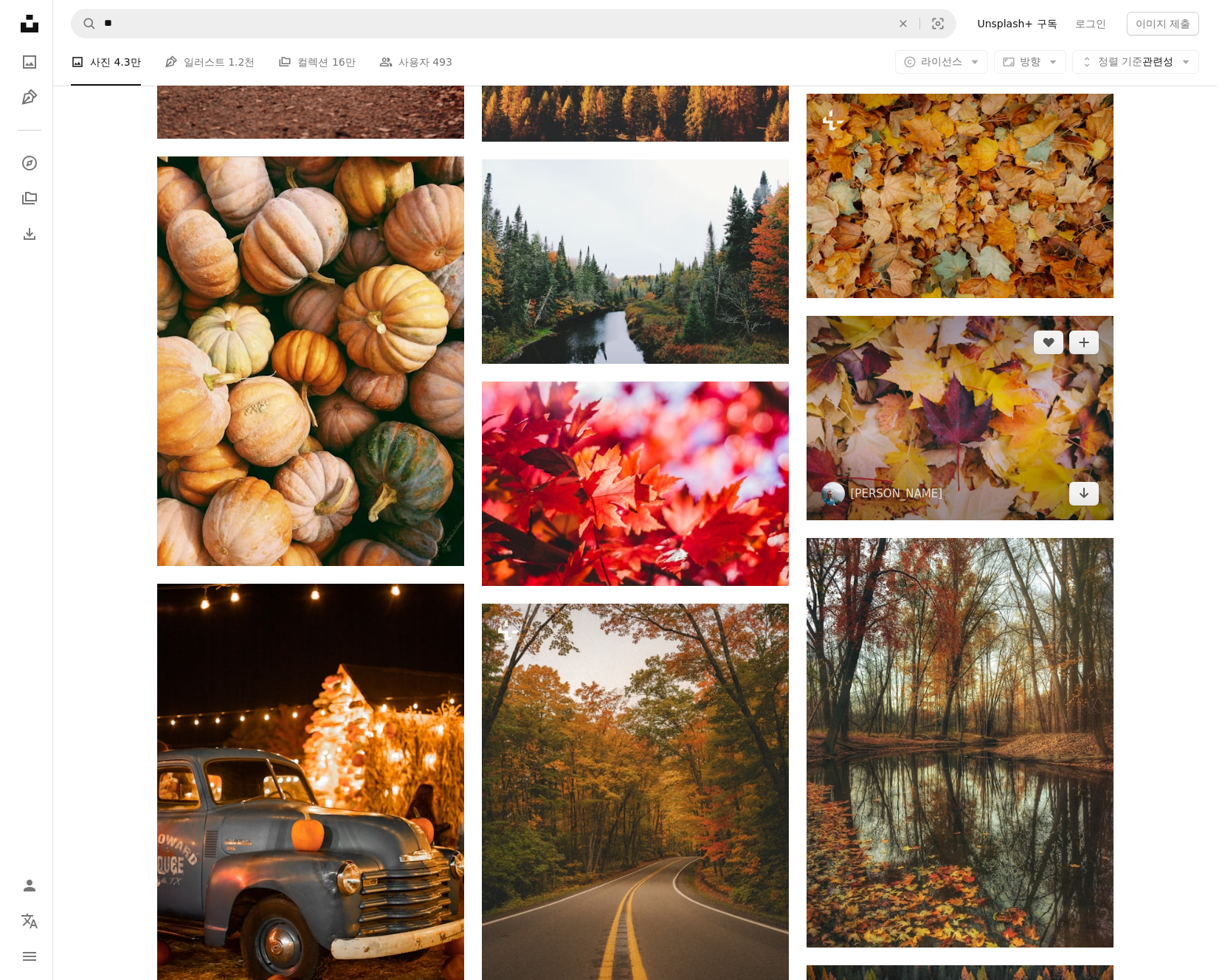
scroll to position [318, 0]
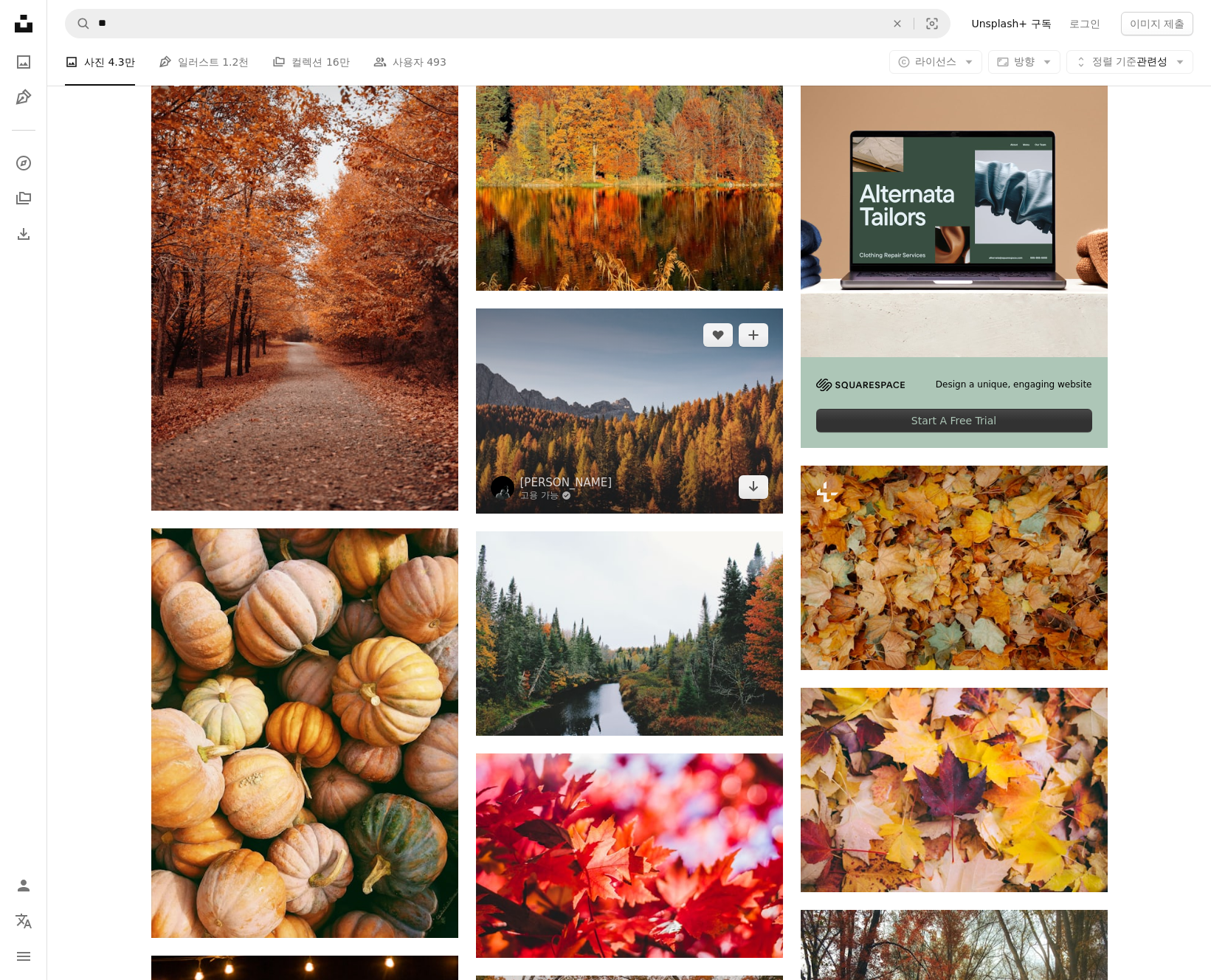
click at [641, 430] on img at bounding box center [629, 411] width 307 height 205
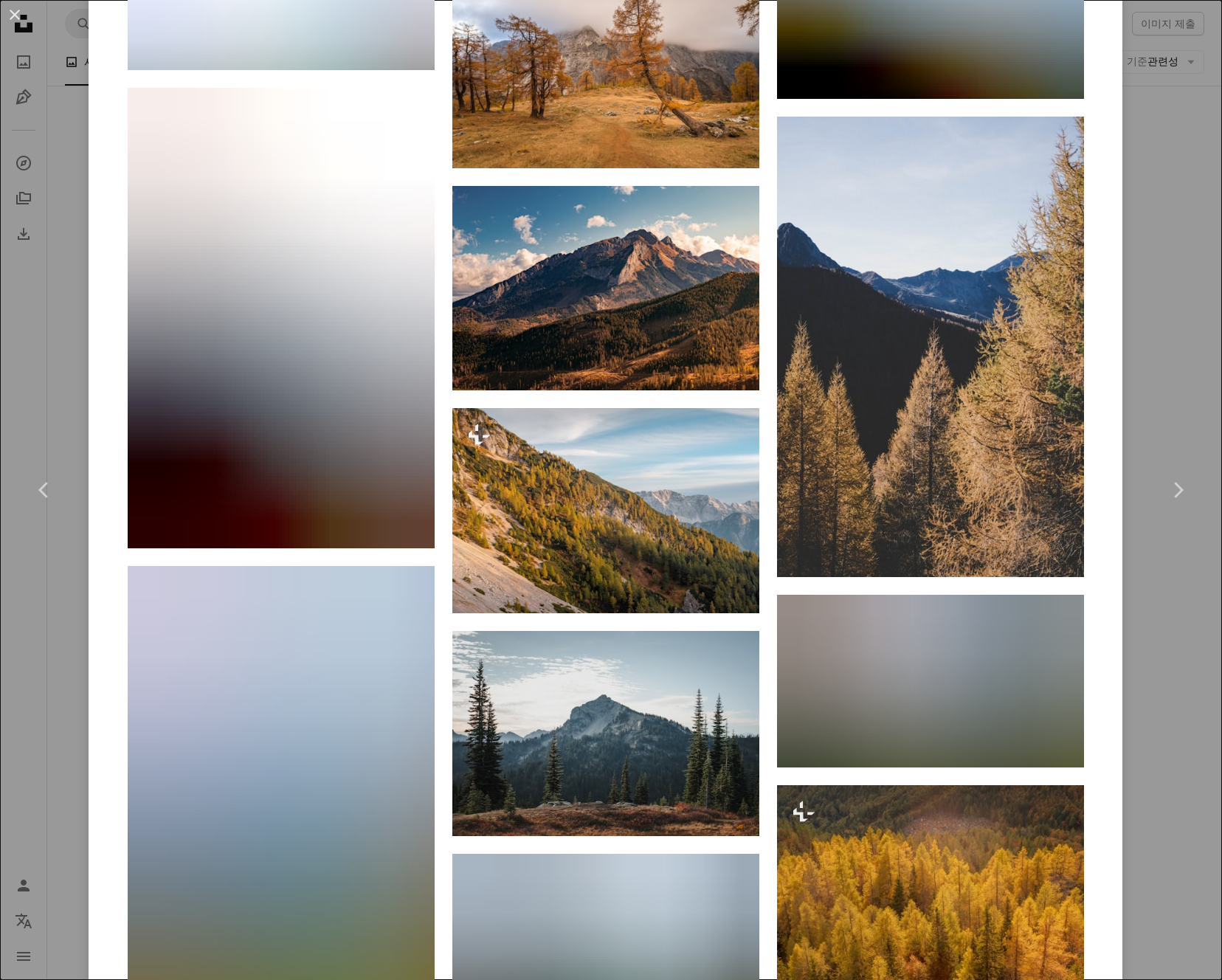
scroll to position [6681, 0]
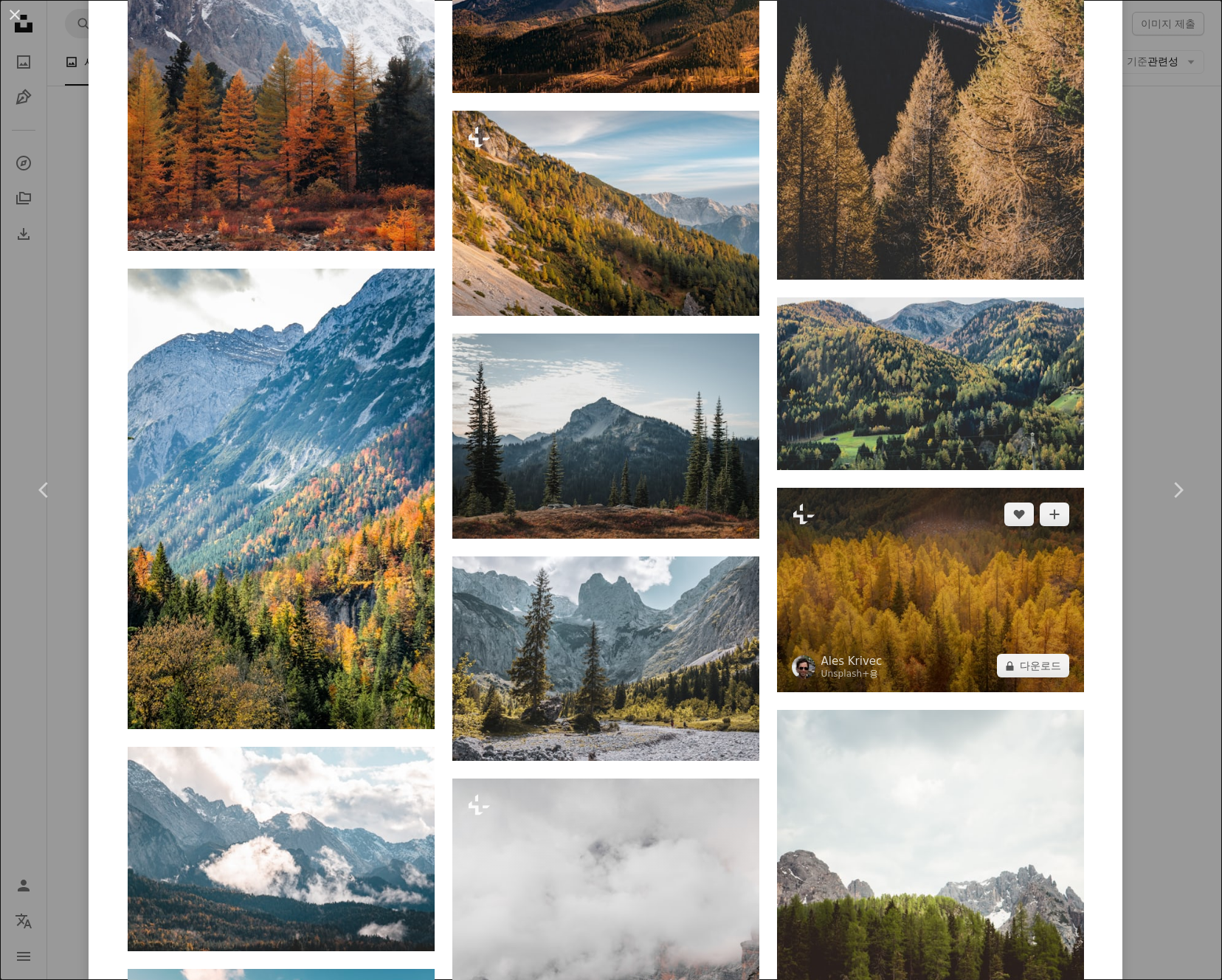
click at [982, 583] on img at bounding box center [930, 590] width 307 height 205
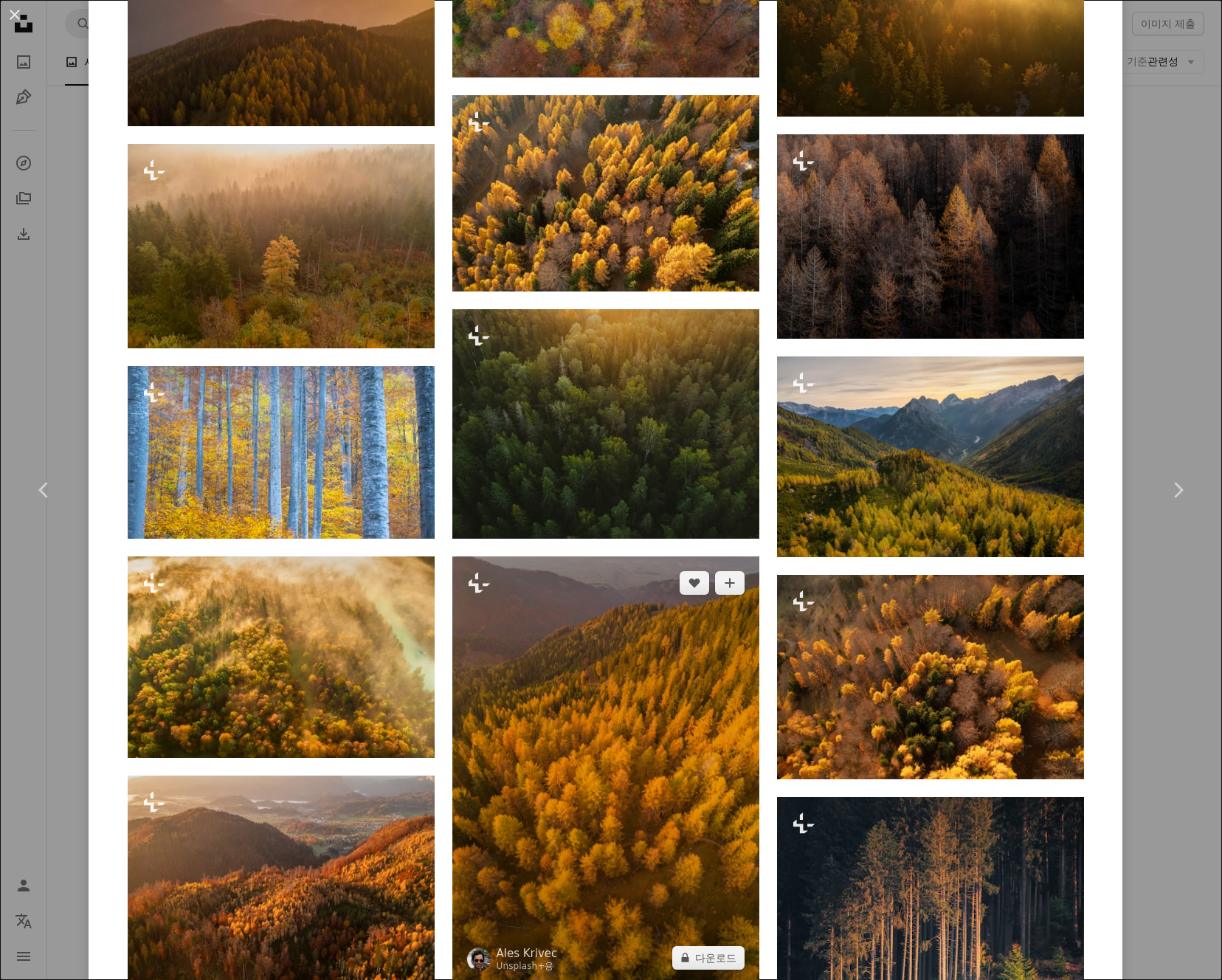
scroll to position [3389, 0]
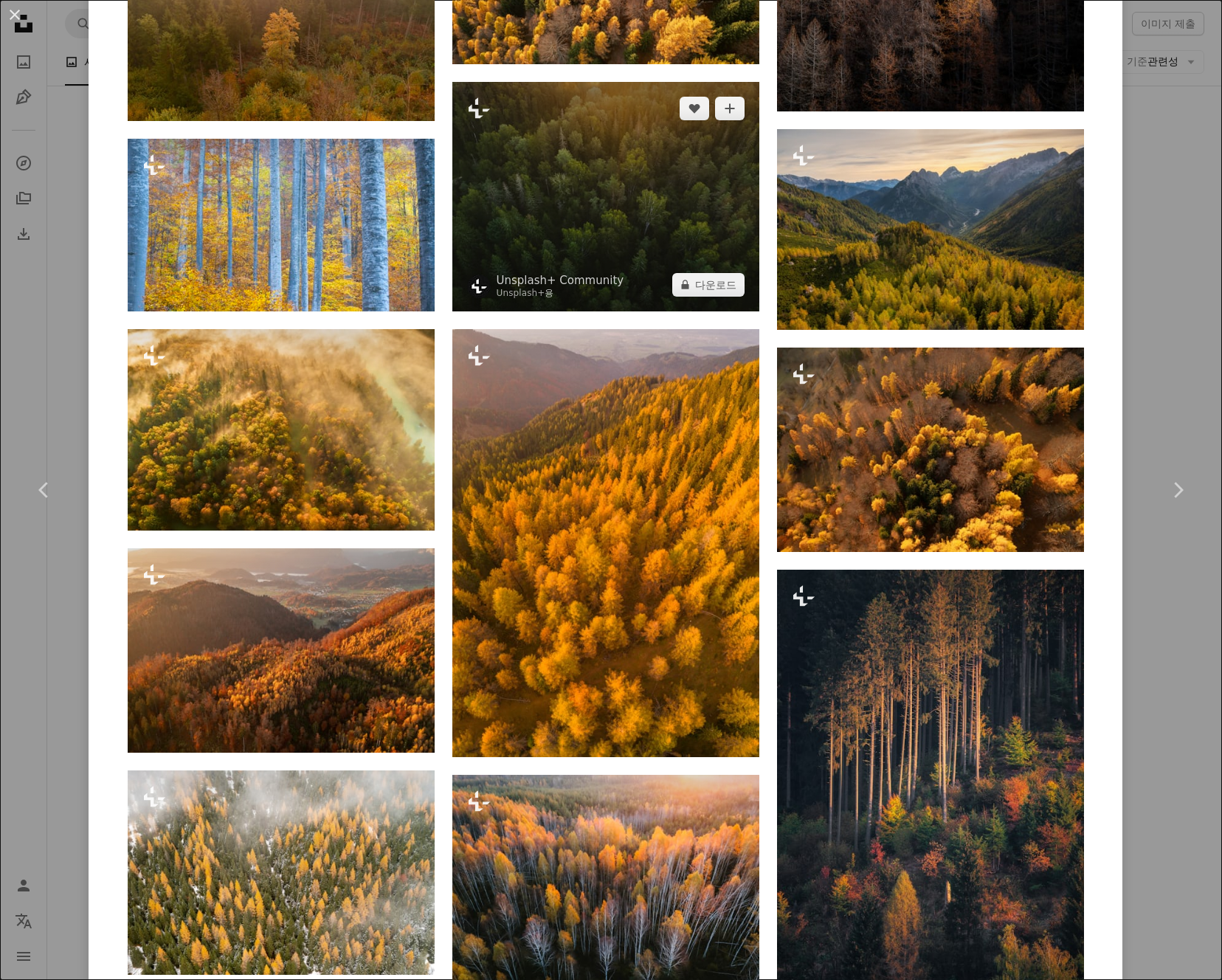
click at [704, 220] on img at bounding box center [605, 196] width 307 height 230
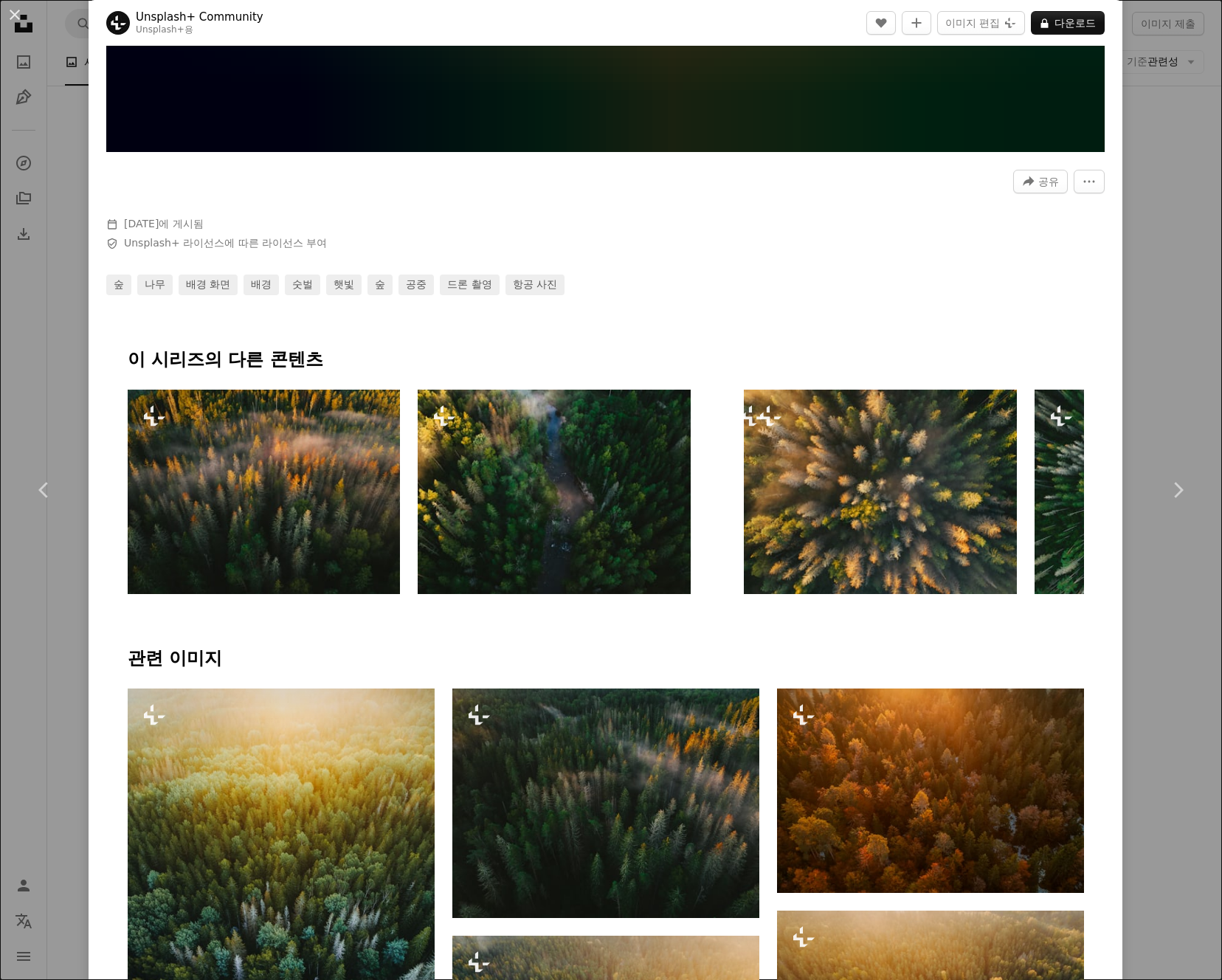
scroll to position [1002, 0]
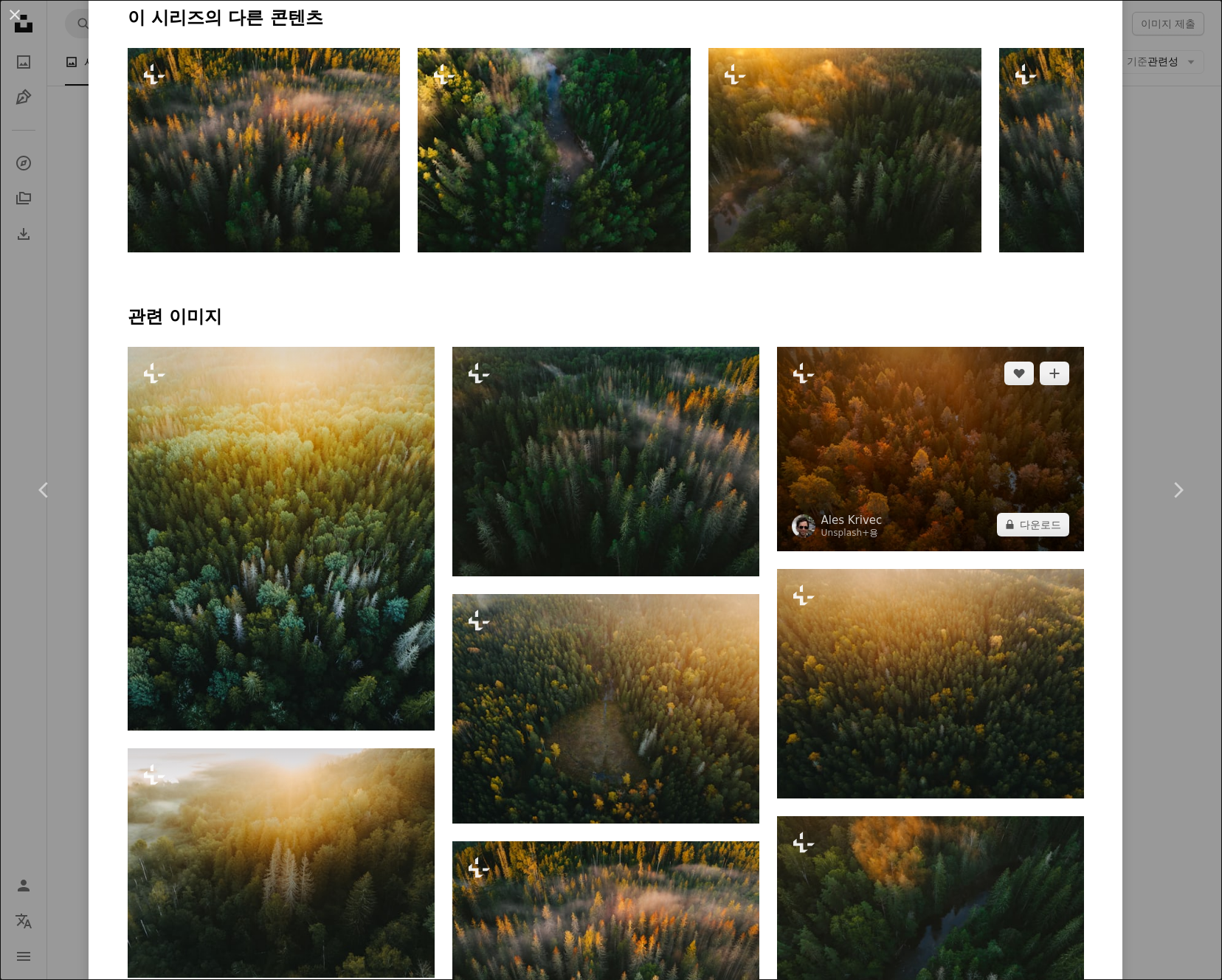
click at [939, 417] on img at bounding box center [930, 449] width 307 height 205
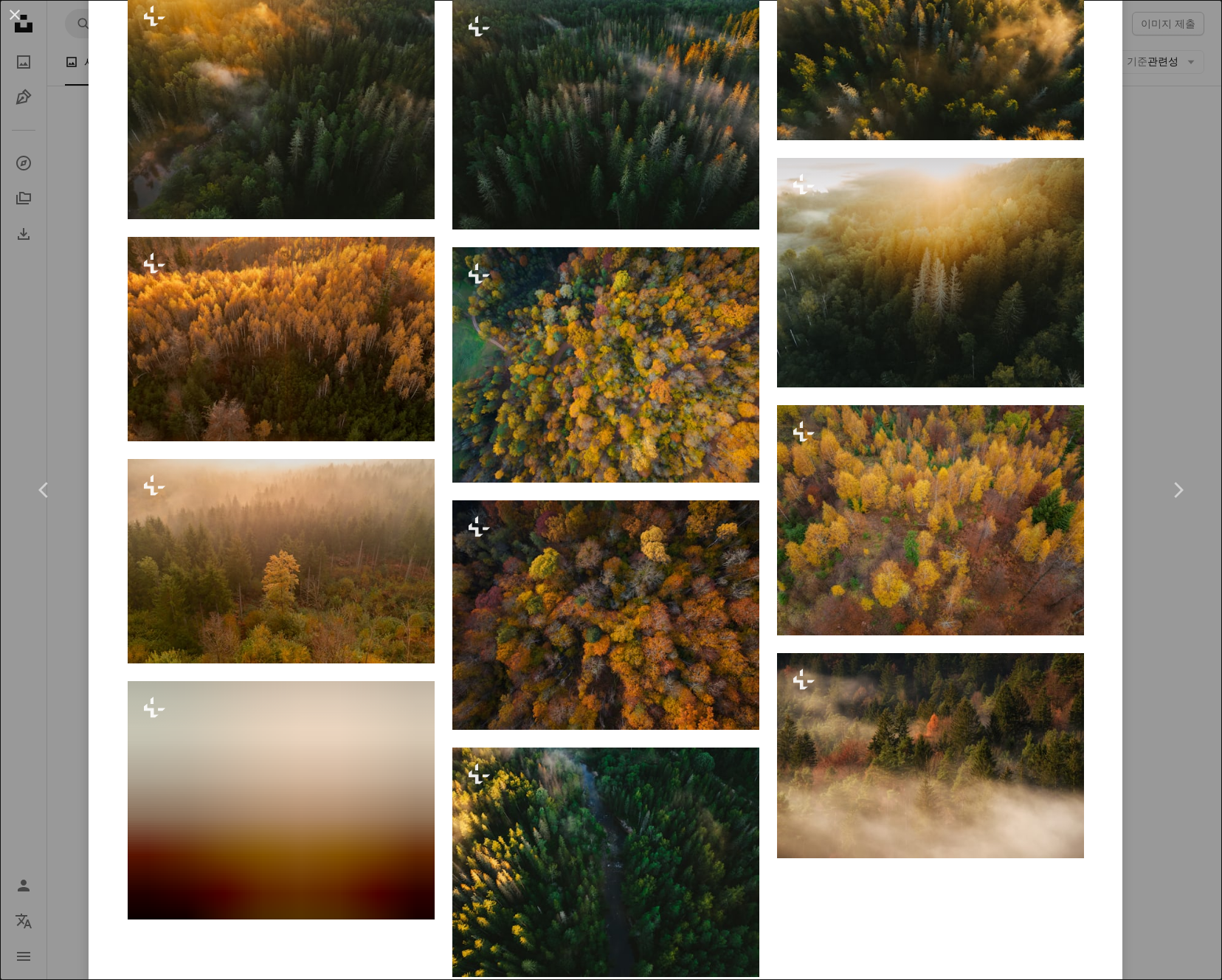
scroll to position [3793, 0]
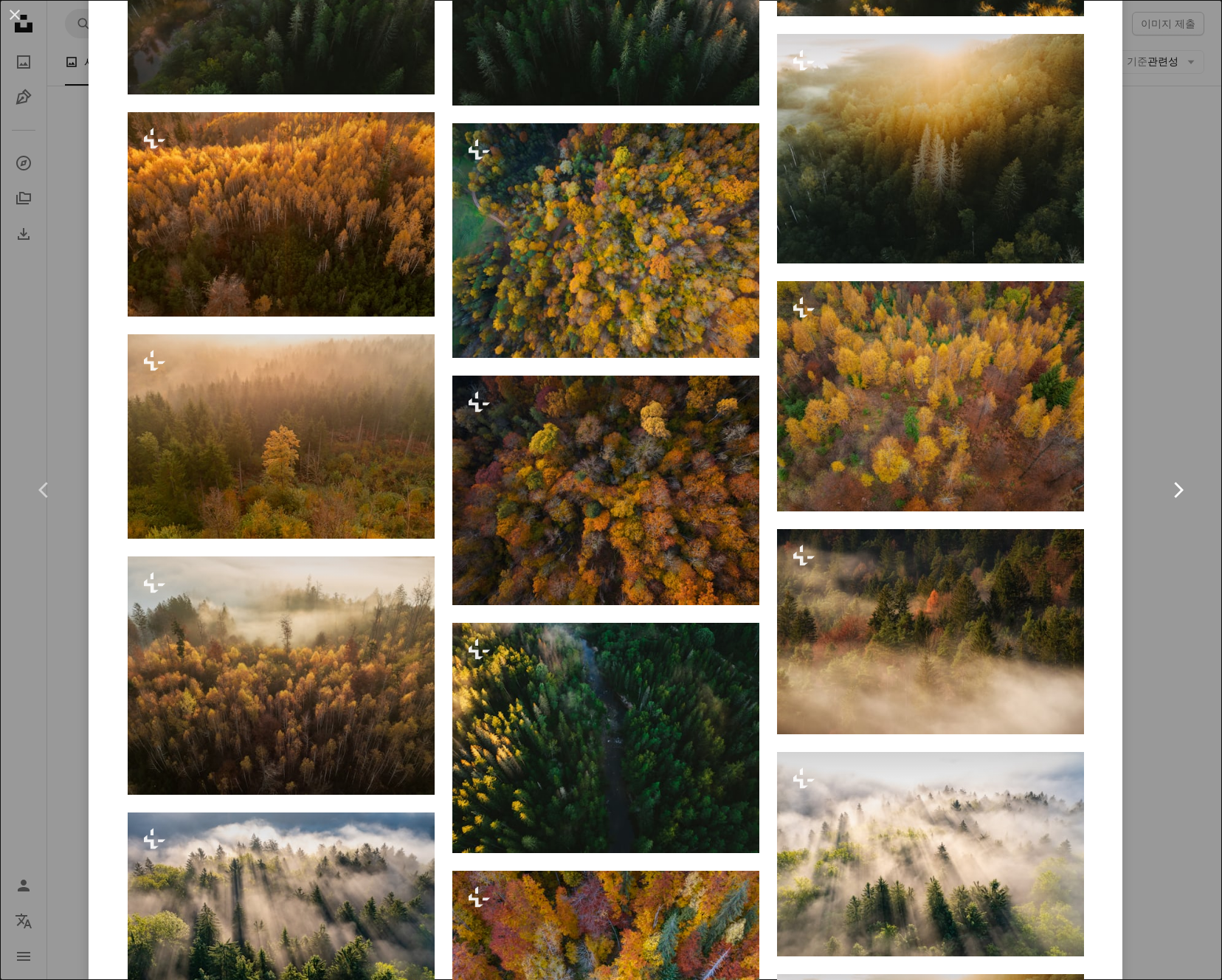
click at [1150, 465] on link "Chevron right" at bounding box center [1178, 490] width 88 height 141
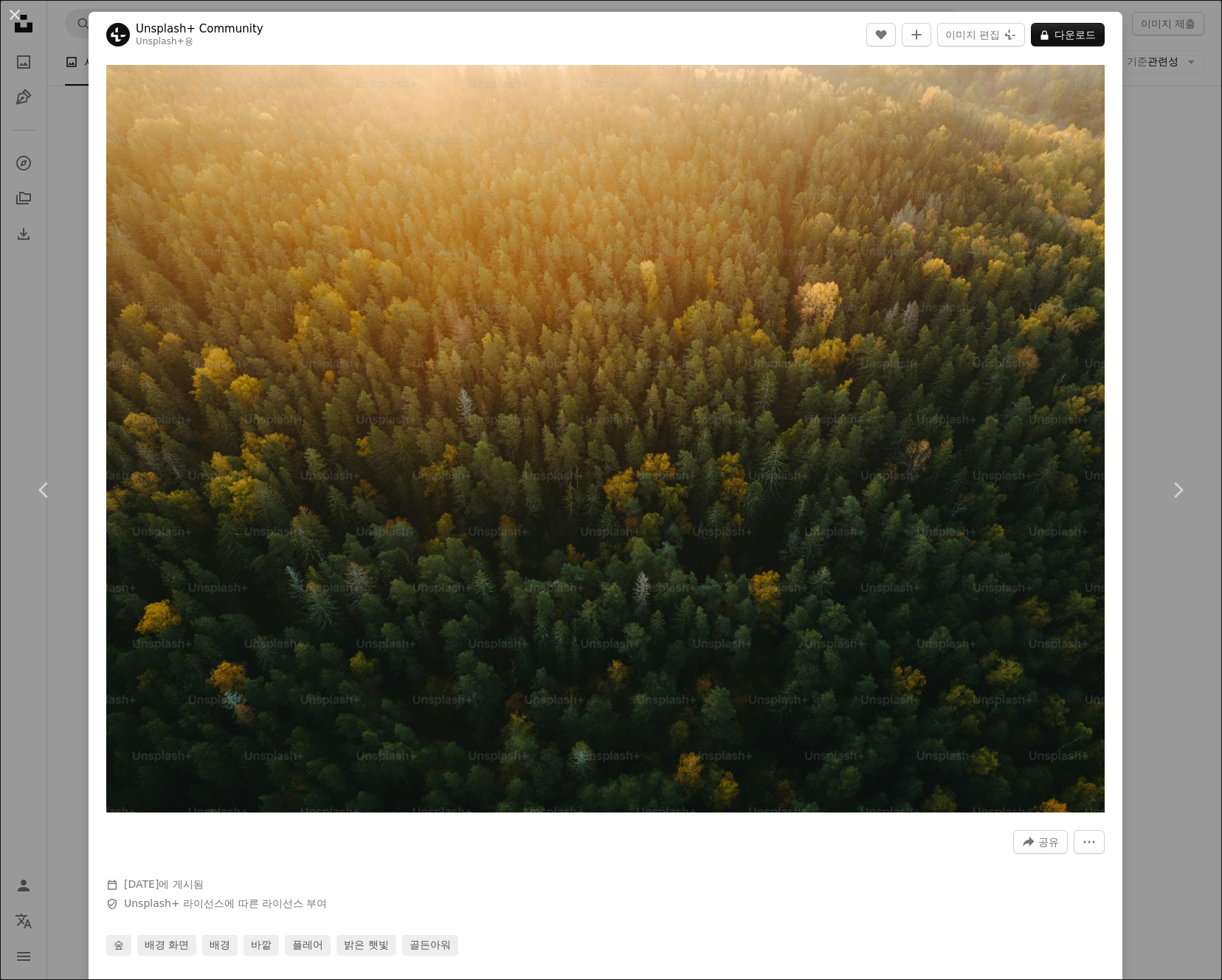
click at [1160, 239] on div "An X shape Chevron left Chevron right Unsplash+ Community Unsplash+ 용 A heart A…" at bounding box center [611, 490] width 1222 height 980
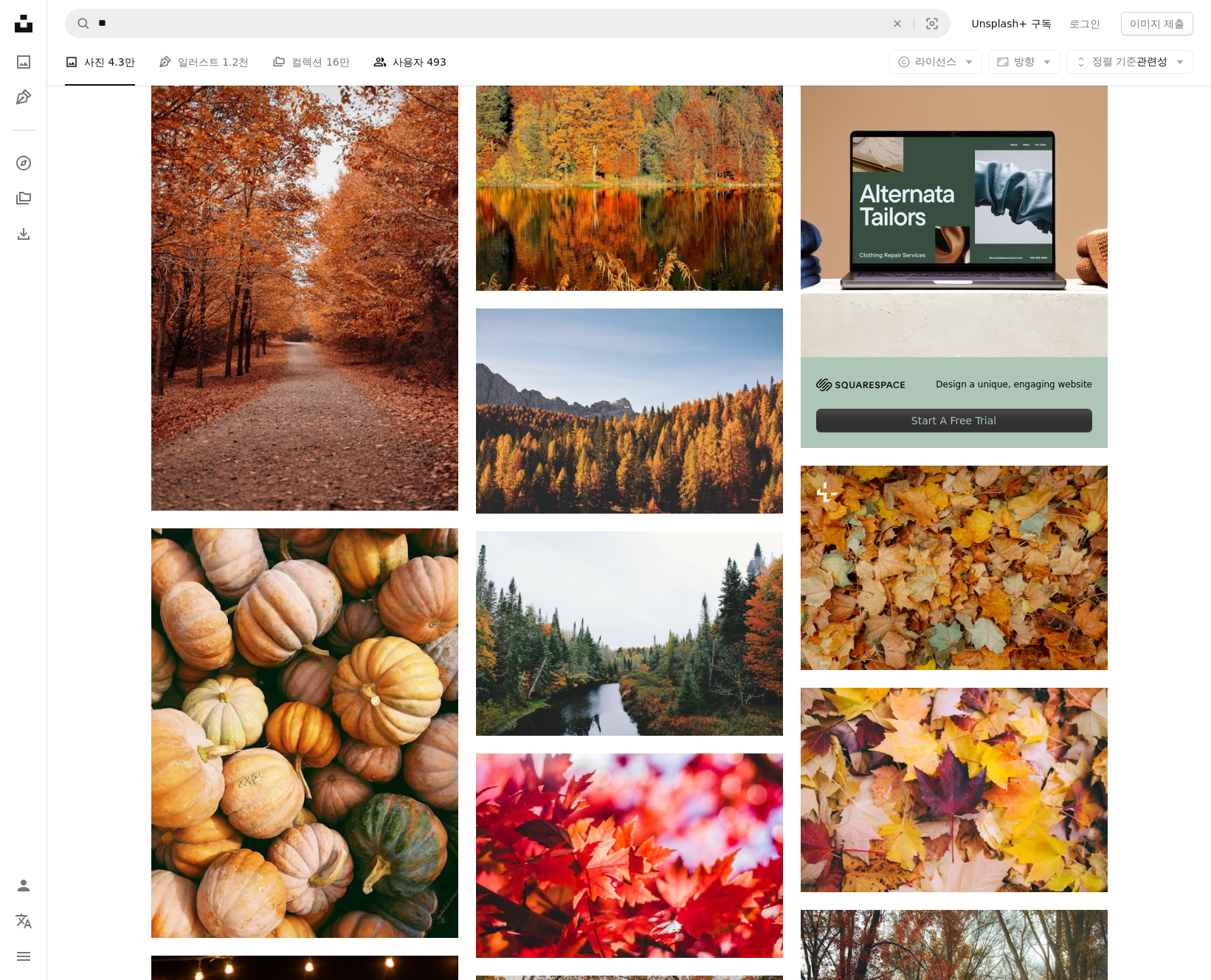
scroll to position [132, 0]
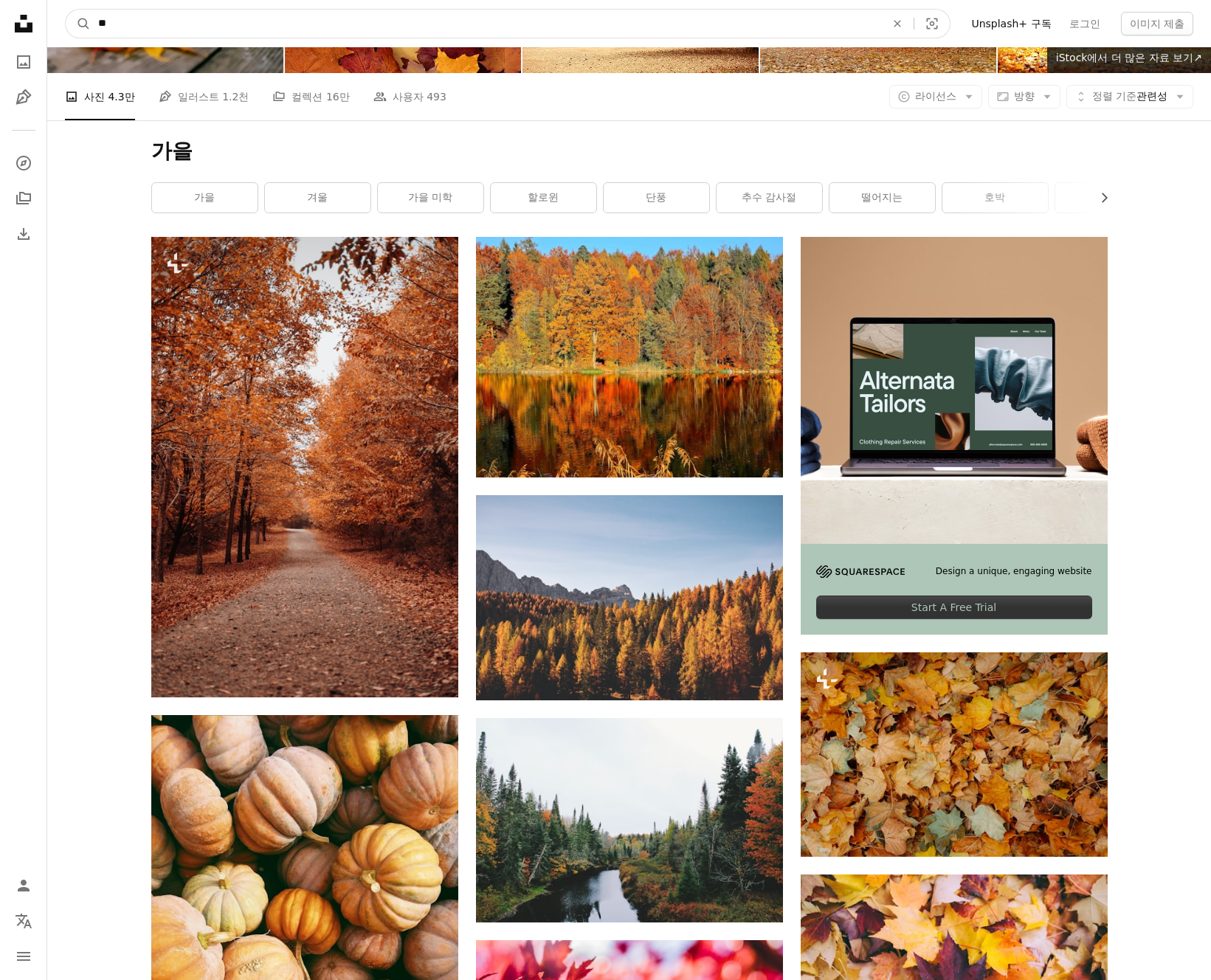
click at [315, 37] on input "**" at bounding box center [486, 23] width 791 height 28
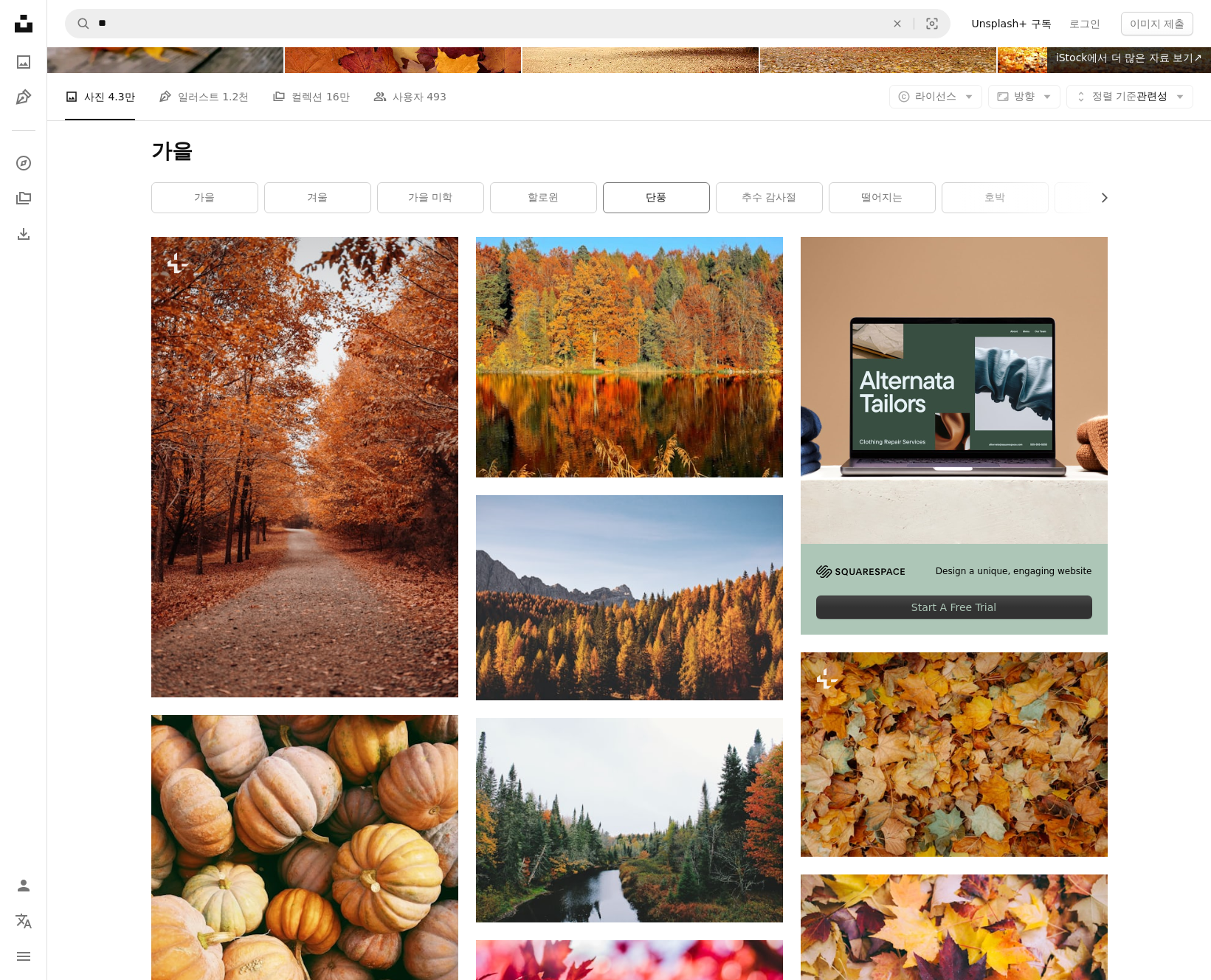
click at [676, 192] on link "단풍" at bounding box center [657, 197] width 106 height 30
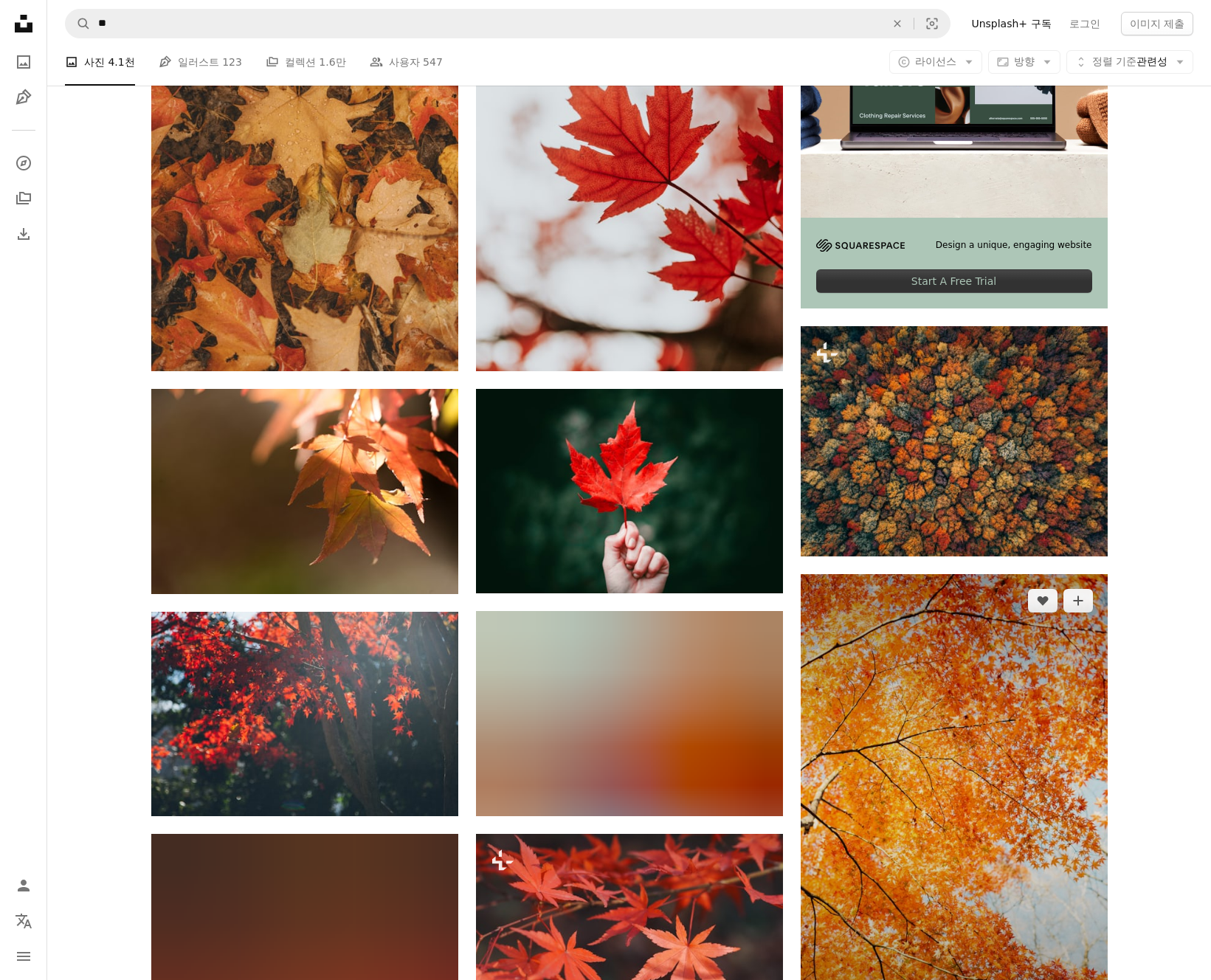
scroll to position [616, 0]
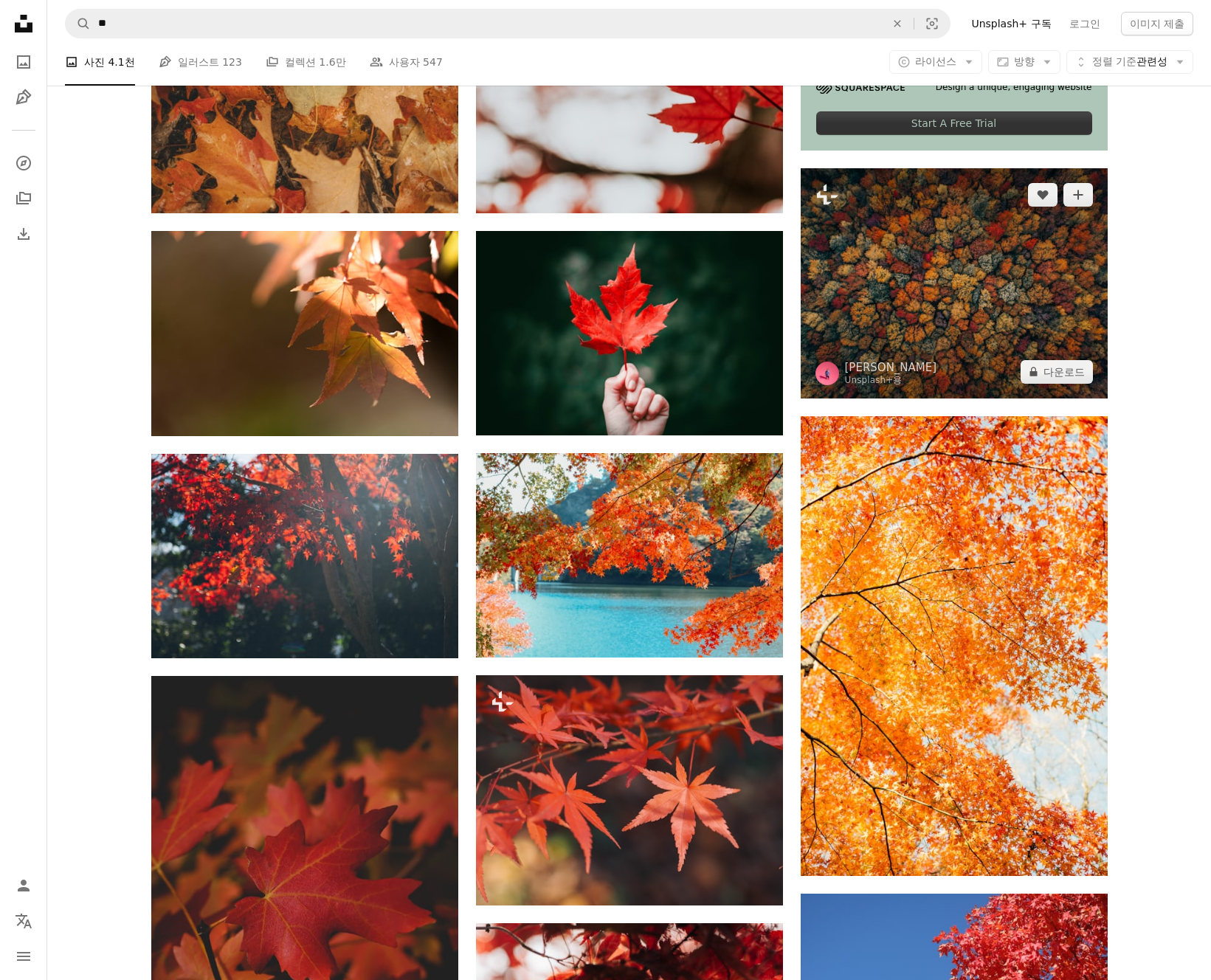
click at [992, 319] on img at bounding box center [954, 283] width 307 height 230
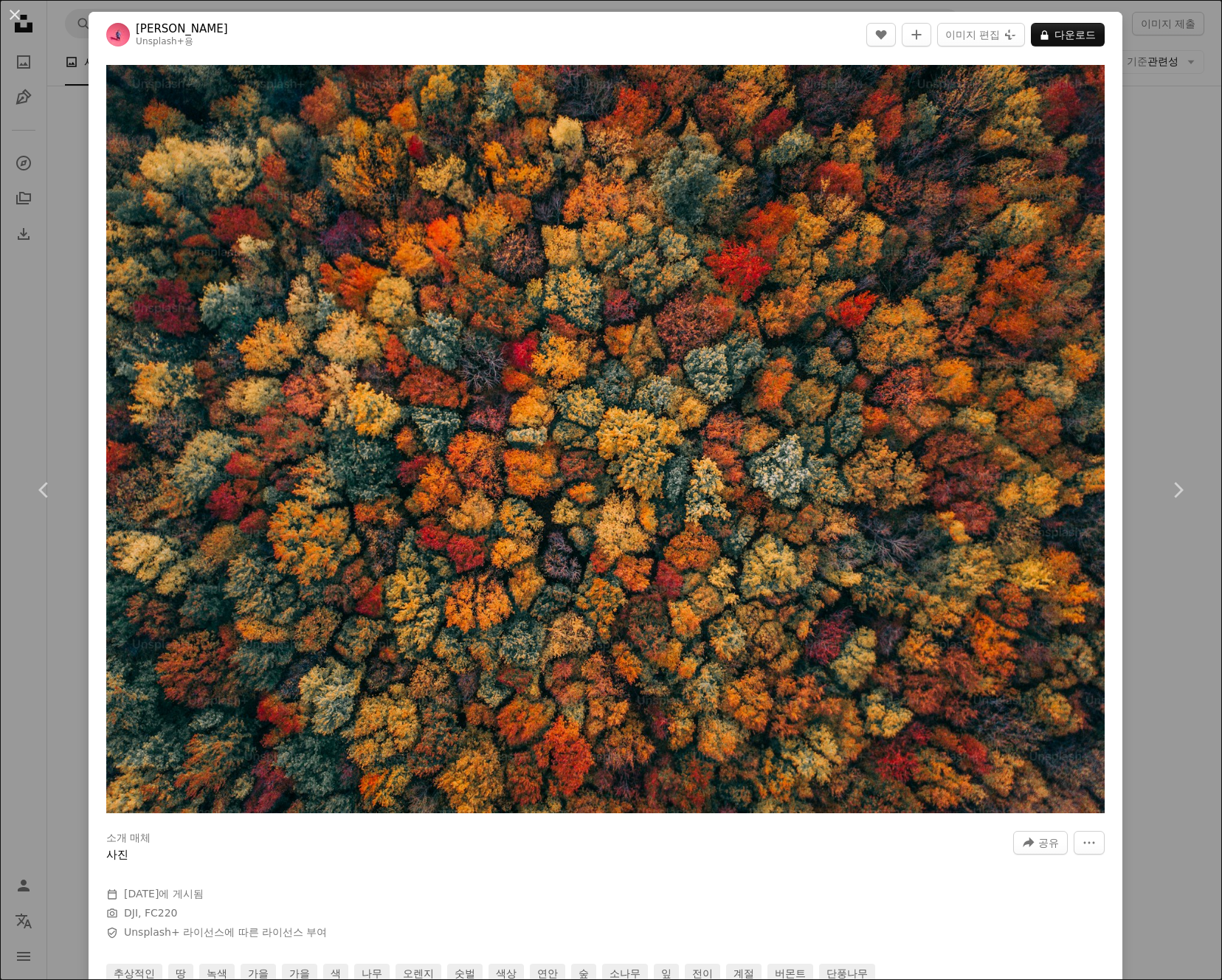
click at [1146, 310] on div "An X shape Chevron left Chevron right [PERSON_NAME] Unsplash+ 용 A heart A plus …" at bounding box center [611, 490] width 1222 height 980
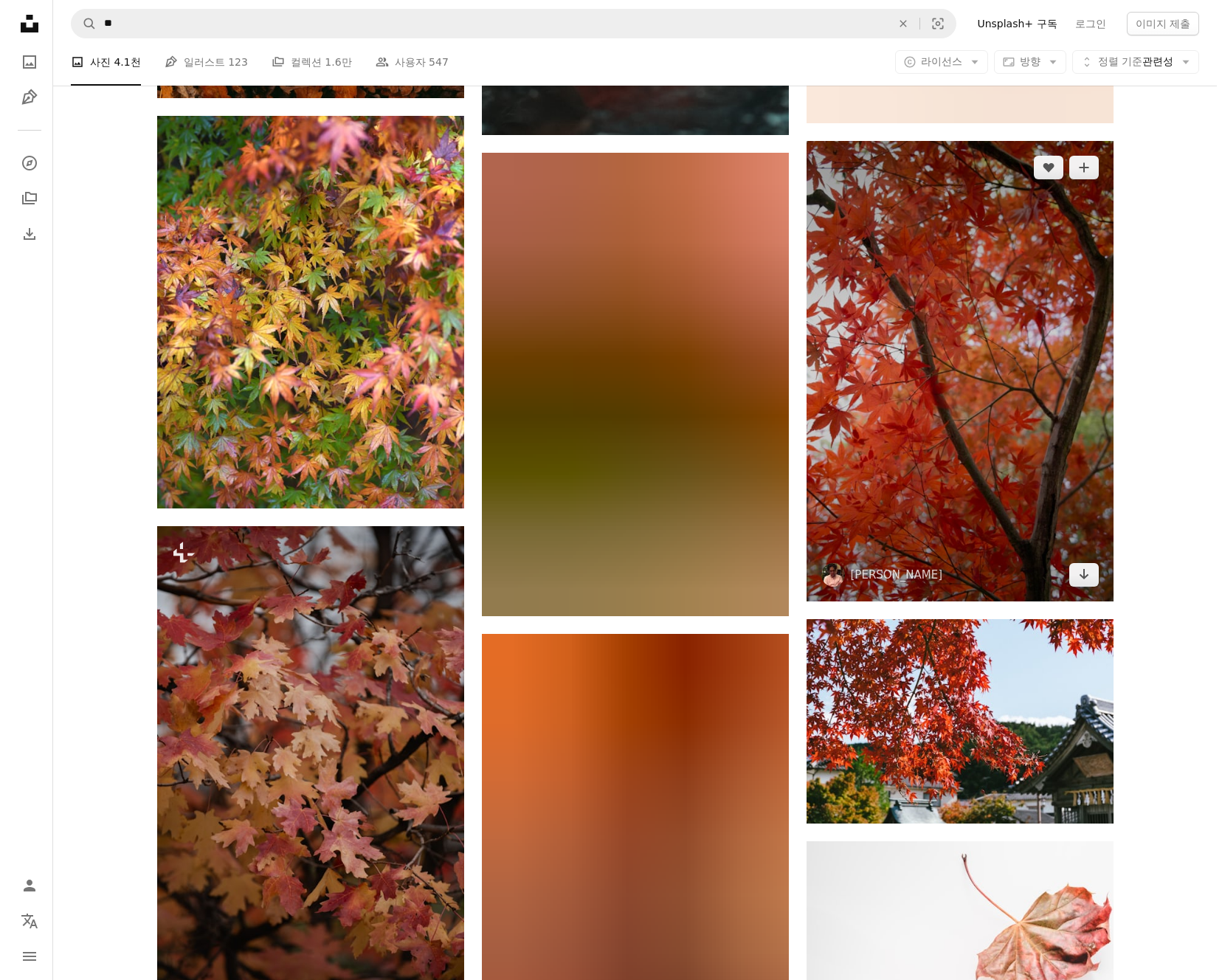
scroll to position [4389, 0]
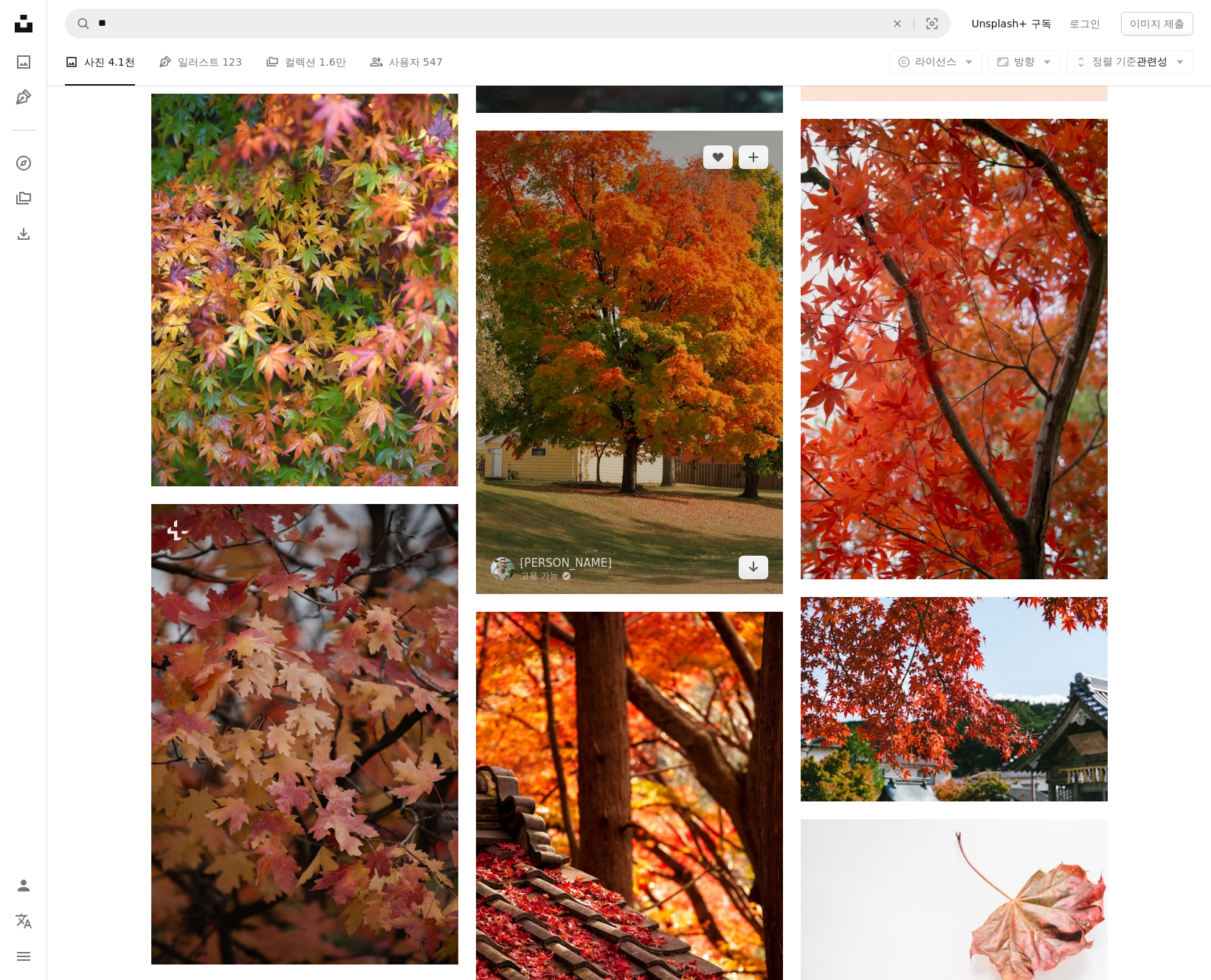
click at [640, 434] on img at bounding box center [629, 362] width 307 height 463
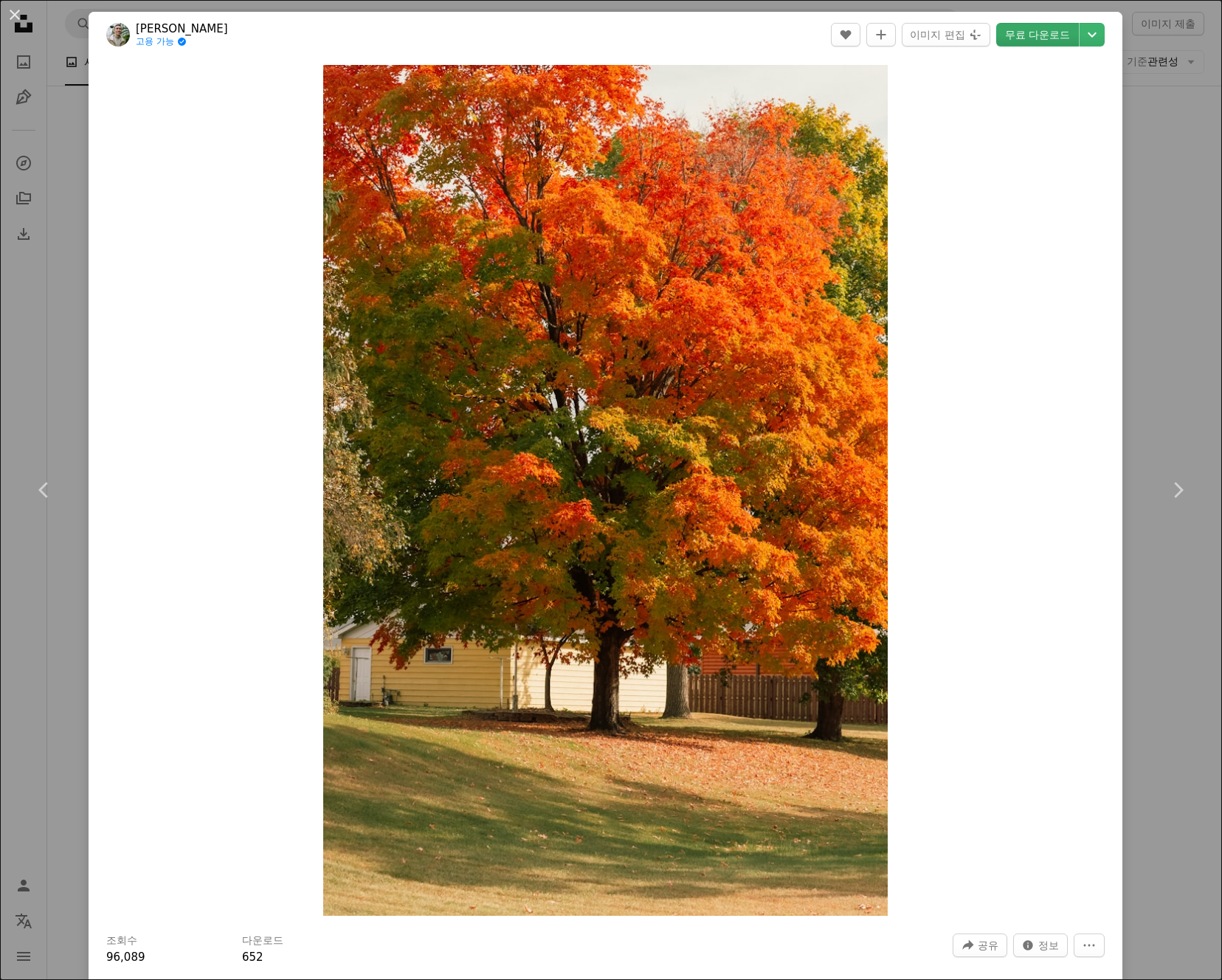
click at [1033, 29] on link "무료 다운로드" at bounding box center [1037, 35] width 83 height 24
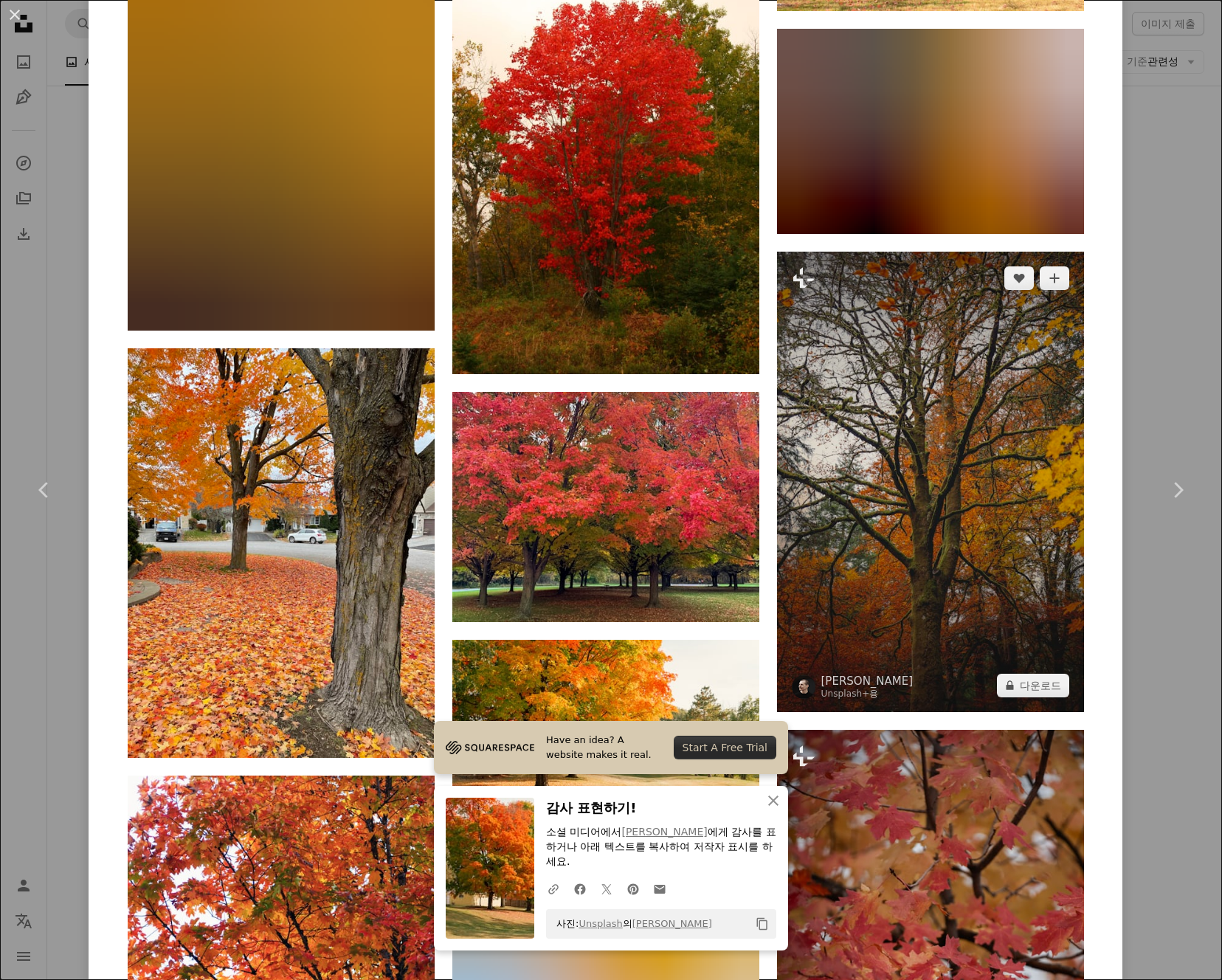
scroll to position [3696, 0]
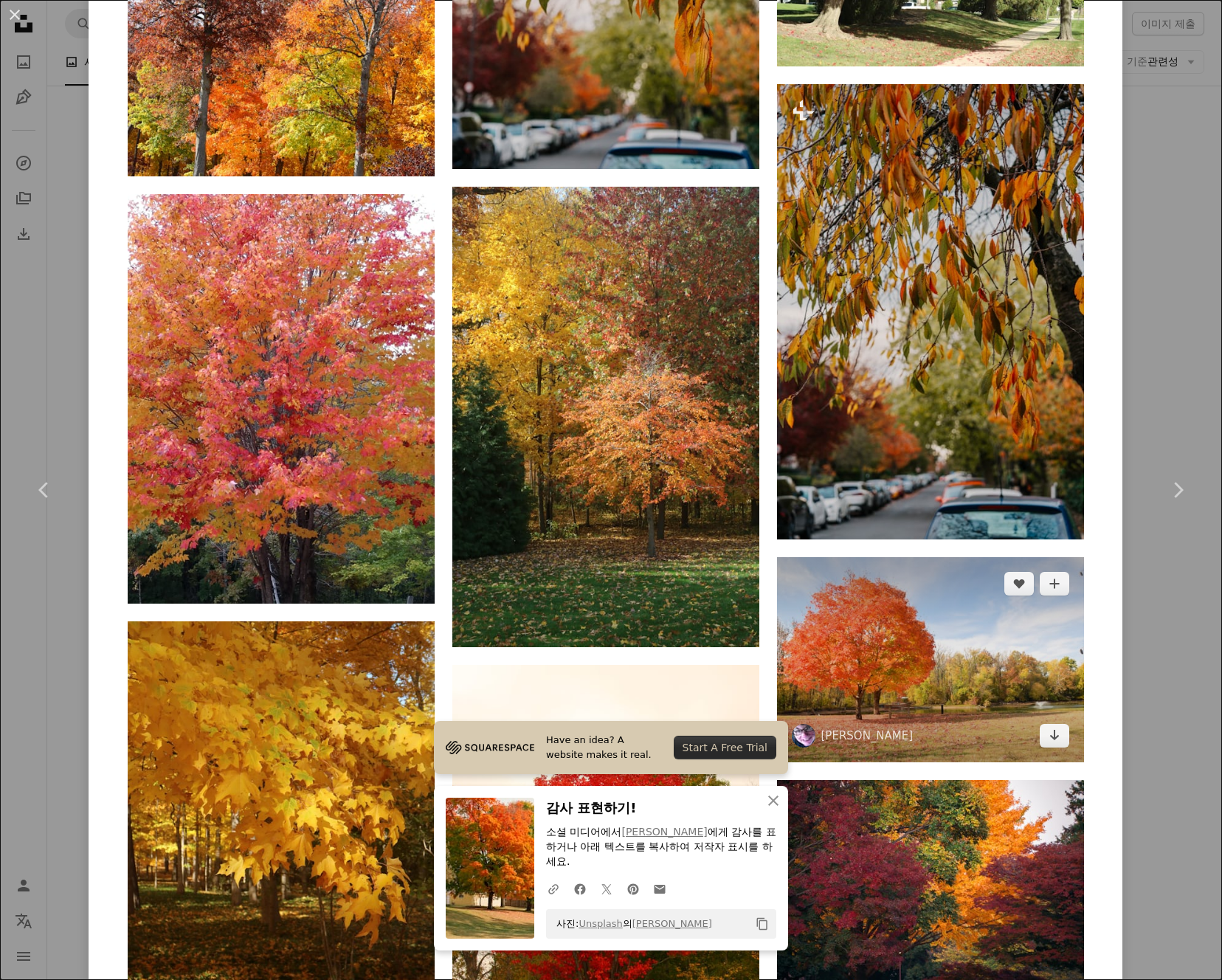
click at [1024, 641] on img at bounding box center [930, 659] width 307 height 205
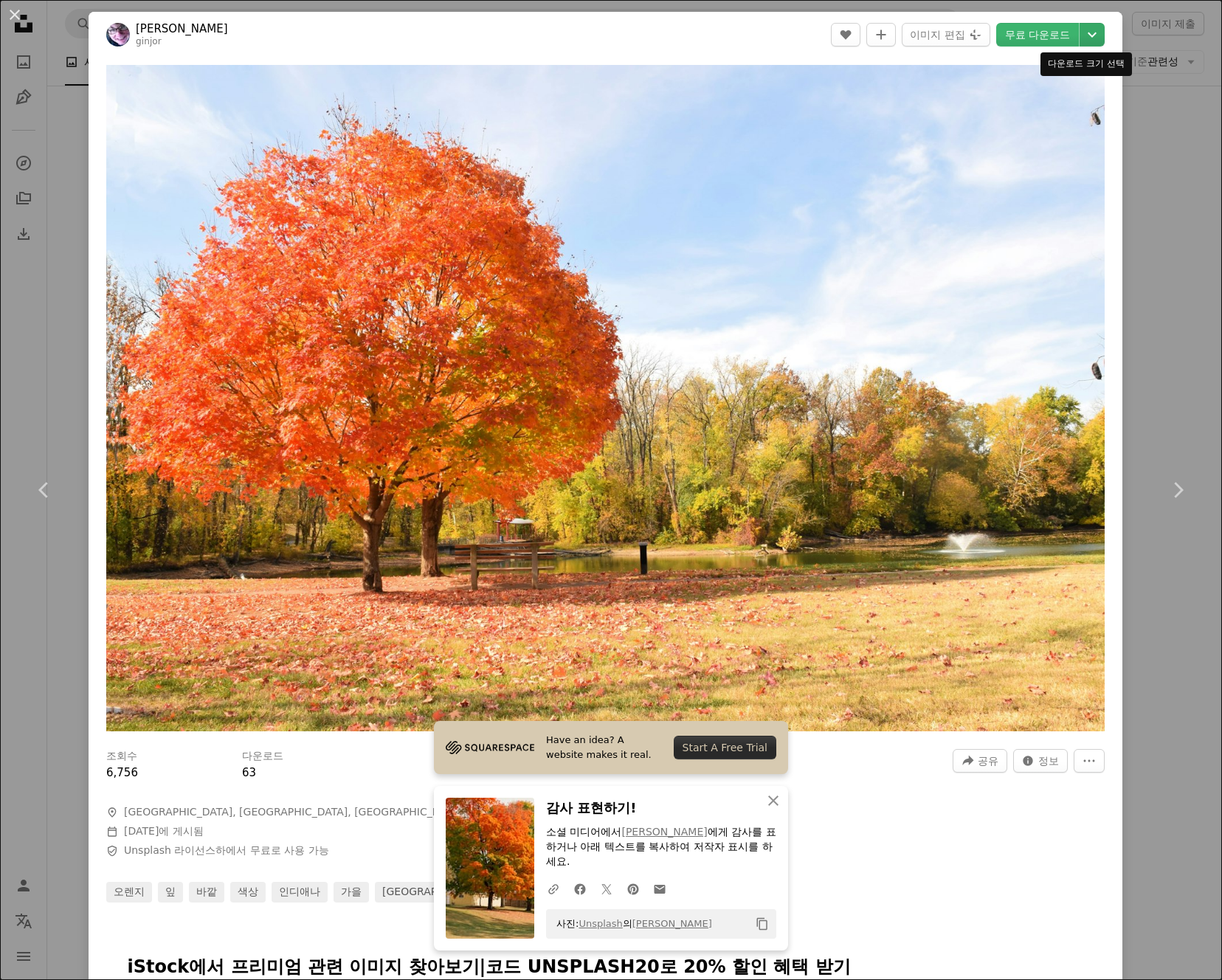
click at [1080, 27] on icon "Chevron down" at bounding box center [1091, 35] width 24 height 17
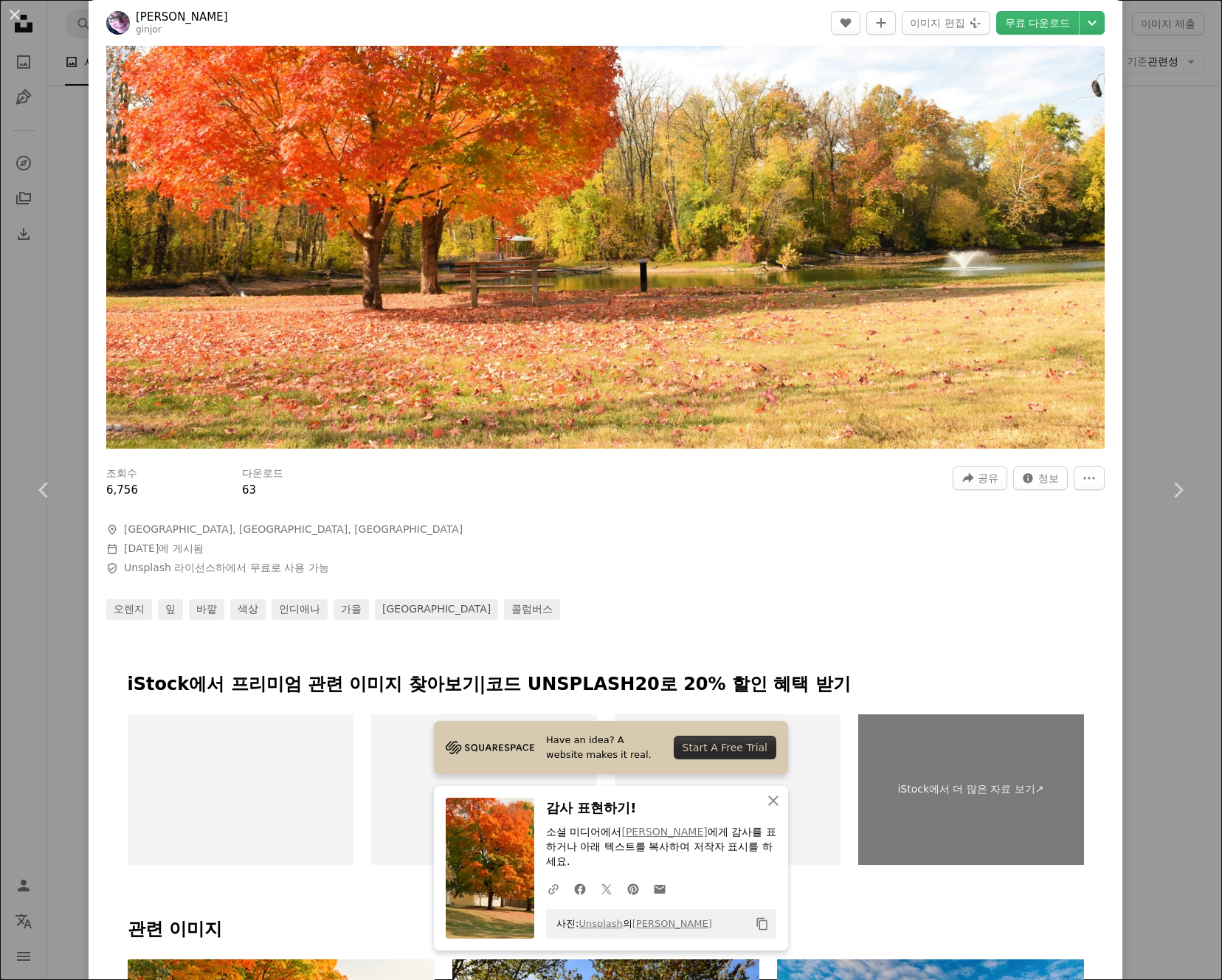
scroll to position [440, 0]
